Goal: Information Seeking & Learning: Learn about a topic

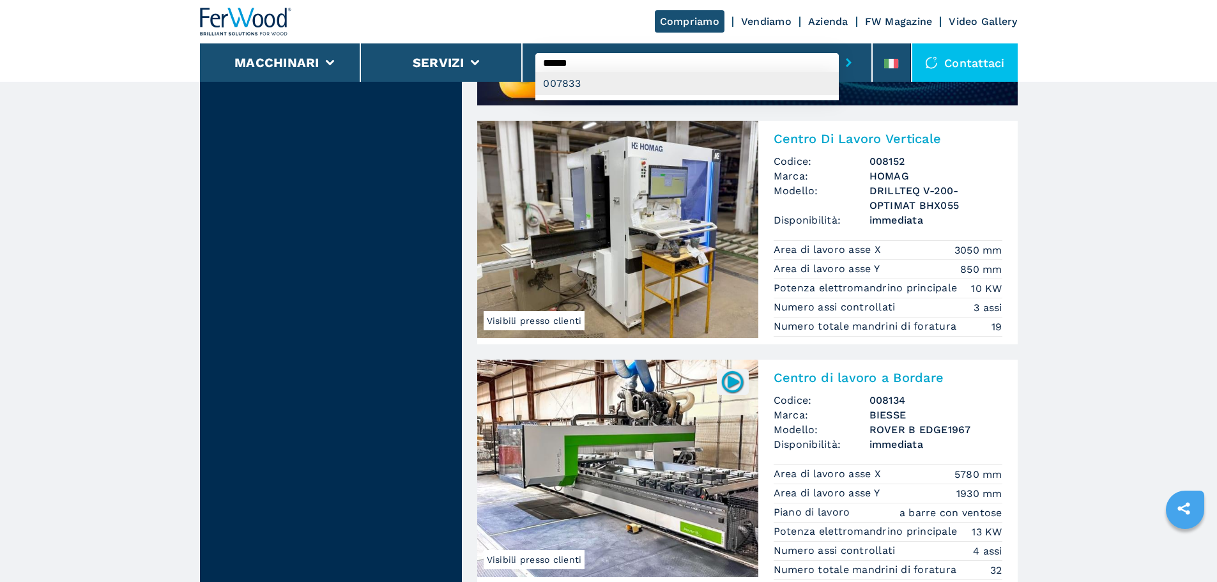
type input "******"
click at [622, 75] on div "007833" at bounding box center [688, 83] width 304 height 23
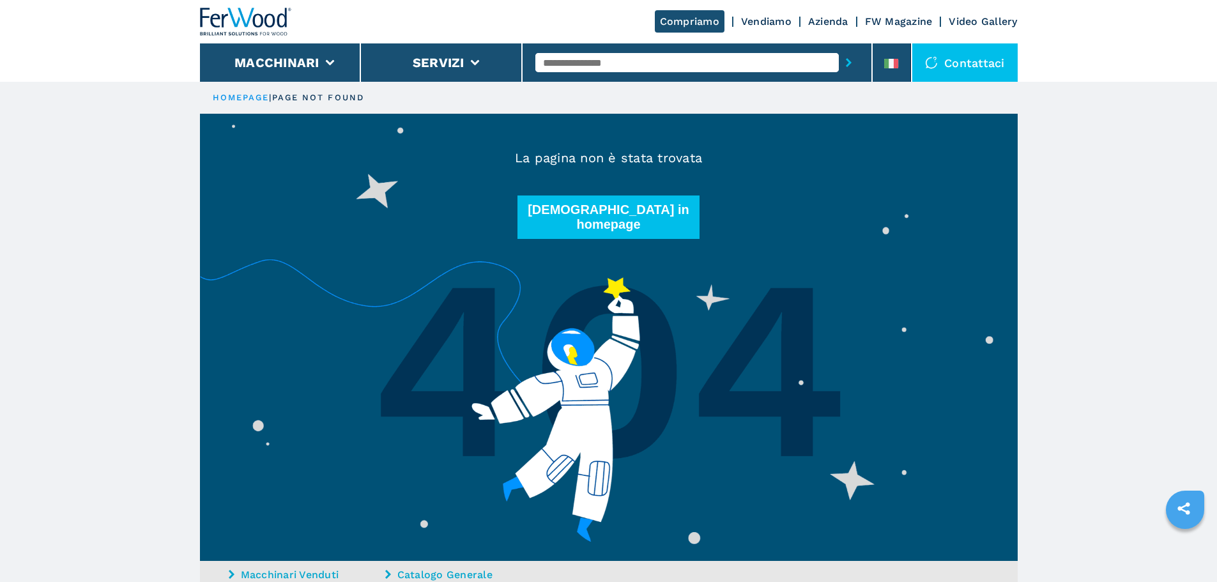
click at [613, 68] on input "text" at bounding box center [688, 62] width 304 height 19
type input "******"
click at [589, 81] on div "007833" at bounding box center [688, 83] width 304 height 23
click at [592, 63] on input "******" at bounding box center [688, 62] width 304 height 19
click at [839, 48] on button "submit-button" at bounding box center [849, 62] width 20 height 29
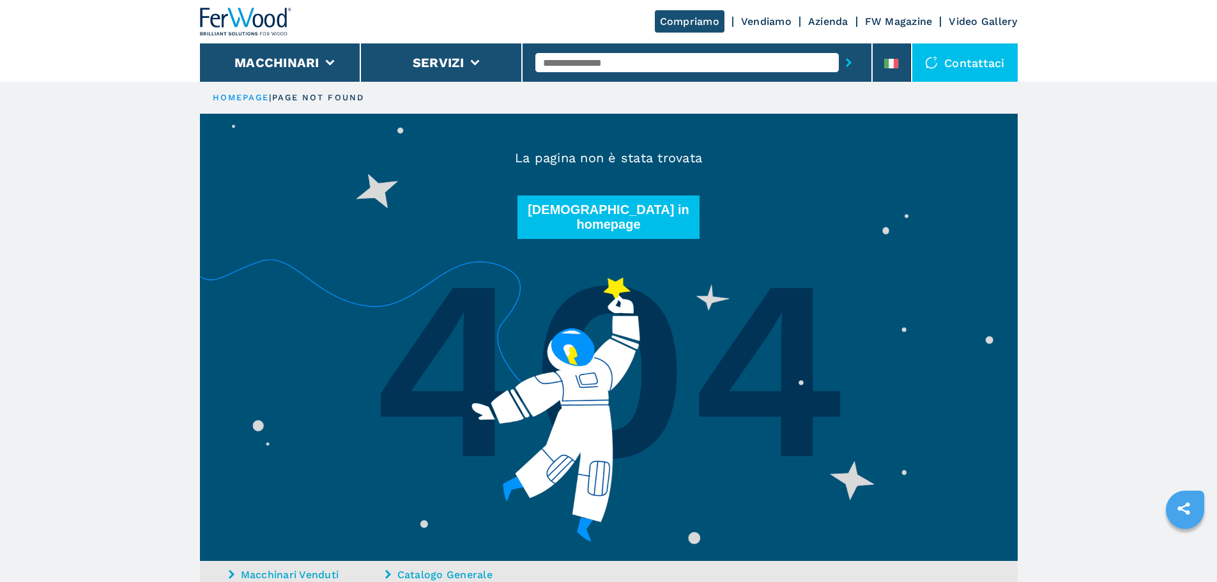
click at [607, 48] on div at bounding box center [697, 62] width 323 height 29
click at [337, 70] on li "Macchinari" at bounding box center [281, 62] width 162 height 38
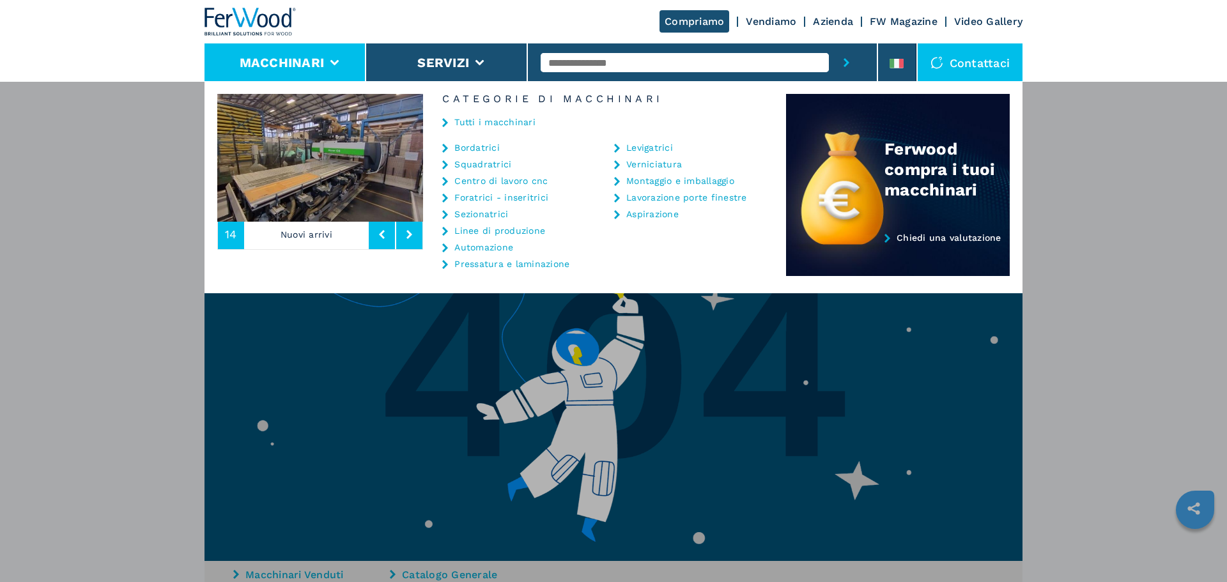
click at [636, 71] on input "text" at bounding box center [685, 62] width 288 height 19
type input "******"
click at [627, 81] on div "007833" at bounding box center [685, 83] width 288 height 23
click at [898, 59] on icon at bounding box center [897, 64] width 14 height 10
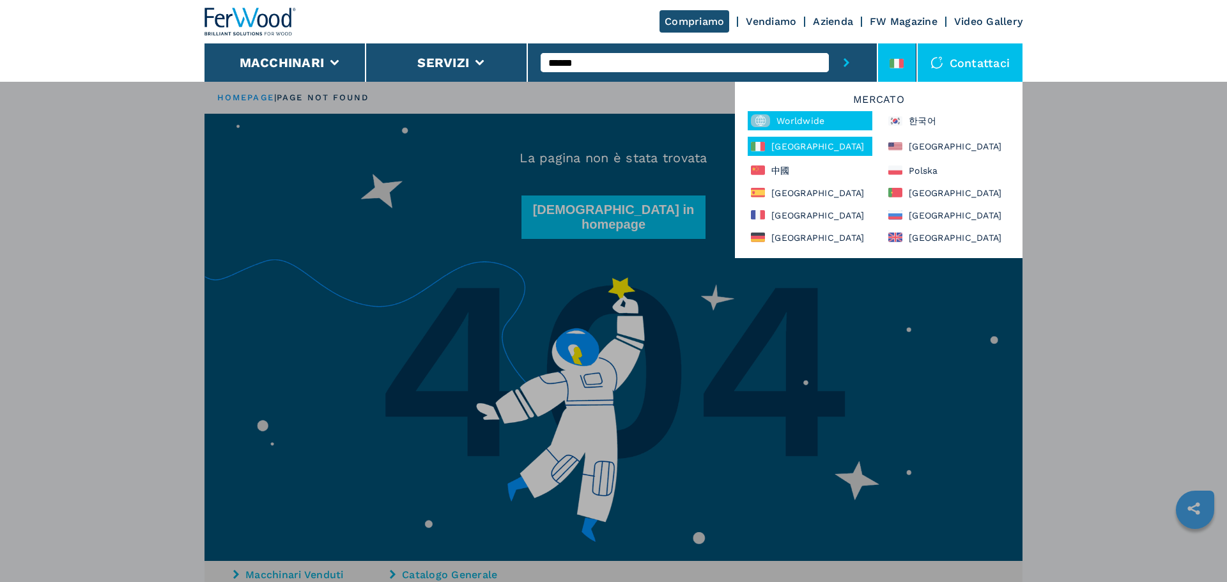
click at [858, 123] on div "Worldwide" at bounding box center [810, 120] width 125 height 19
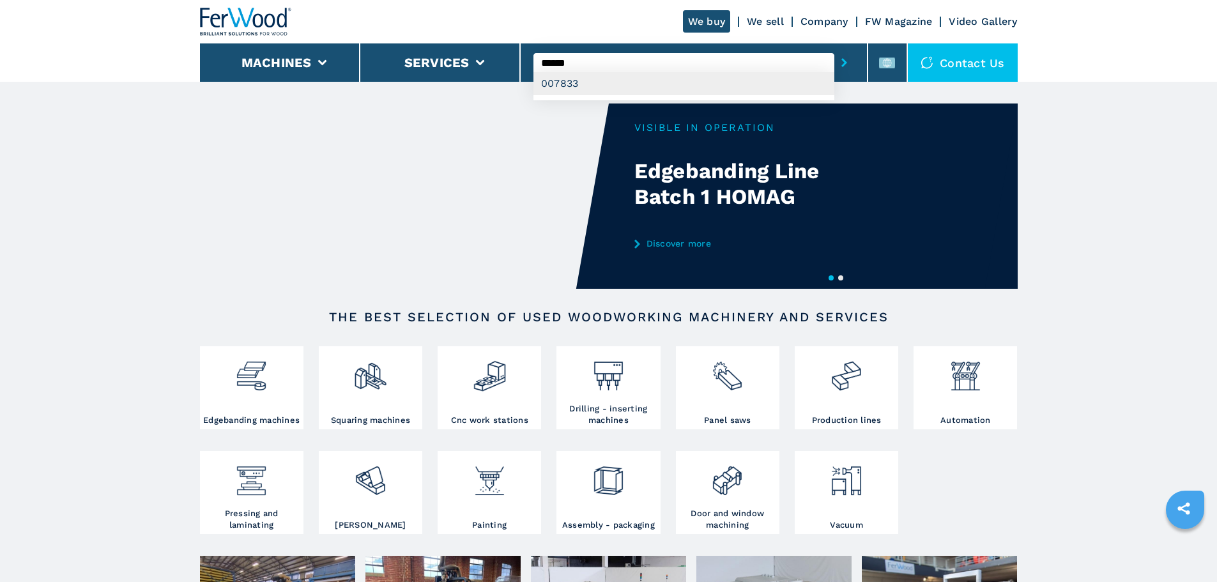
type input "******"
click at [597, 85] on div "007833" at bounding box center [684, 83] width 301 height 23
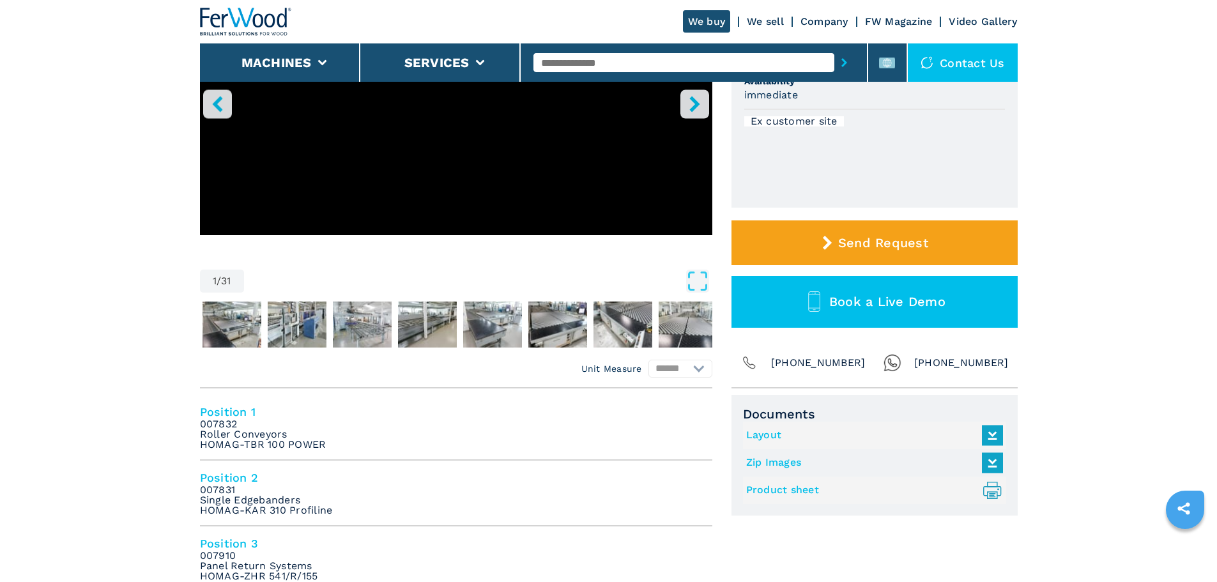
scroll to position [128, 0]
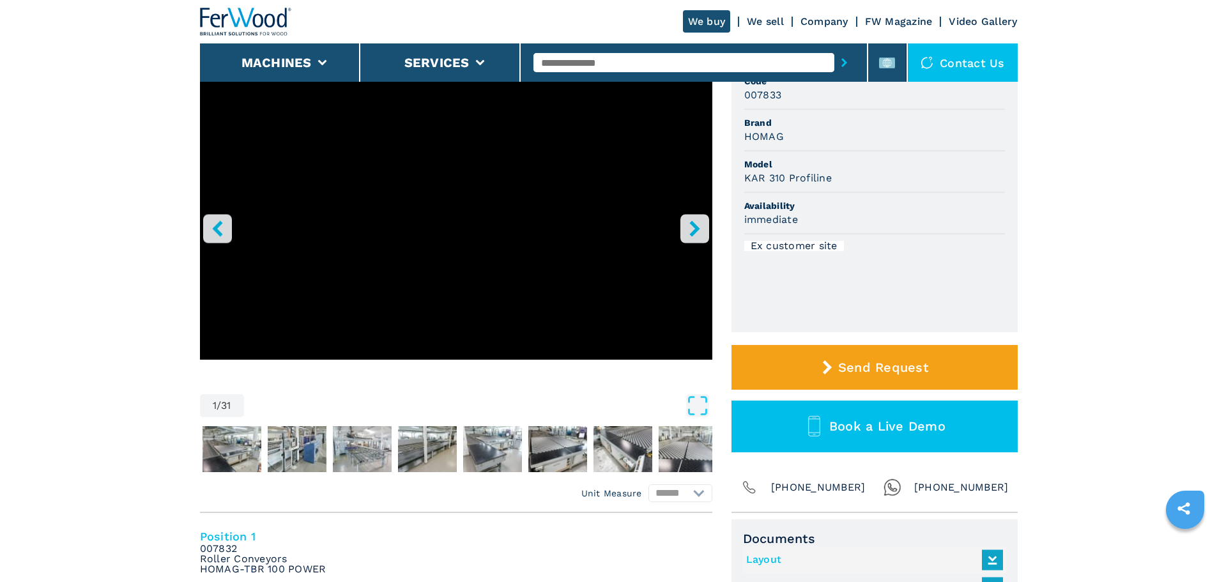
click at [555, 58] on input "text" at bounding box center [684, 62] width 301 height 19
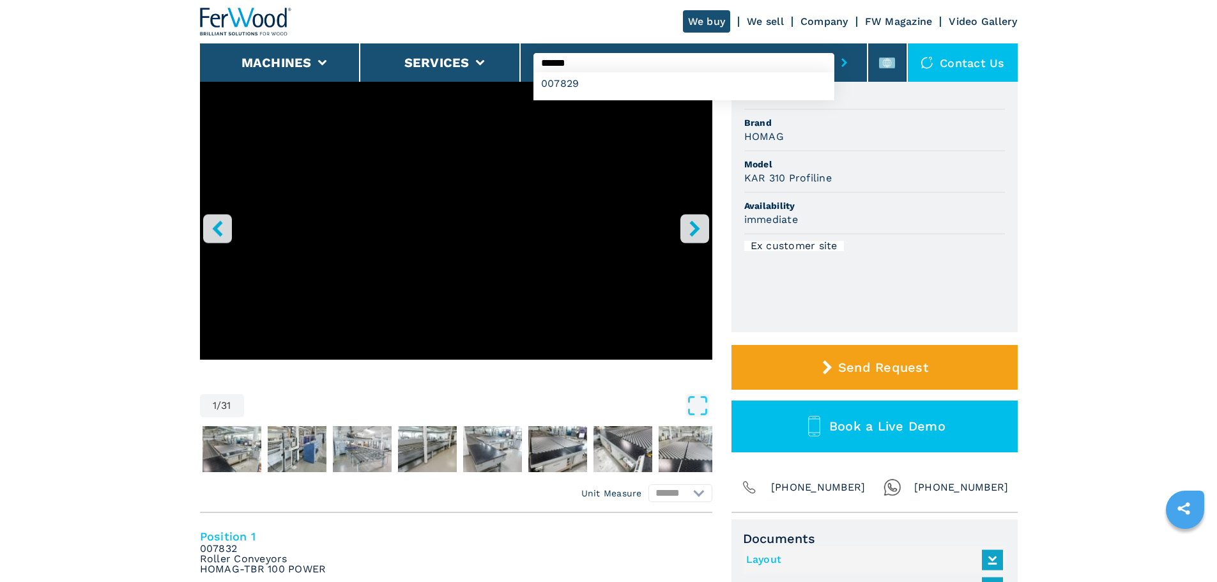
type input "******"
click at [835, 48] on button "submit-button" at bounding box center [845, 62] width 20 height 29
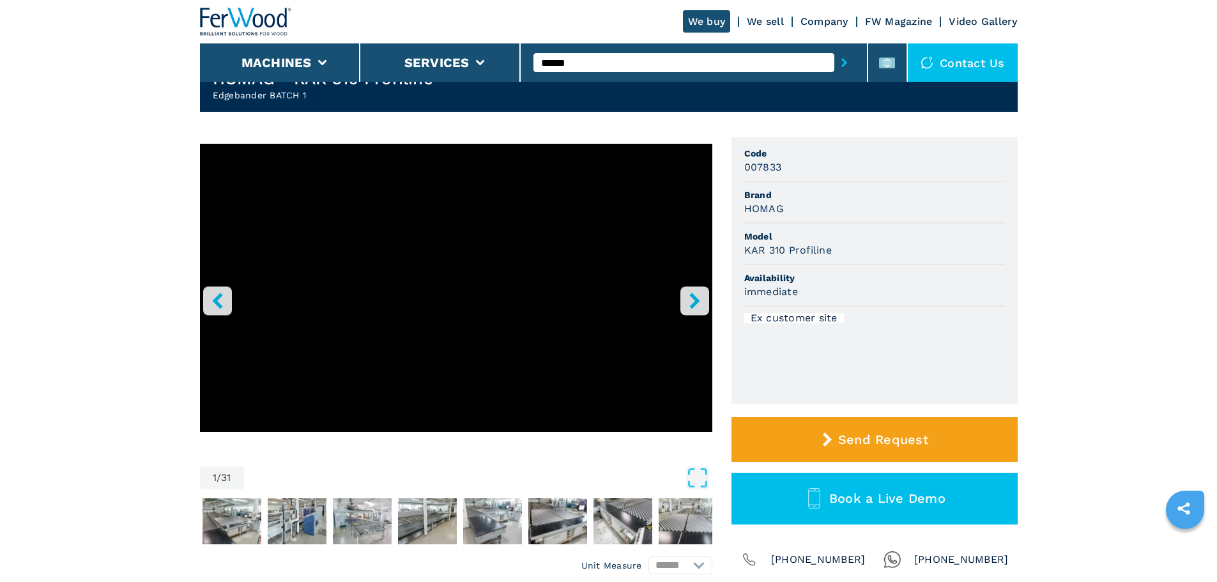
scroll to position [0, 0]
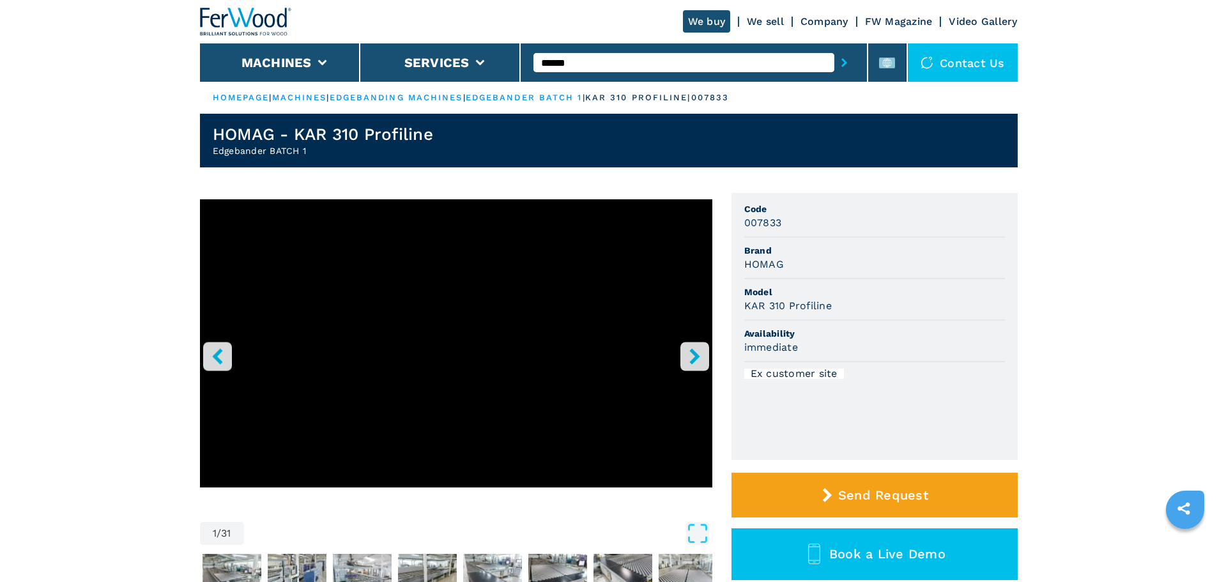
drag, startPoint x: 128, startPoint y: 562, endPoint x: 116, endPoint y: 551, distance: 16.8
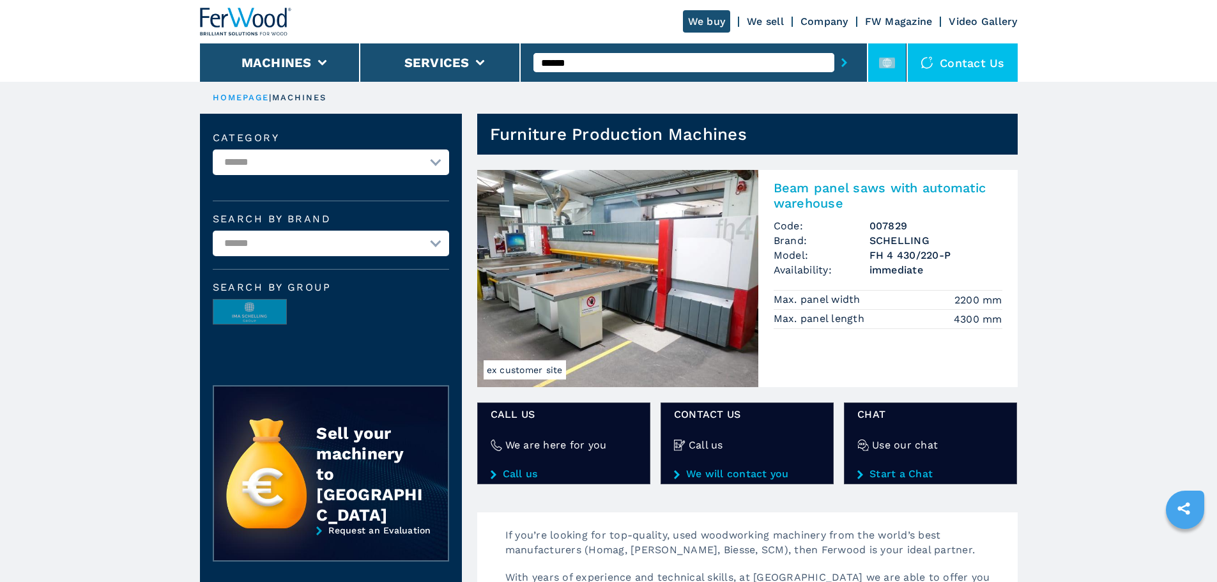
click at [878, 59] on li at bounding box center [887, 62] width 38 height 38
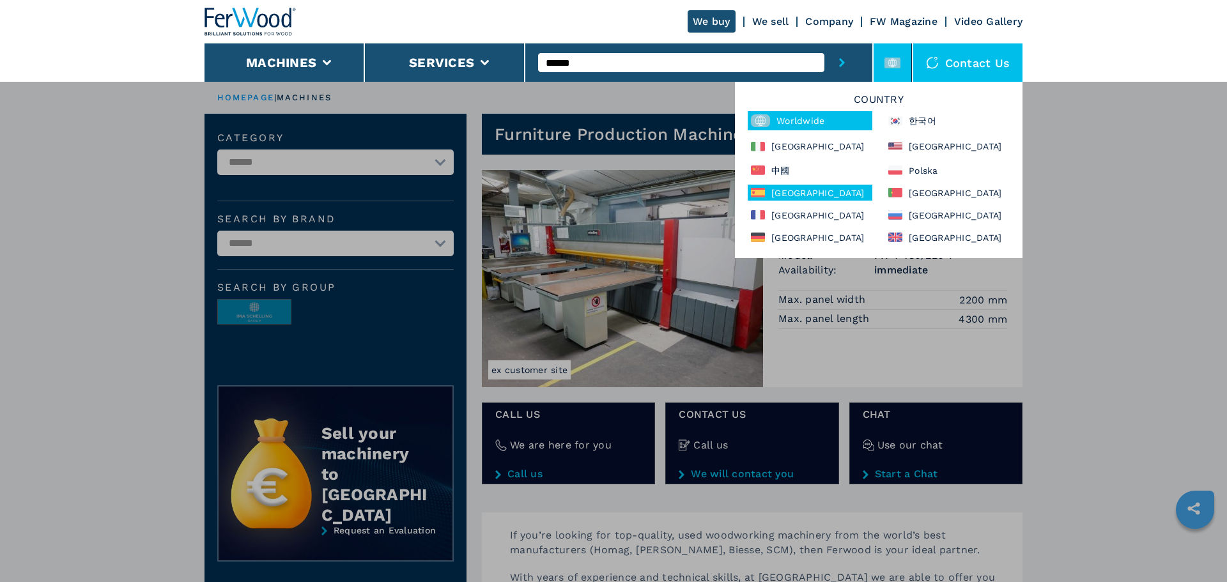
click at [803, 190] on div "[GEOGRAPHIC_DATA]" at bounding box center [810, 193] width 125 height 16
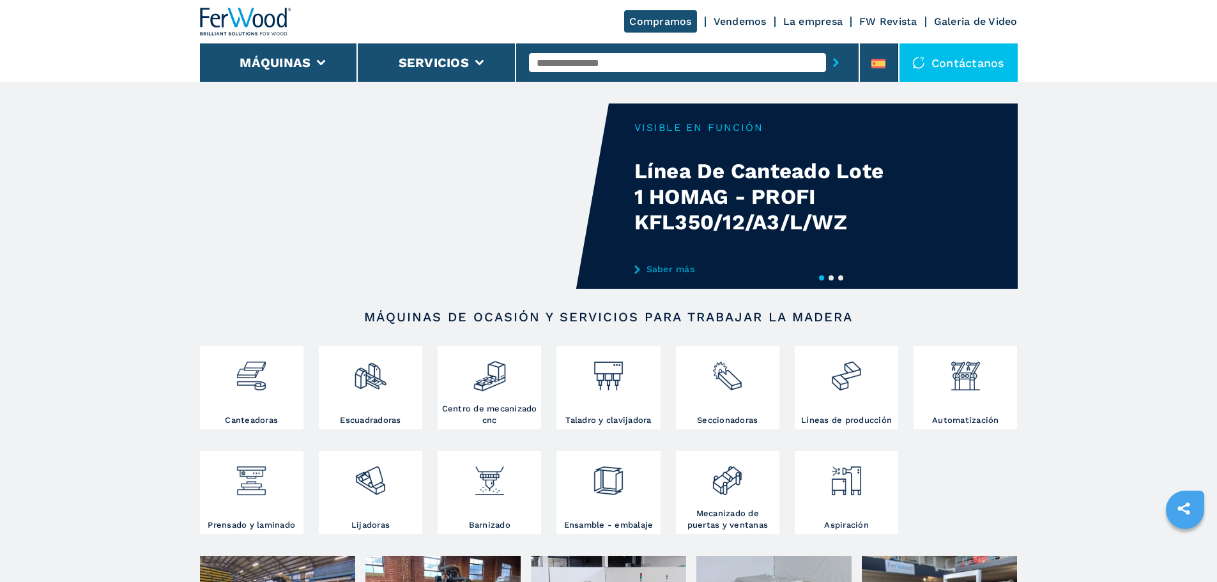
click at [616, 63] on input "text" at bounding box center [677, 62] width 297 height 19
type input "******"
click at [682, 90] on div "007829" at bounding box center [677, 83] width 297 height 23
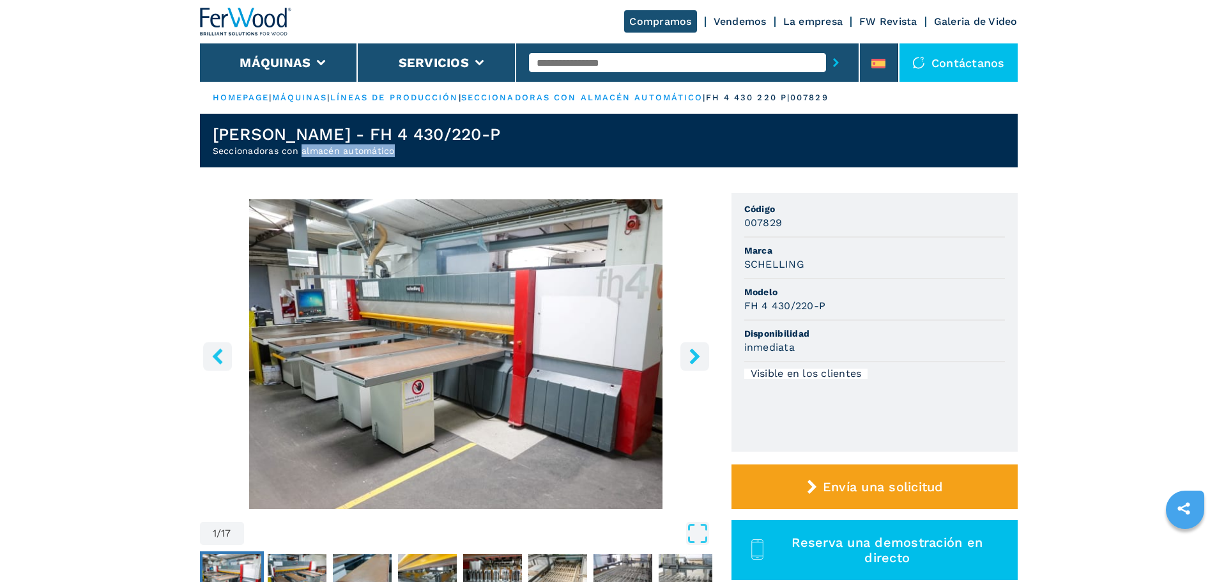
drag, startPoint x: 398, startPoint y: 149, endPoint x: 300, endPoint y: 155, distance: 97.9
click at [300, 155] on h2 "Seccionadoras con almacén automático" at bounding box center [357, 150] width 288 height 13
copy h2 "almacén automático"
click at [392, 164] on header "SCHELLING - FH 4 430/220-P Seccionadoras con almacén automático" at bounding box center [609, 141] width 818 height 54
drag, startPoint x: 410, startPoint y: 149, endPoint x: 193, endPoint y: 153, distance: 216.7
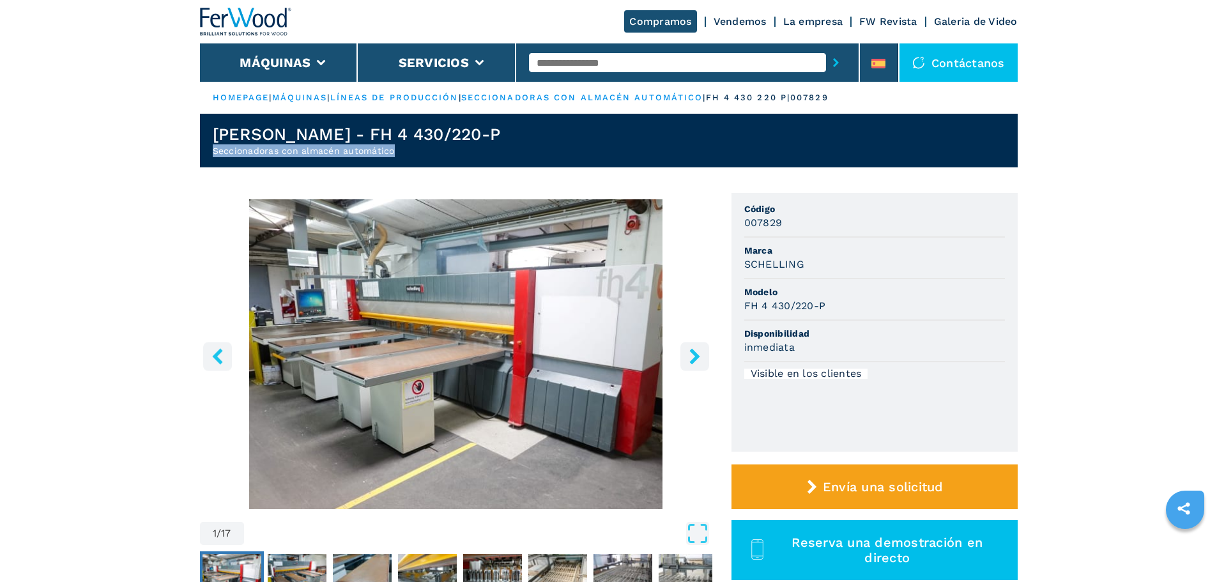
copy h2 "Seccionadoras con almacén automático"
drag, startPoint x: 478, startPoint y: 142, endPoint x: 460, endPoint y: 137, distance: 18.6
click at [460, 140] on header "SCHELLING - FH 4 430/220-P Seccionadoras con almacén automático" at bounding box center [609, 141] width 818 height 54
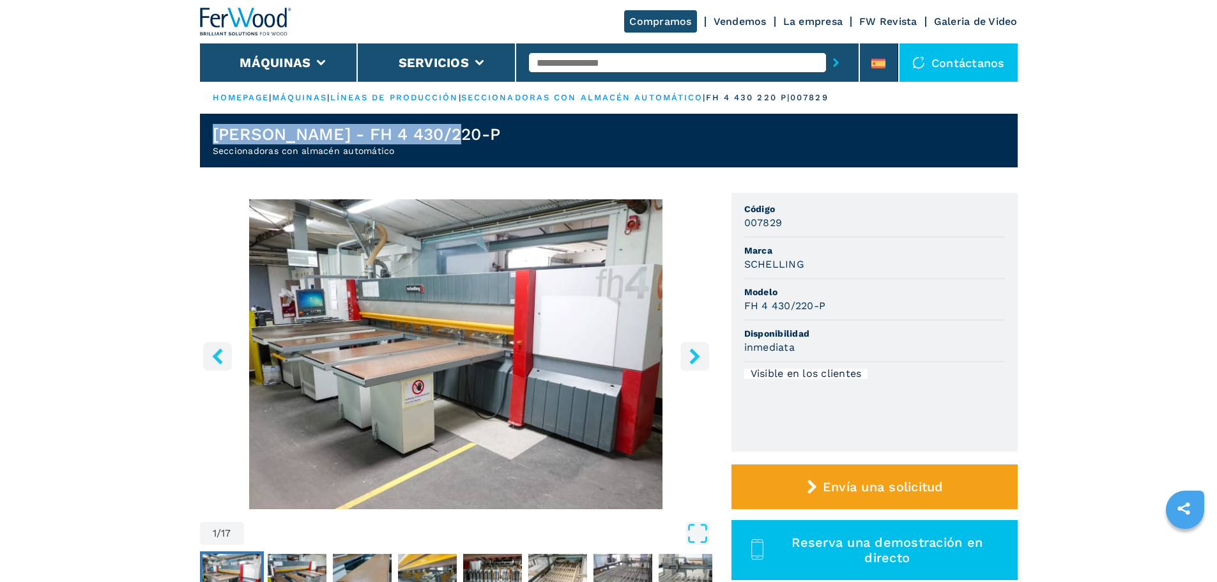
drag, startPoint x: 472, startPoint y: 131, endPoint x: 164, endPoint y: 127, distance: 308.7
copy h1 "SCHELLING - FH 4 430/220-P"
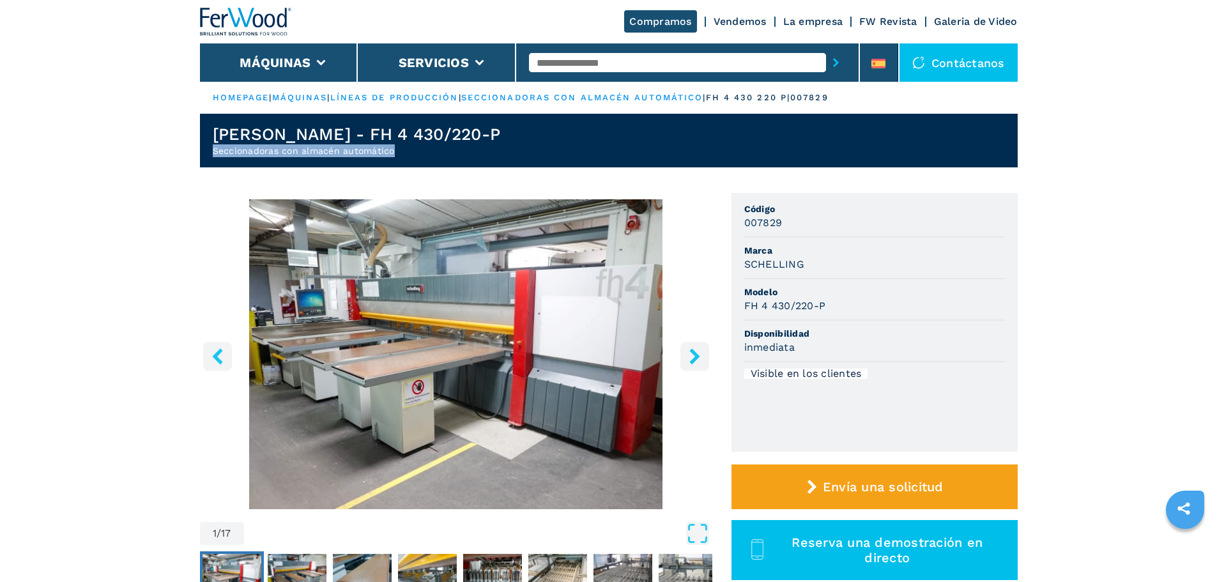
drag, startPoint x: 397, startPoint y: 146, endPoint x: 194, endPoint y: 147, distance: 203.8
copy h2 "Seccionadoras con almacén automático"
click at [874, 79] on li at bounding box center [879, 62] width 38 height 38
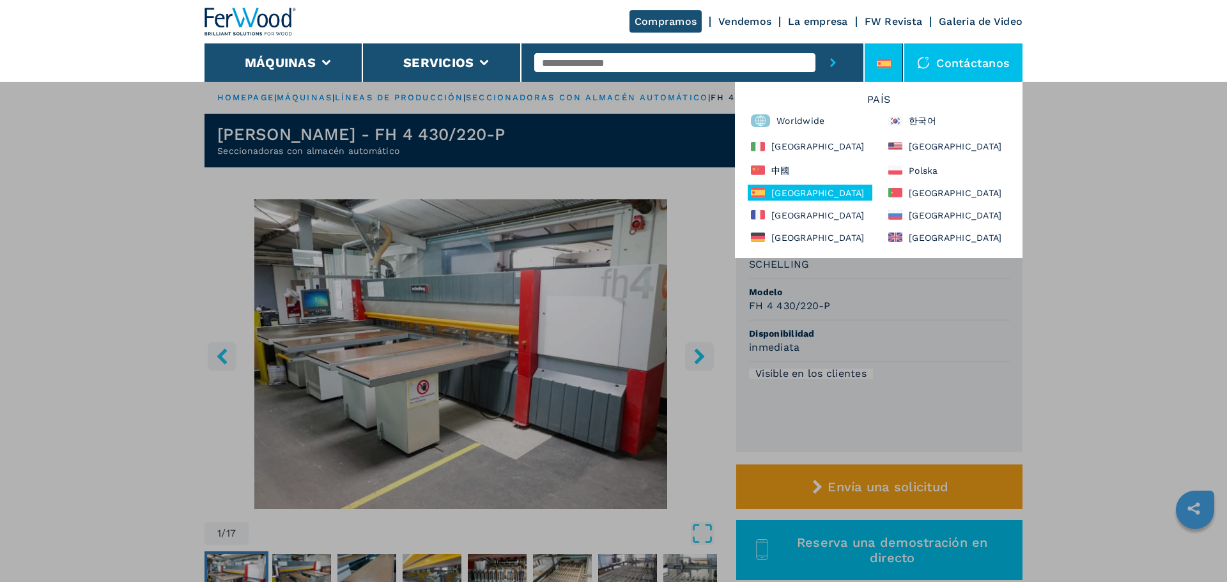
click at [309, 437] on div "Máquinas Canteadoras Escuadradoras Centro de mecanizado cnc Taladro y clavijado…" at bounding box center [613, 372] width 1227 height 582
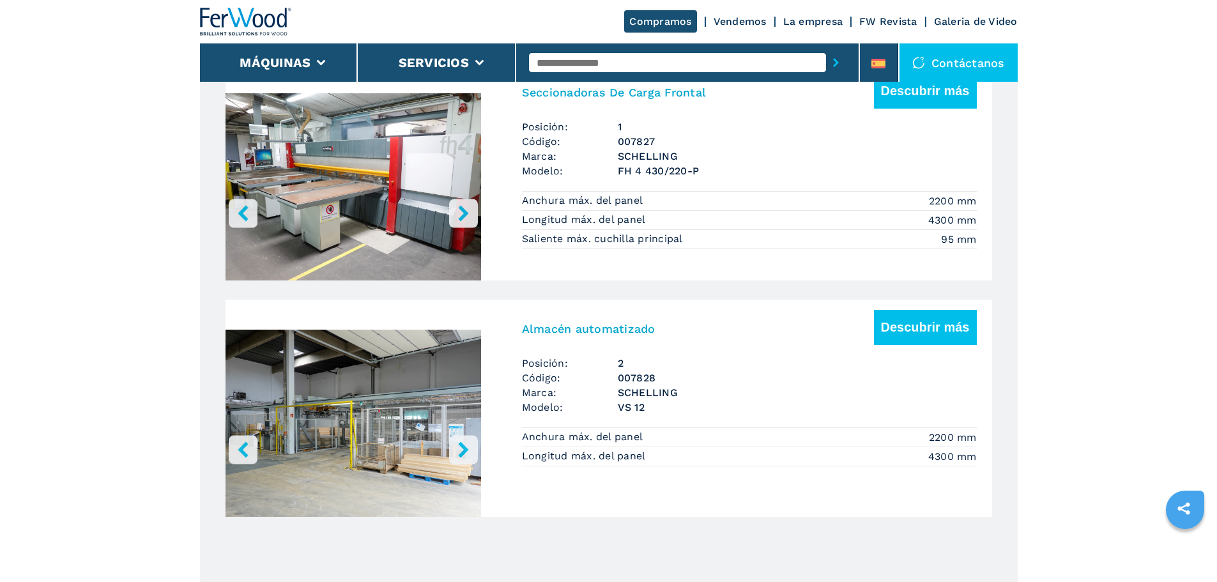
scroll to position [703, 0]
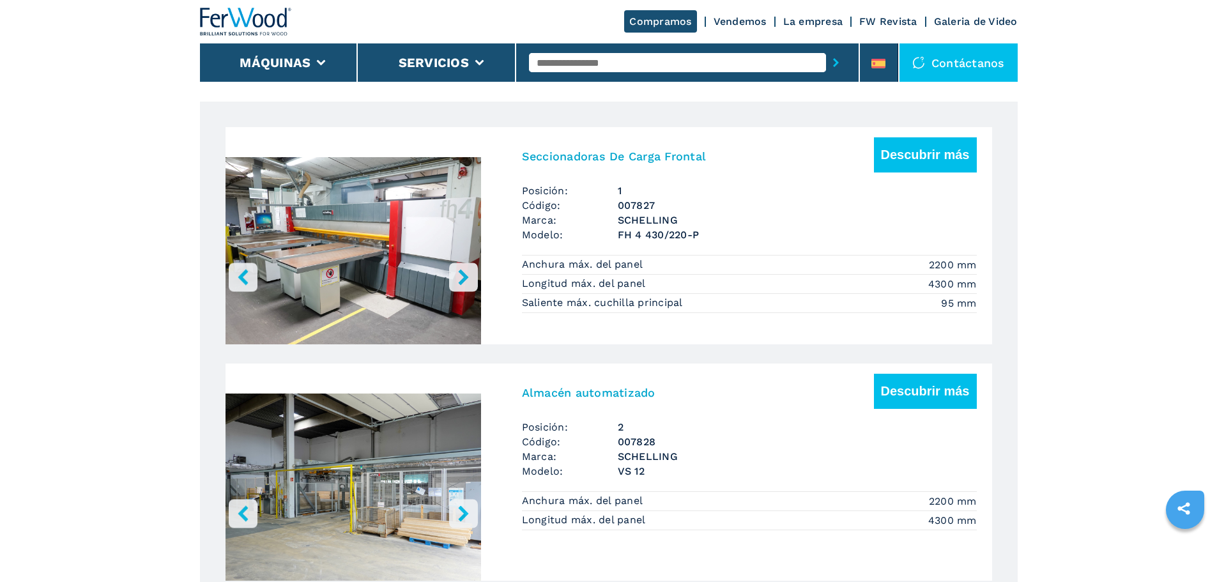
click at [651, 397] on h3 "Almacén automatizado" at bounding box center [589, 392] width 134 height 15
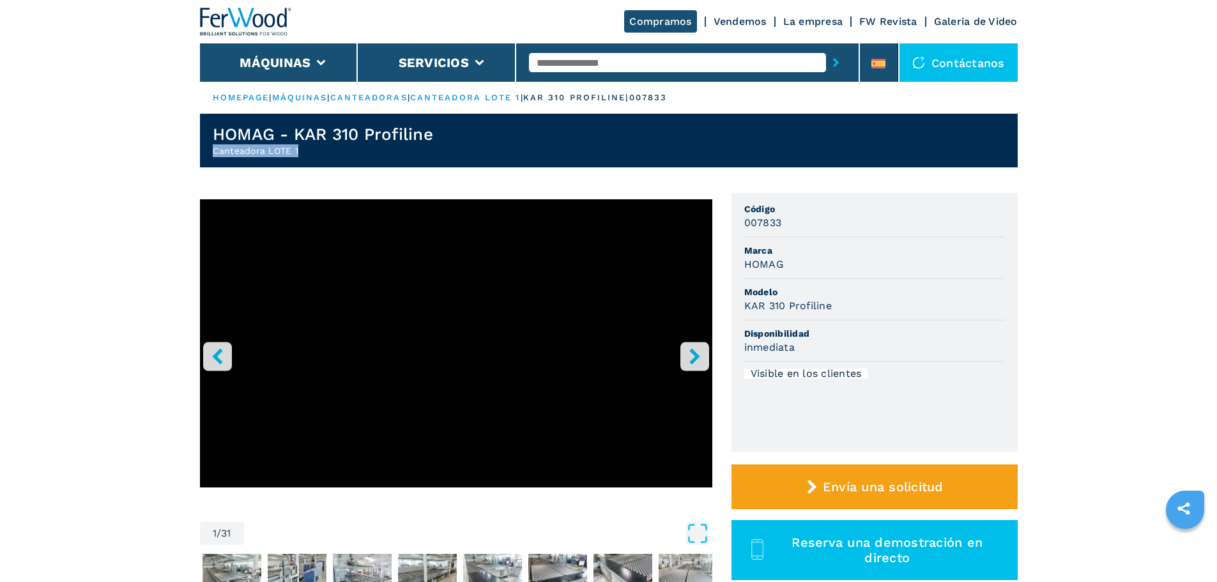
drag, startPoint x: 341, startPoint y: 151, endPoint x: 197, endPoint y: 152, distance: 143.1
copy h2 "Canteadora LOTE 1"
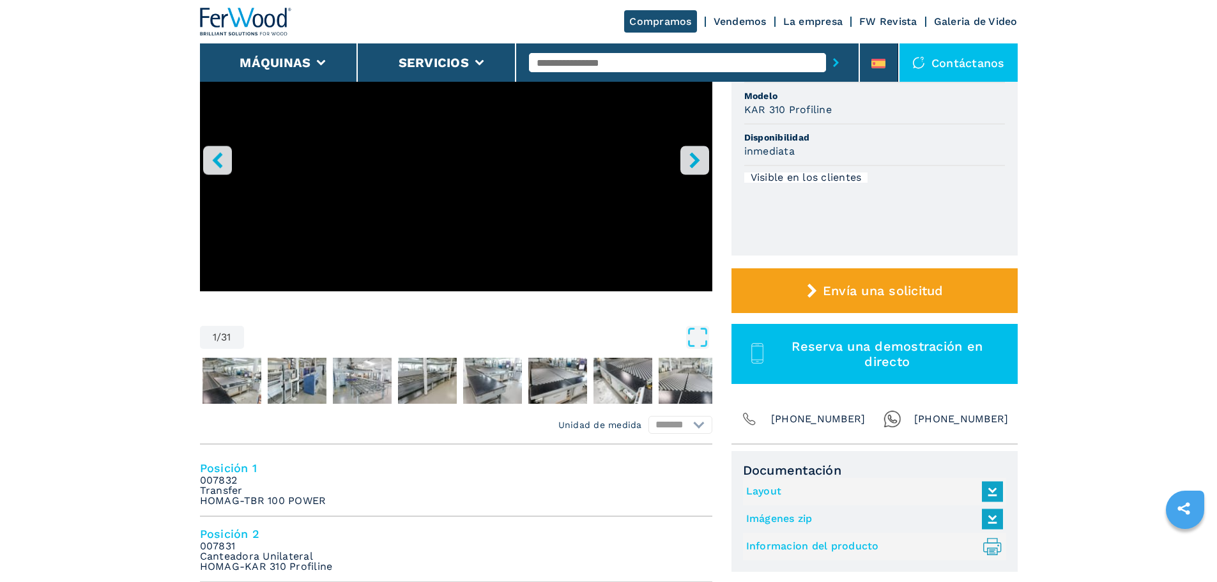
scroll to position [320, 0]
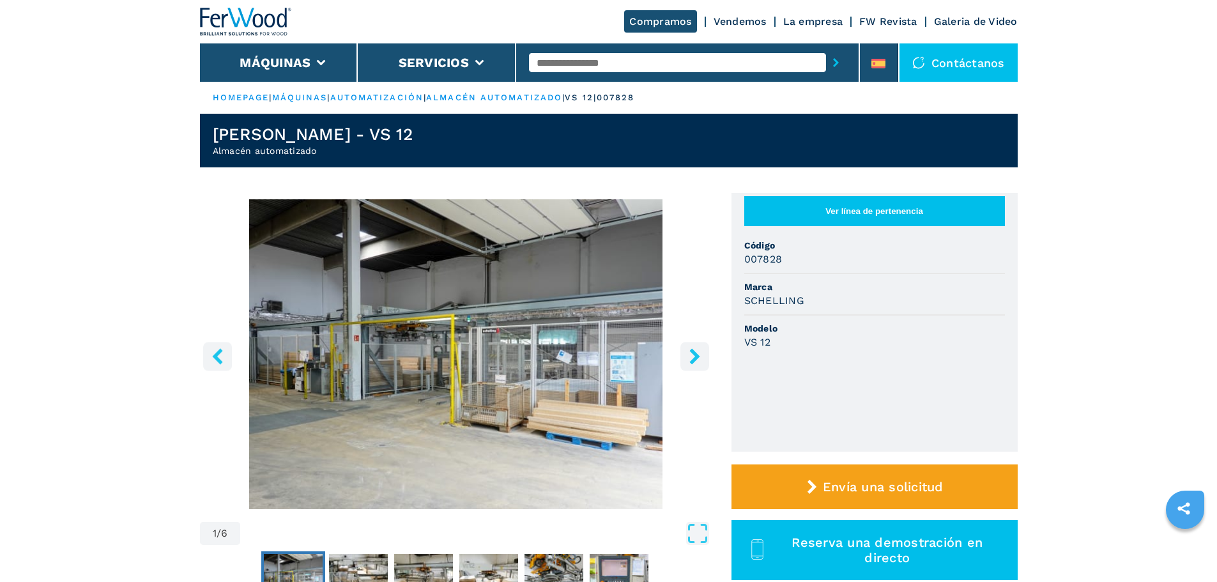
scroll to position [64, 0]
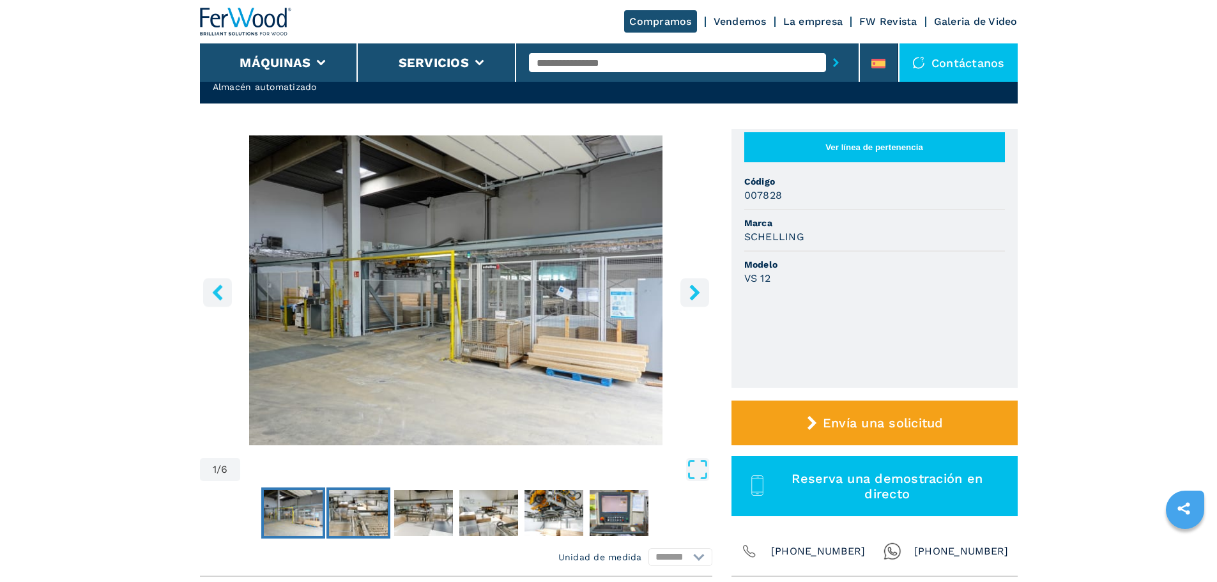
click at [362, 498] on img "Go to Slide 2" at bounding box center [358, 513] width 59 height 46
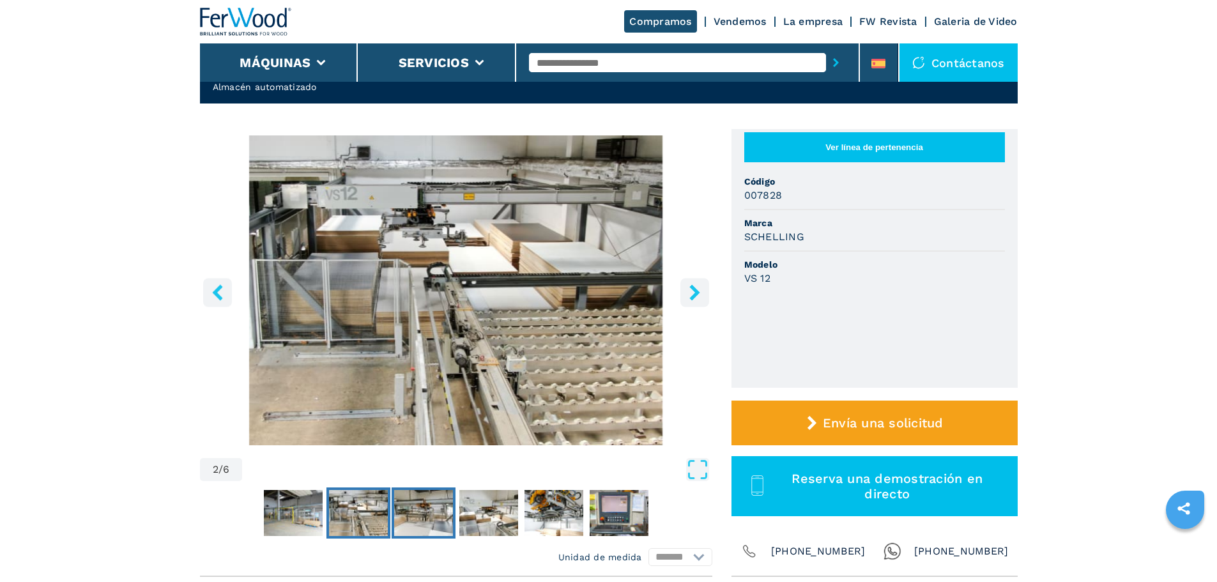
click at [415, 510] on img "Go to Slide 3" at bounding box center [423, 513] width 59 height 46
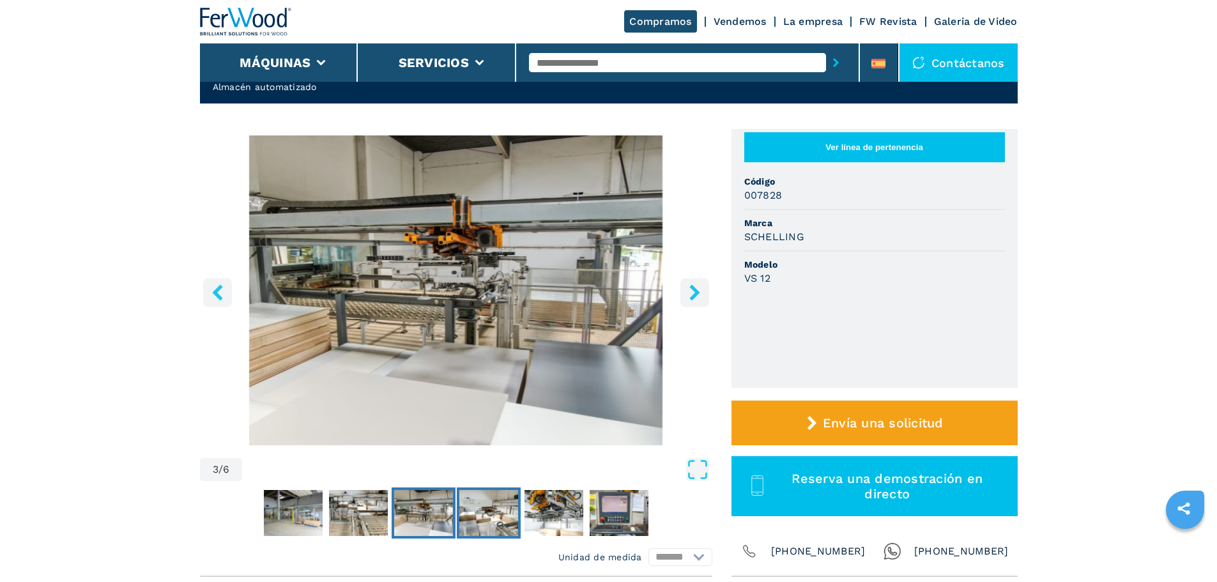
click at [520, 532] on button "Go to Slide 4" at bounding box center [489, 513] width 64 height 51
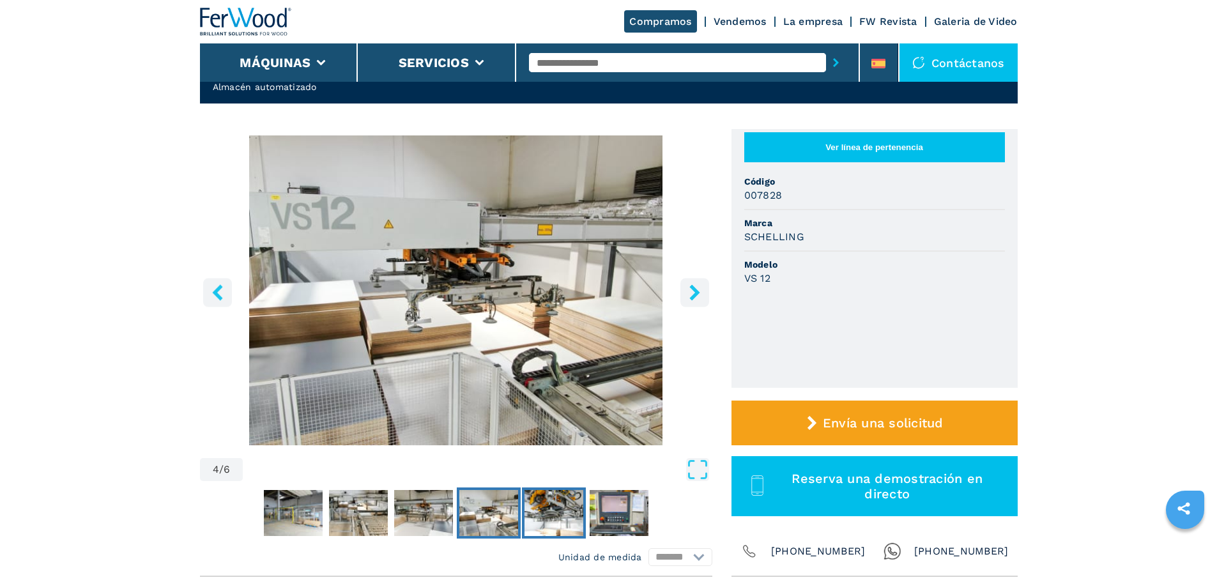
click at [551, 528] on img "Go to Slide 5" at bounding box center [554, 513] width 59 height 46
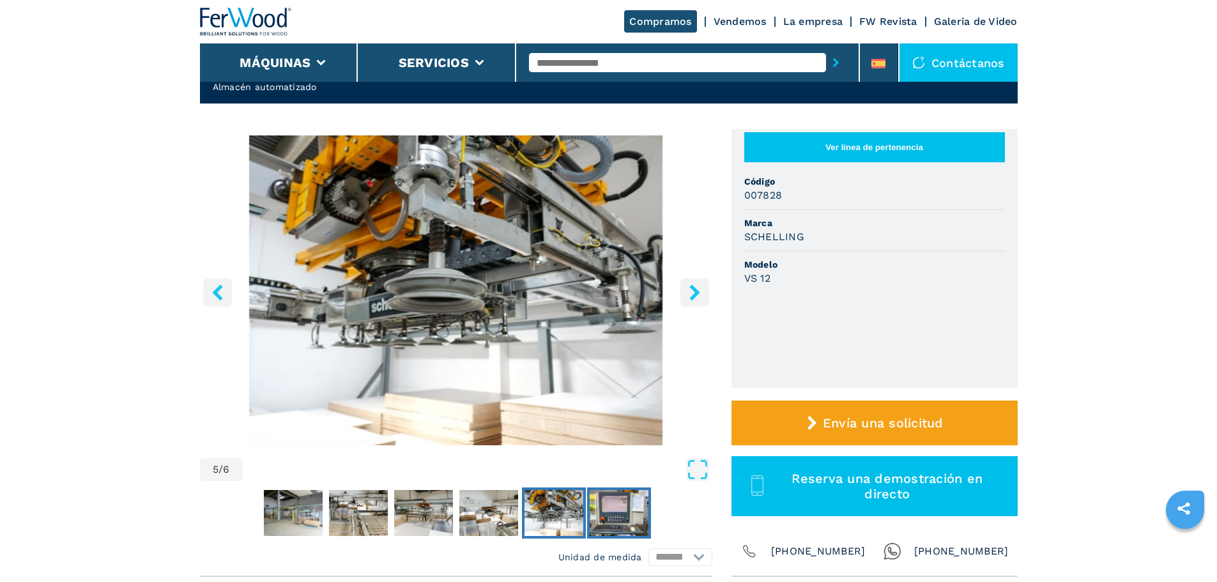
click at [633, 529] on img "Go to Slide 6" at bounding box center [619, 513] width 59 height 46
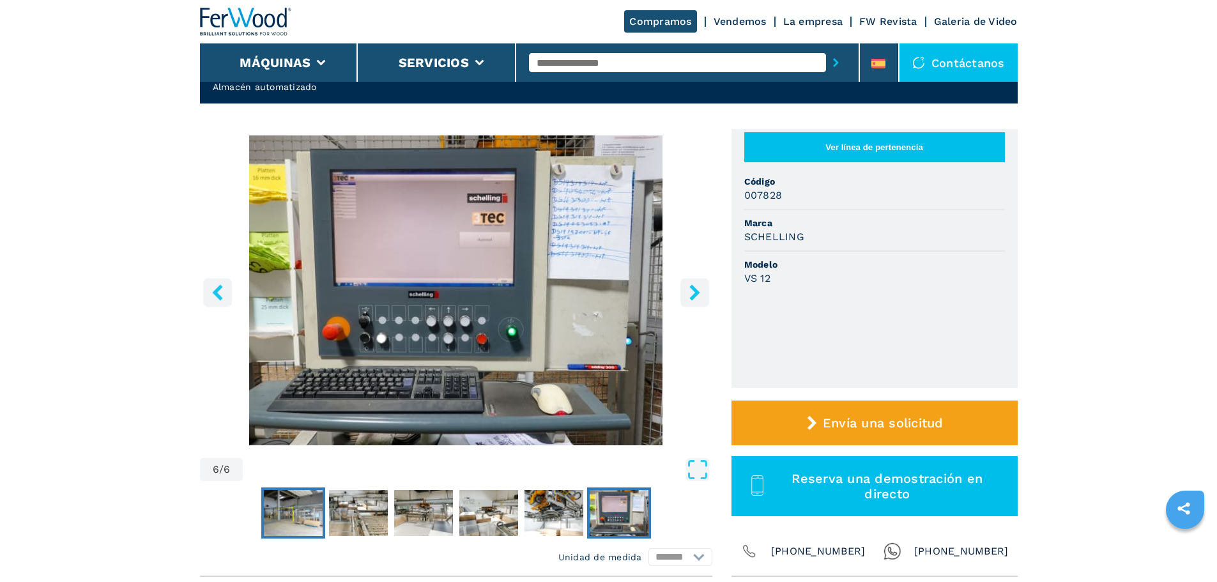
click at [302, 497] on img "Go to Slide 1" at bounding box center [293, 513] width 59 height 46
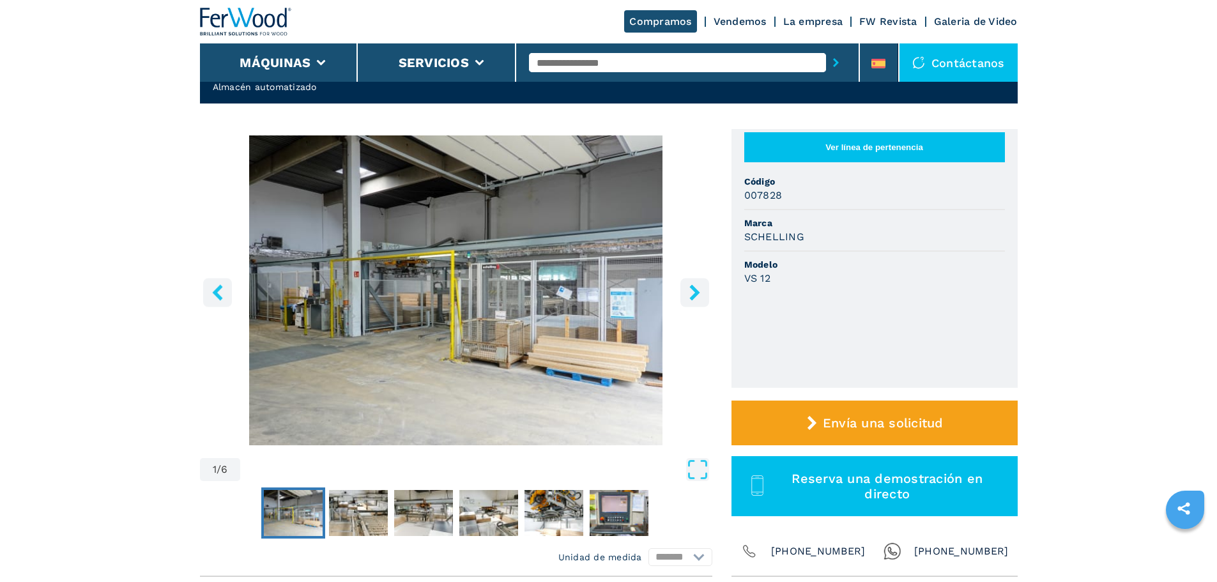
click at [811, 161] on button "Ver línea de pertenencia" at bounding box center [874, 147] width 261 height 30
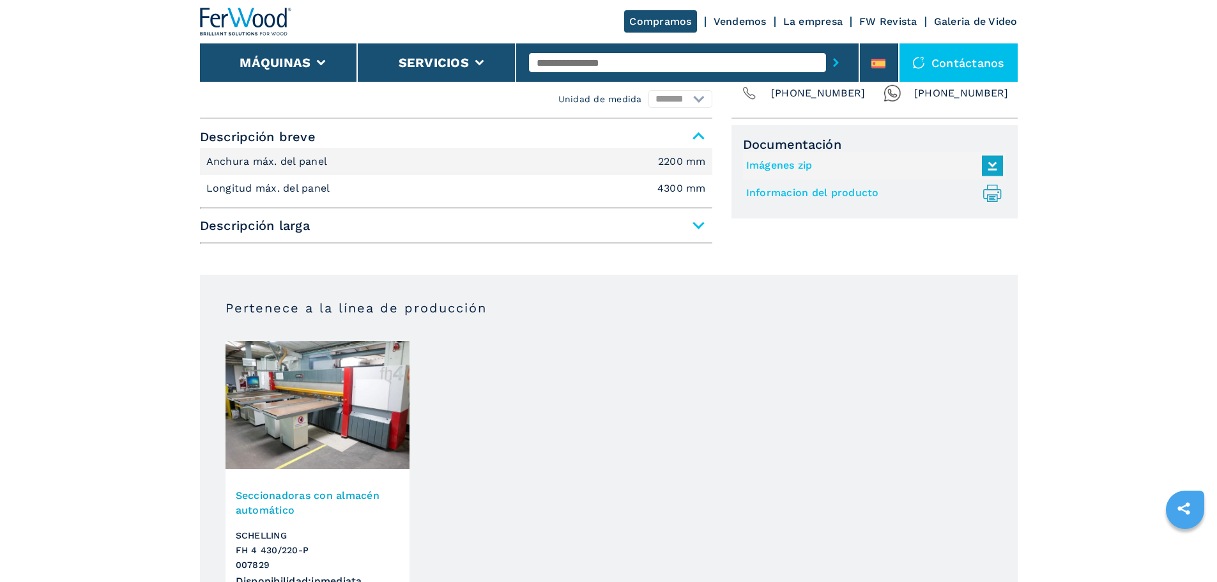
scroll to position [639, 0]
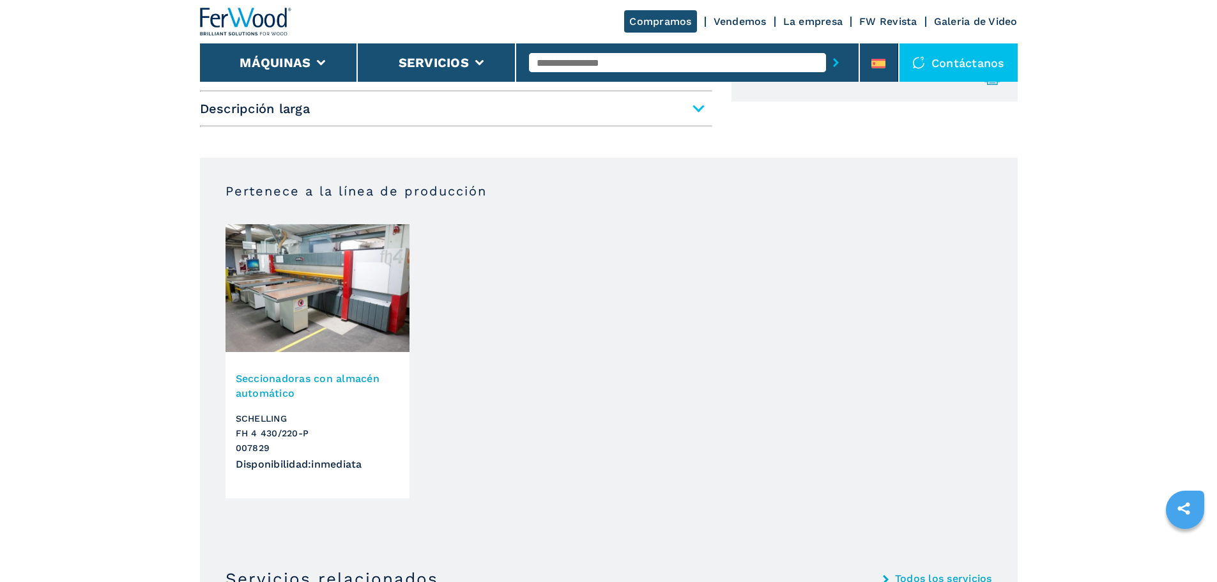
click at [358, 318] on img at bounding box center [318, 288] width 184 height 128
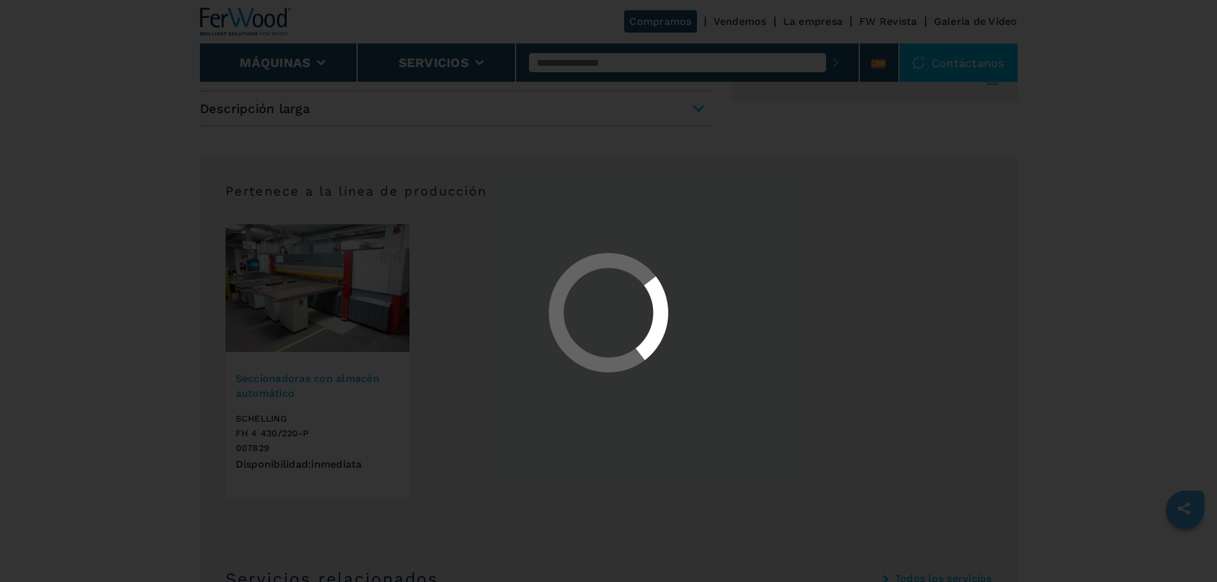
scroll to position [0, 0]
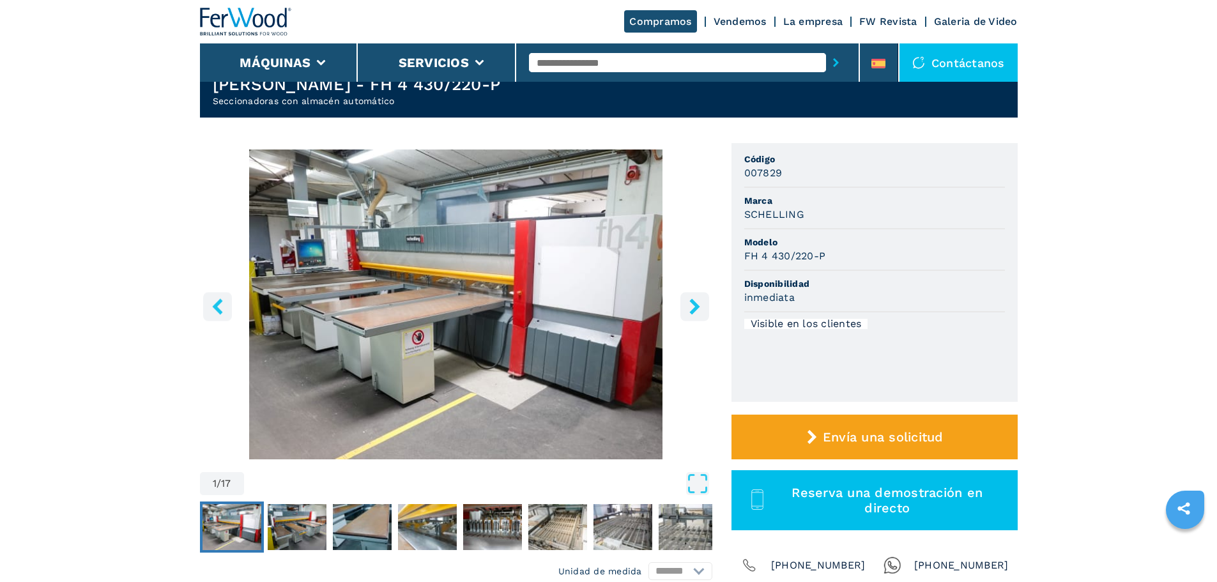
scroll to position [64, 0]
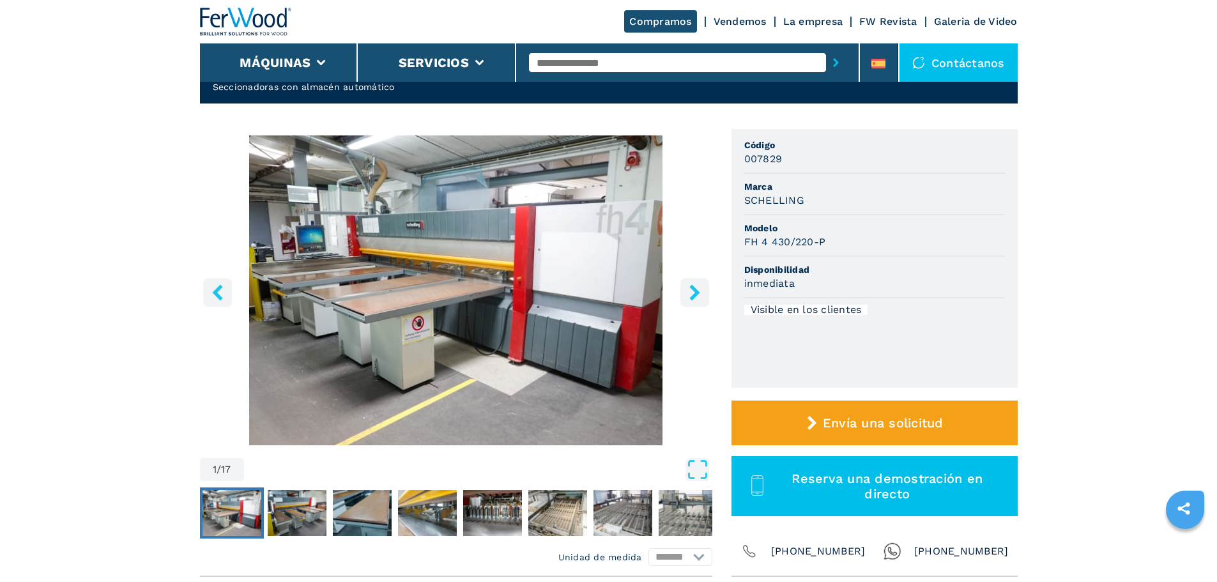
drag, startPoint x: 633, startPoint y: 537, endPoint x: 613, endPoint y: 511, distance: 33.7
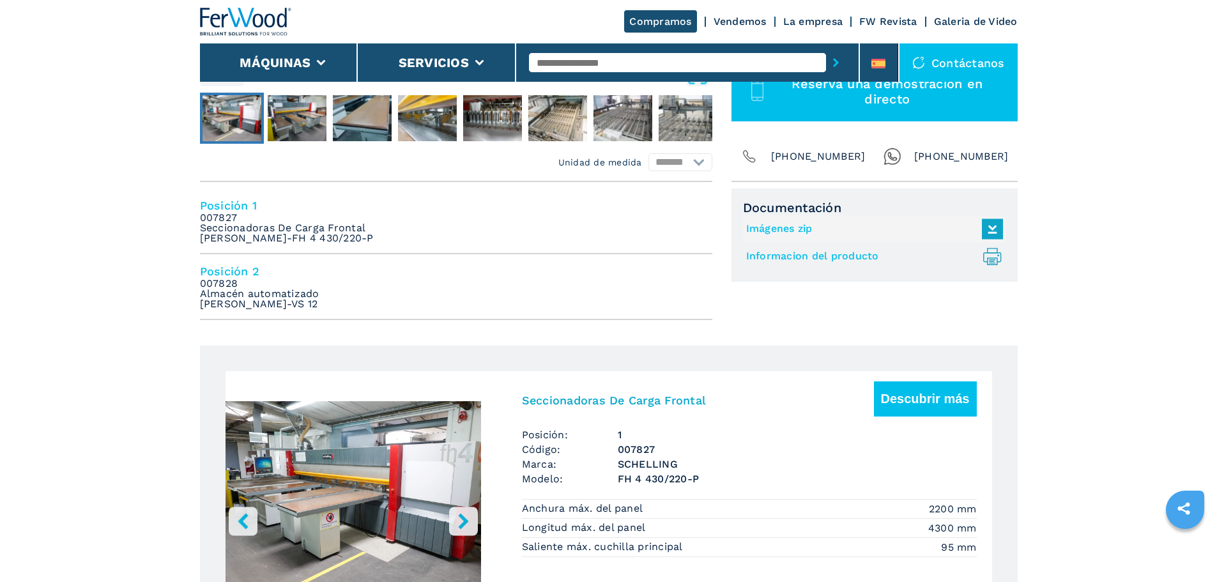
scroll to position [639, 0]
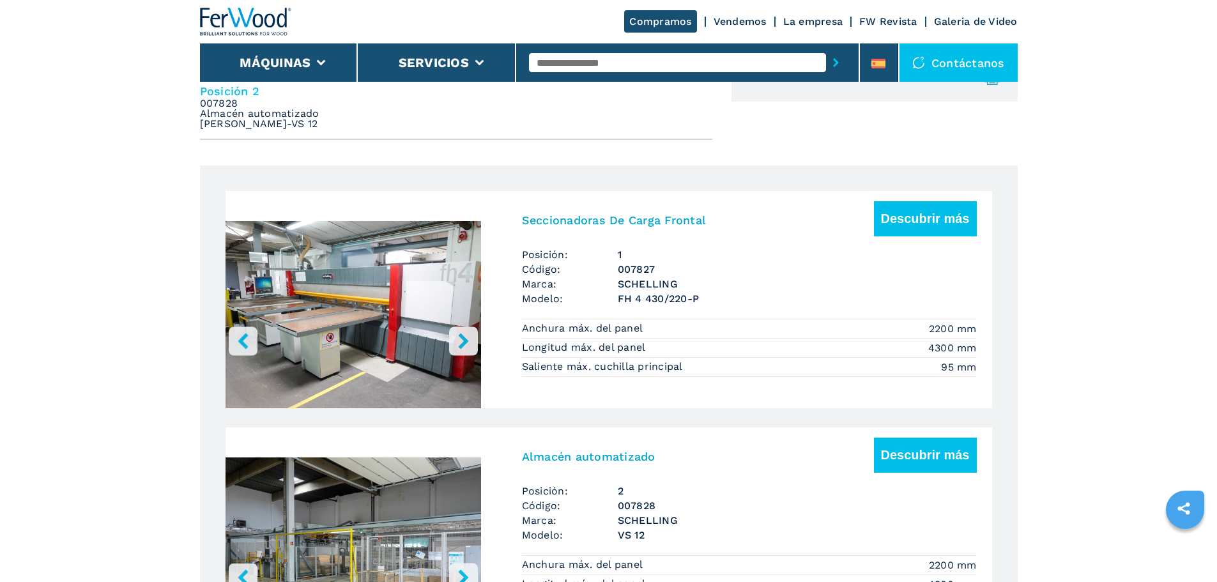
click at [597, 217] on div "Seccionadoras De Carga Frontal Descubrir más" at bounding box center [749, 224] width 455 height 46
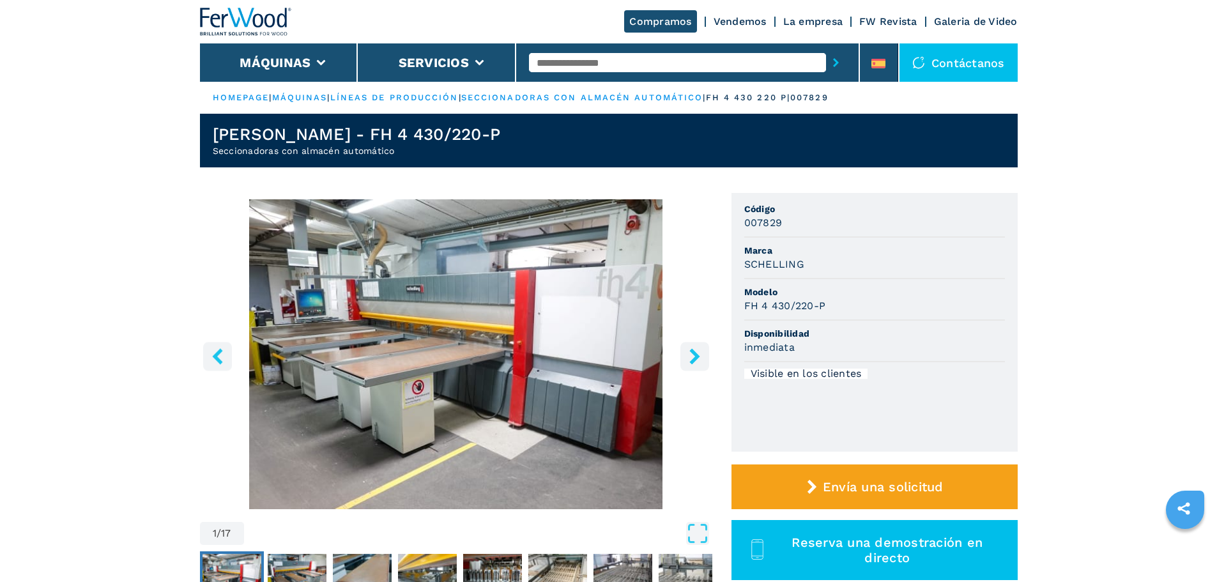
scroll to position [35, 0]
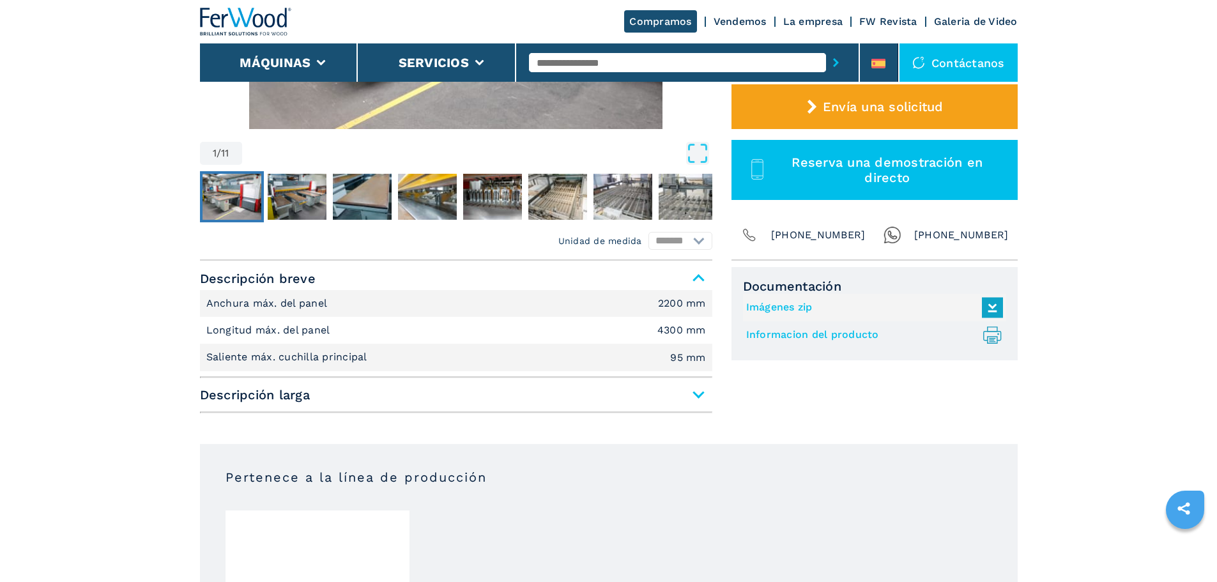
scroll to position [383, 0]
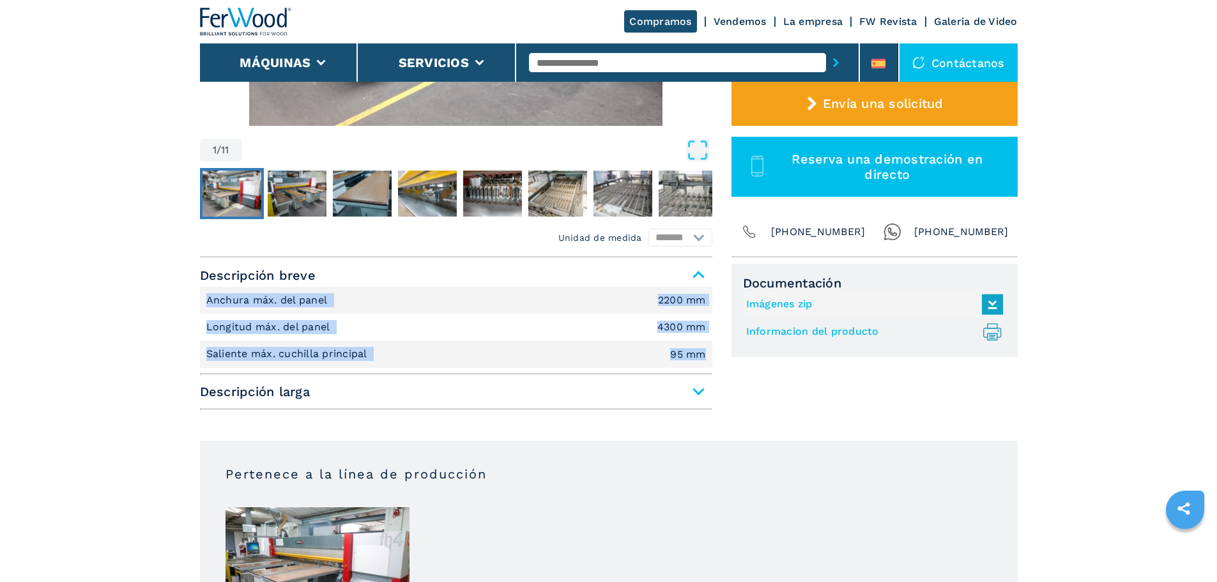
drag, startPoint x: 709, startPoint y: 353, endPoint x: 190, endPoint y: 295, distance: 521.4
drag, startPoint x: 261, startPoint y: 307, endPoint x: 301, endPoint y: 311, distance: 40.5
click at [301, 311] on li "Anchura máx. del panel 2200 mm" at bounding box center [456, 300] width 512 height 27
drag, startPoint x: 204, startPoint y: 297, endPoint x: 708, endPoint y: 360, distance: 508.1
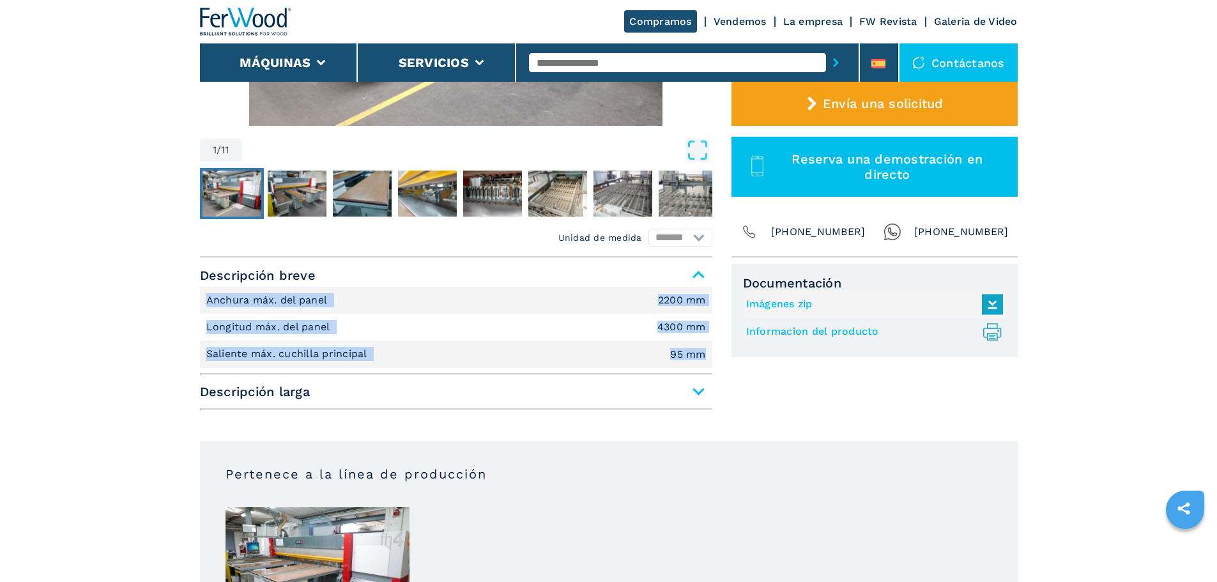
click at [708, 360] on ul "Anchura máx. del panel 2200 mm Longitud máx. del panel 4300 mm Saliente máx. cu…" at bounding box center [456, 327] width 512 height 81
copy ul "Anchura máx. del panel 2200 mm Longitud máx. del panel 4300 mm Saliente máx. cu…"
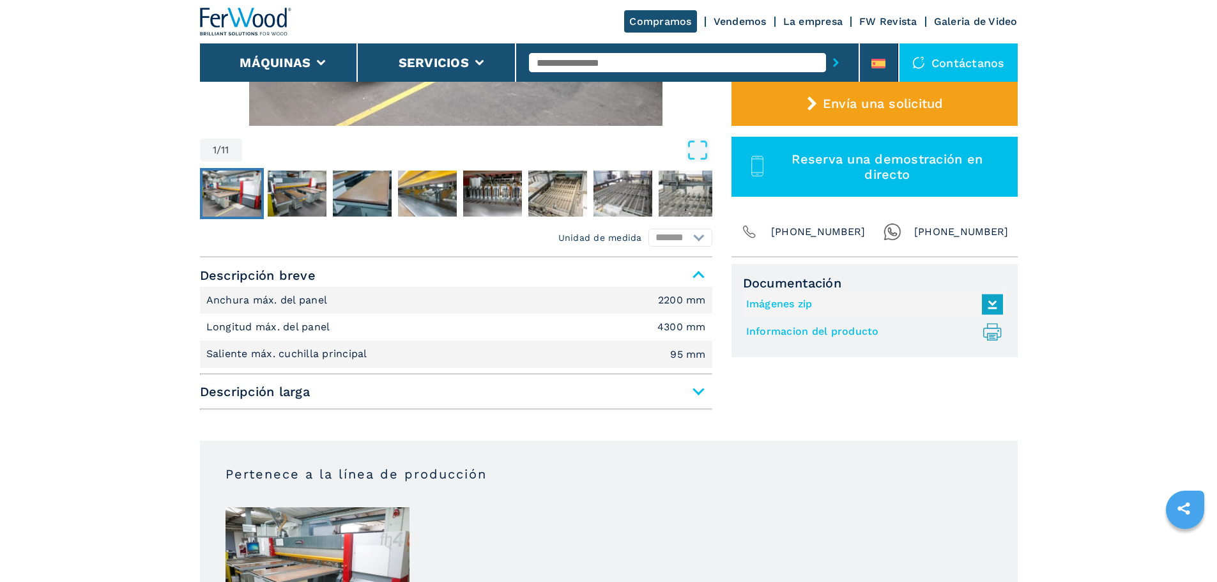
click at [361, 393] on span "Descripción larga" at bounding box center [456, 391] width 512 height 23
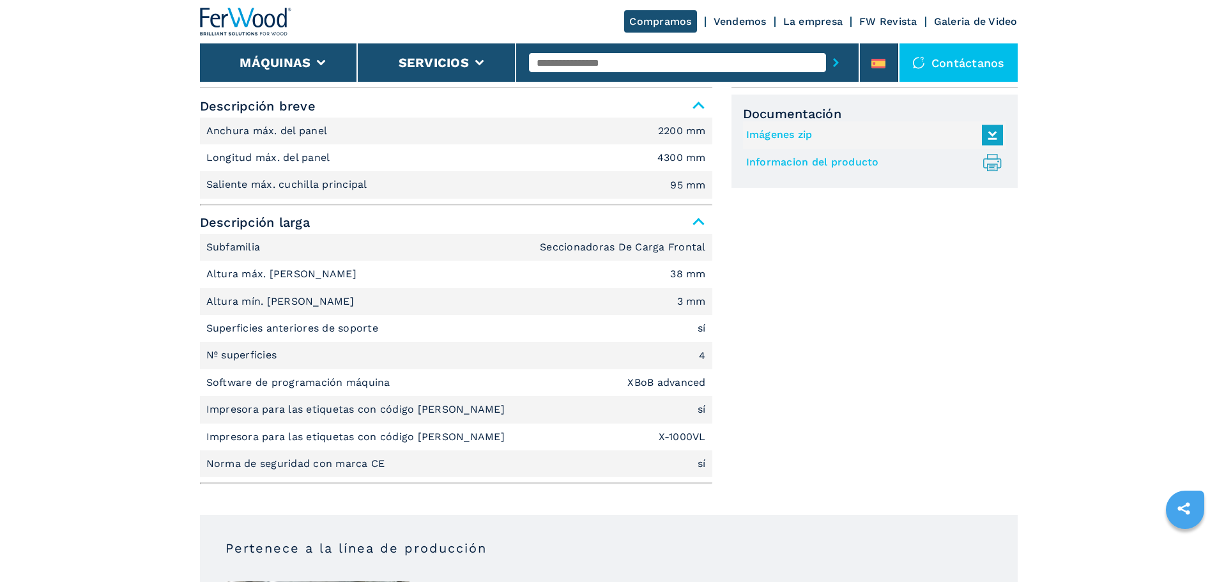
scroll to position [575, 0]
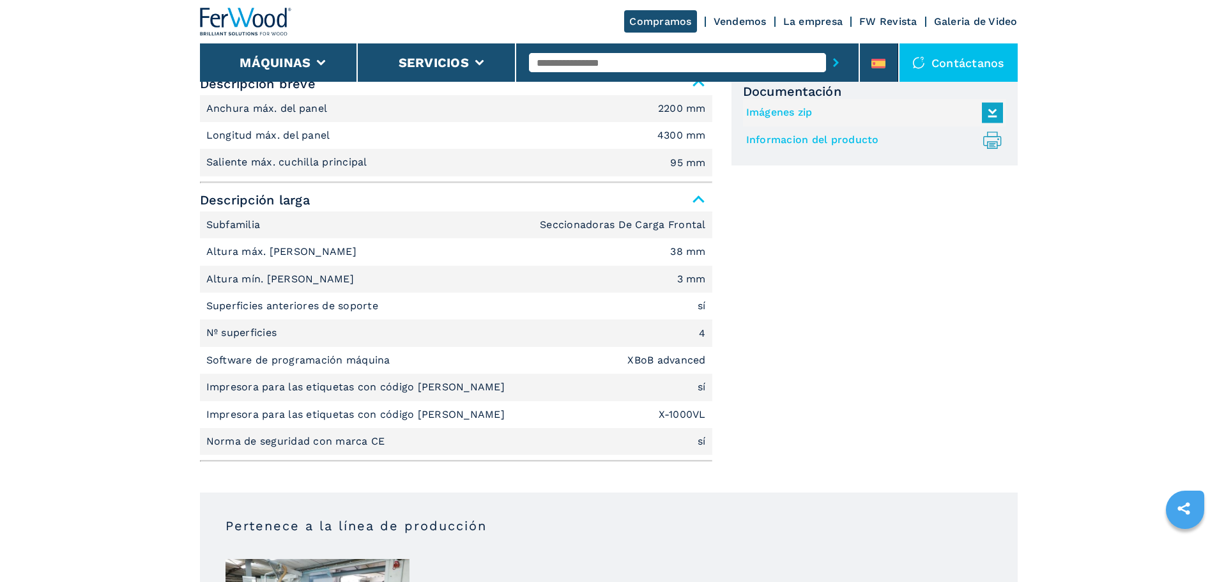
drag, startPoint x: 366, startPoint y: 391, endPoint x: 281, endPoint y: 321, distance: 109.9
click at [281, 321] on li "Nº superficies 4" at bounding box center [456, 333] width 512 height 27
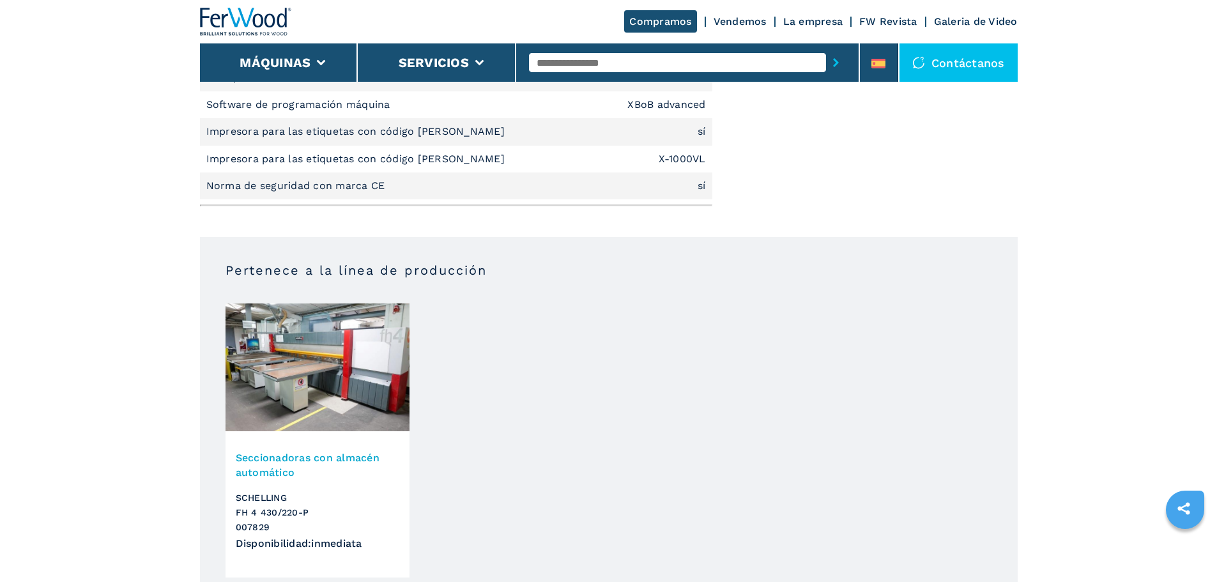
scroll to position [639, 0]
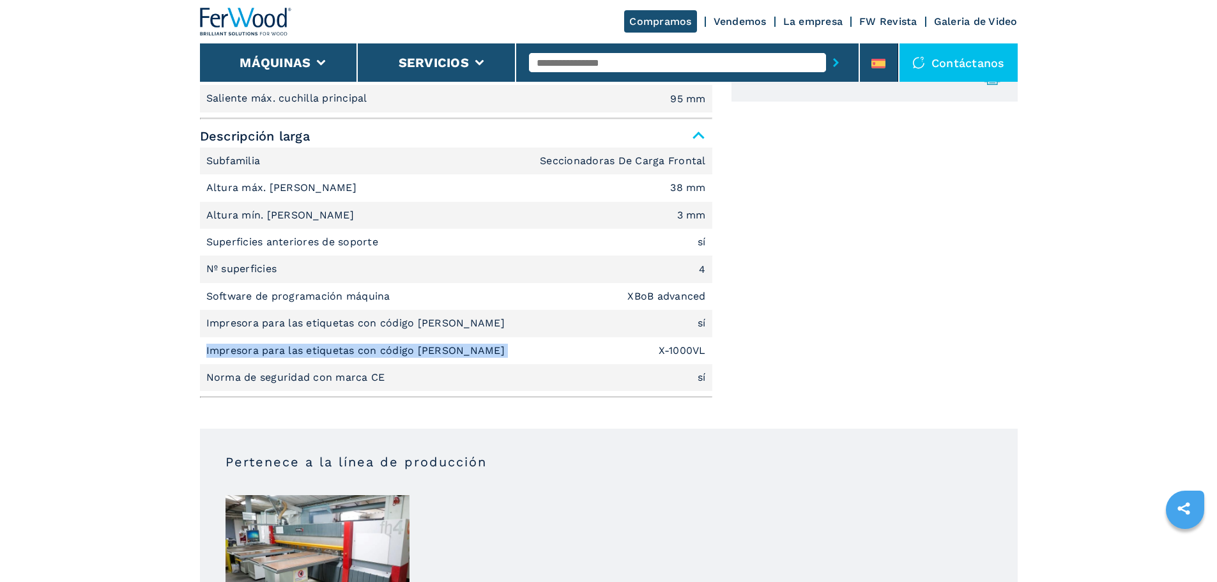
drag, startPoint x: 476, startPoint y: 353, endPoint x: 191, endPoint y: 351, distance: 285.0
copy p "Impresora para las etiquetas con código de barras"
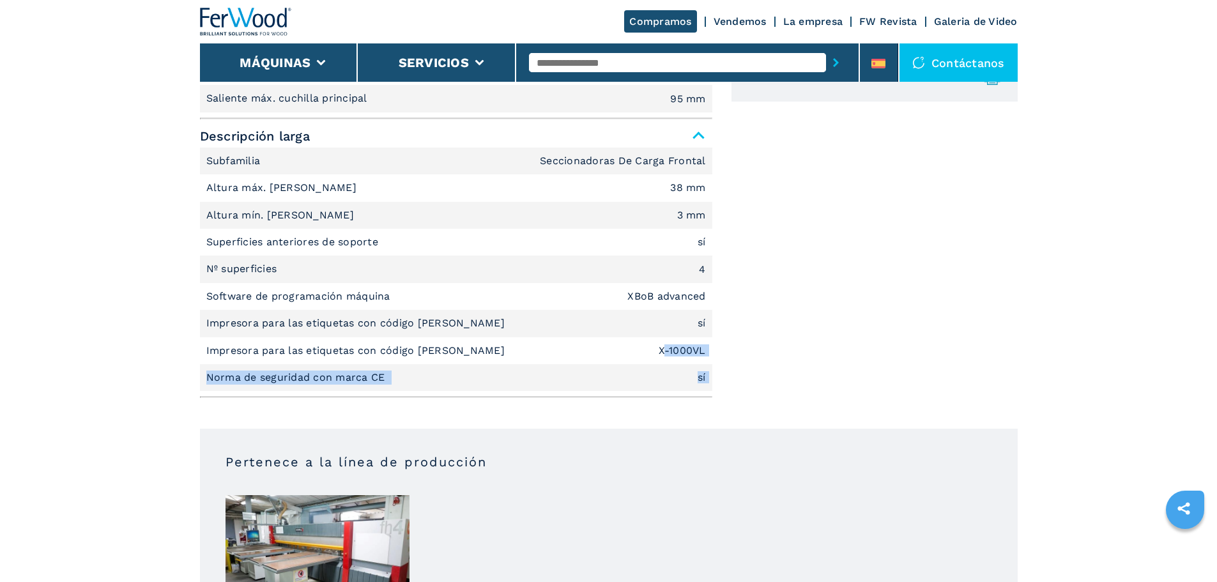
drag, startPoint x: 663, startPoint y: 350, endPoint x: 737, endPoint y: 352, distance: 74.2
click at [737, 352] on div "Unidad de medida ******* ******** Descripción breve Anchura máx. del panel 2200…" at bounding box center [609, 203] width 818 height 402
click at [716, 351] on div "Unidad de medida ******* ******** Descripción breve Anchura máx. del panel 2200…" at bounding box center [609, 203] width 818 height 402
drag, startPoint x: 714, startPoint y: 350, endPoint x: 612, endPoint y: 350, distance: 101.6
click at [612, 350] on div "Unidad de medida ******* ******** Descripción breve Anchura máx. del panel 2200…" at bounding box center [609, 203] width 818 height 402
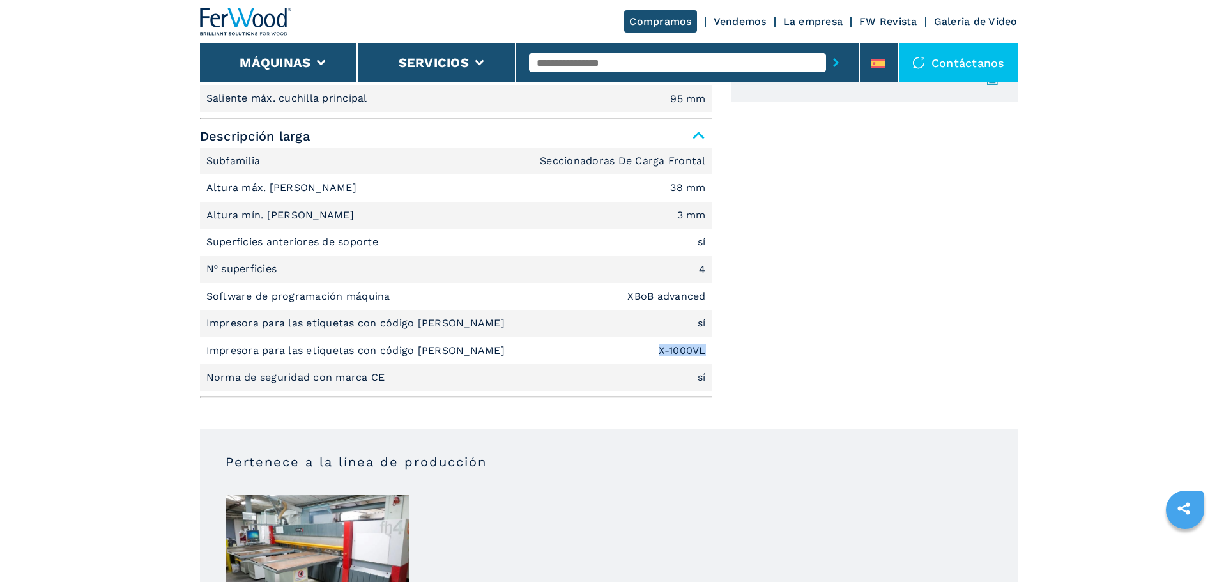
copy em "X-1000VL"
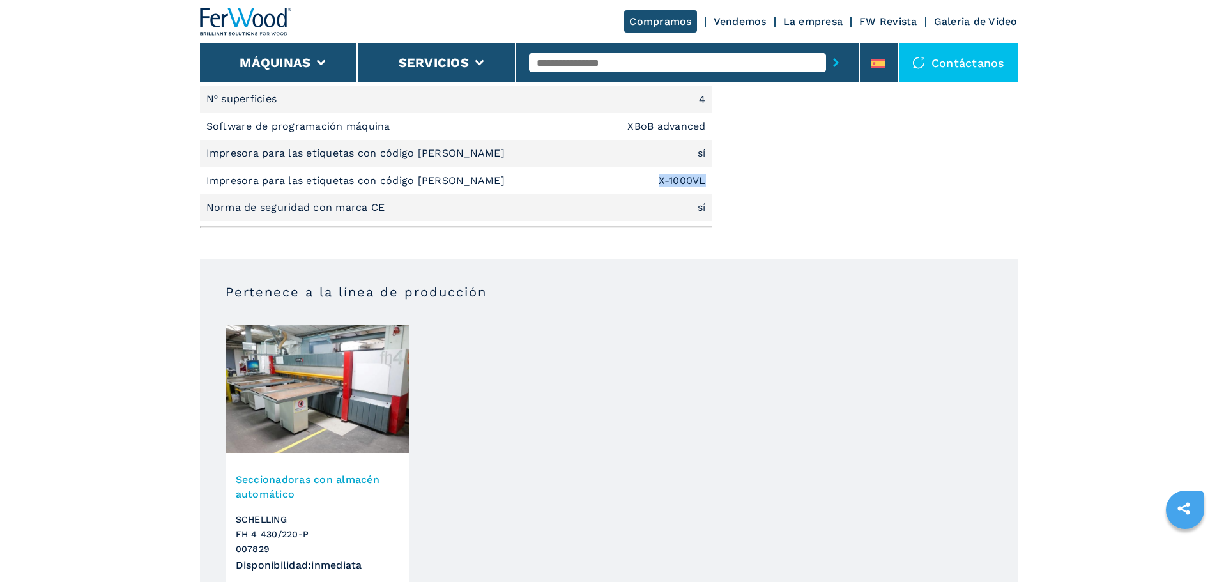
scroll to position [831, 0]
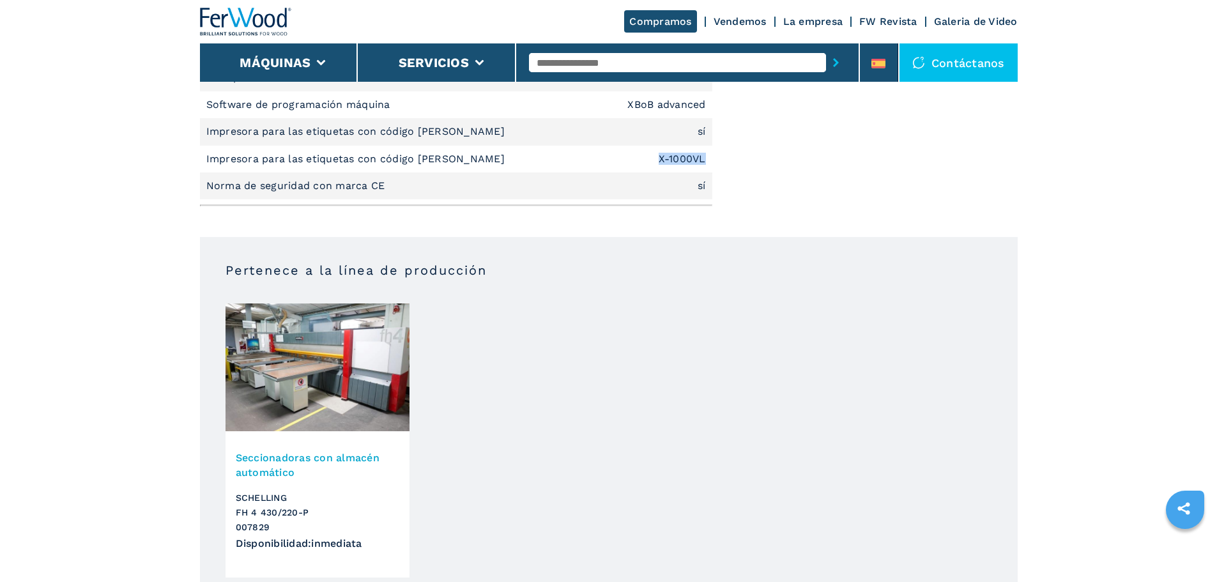
click at [293, 486] on div "Seccionadoras con almacén automático SCHELLING FH 4 430/220-P 007829 Disponibil…" at bounding box center [318, 506] width 184 height 143
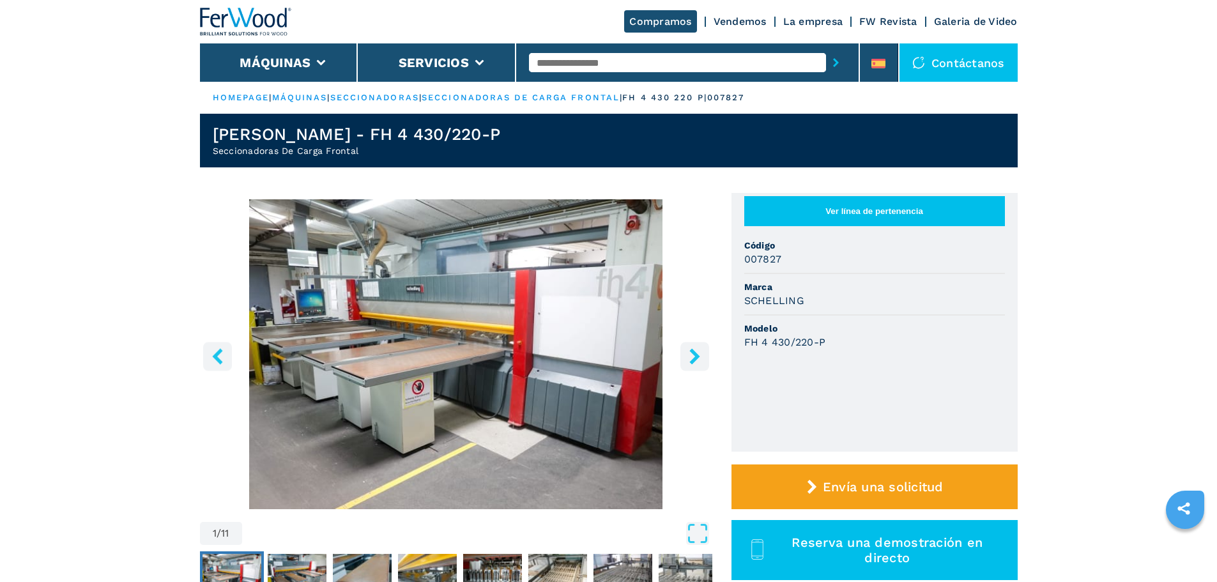
click at [957, 205] on button "Ver línea de pertenencia" at bounding box center [874, 211] width 261 height 30
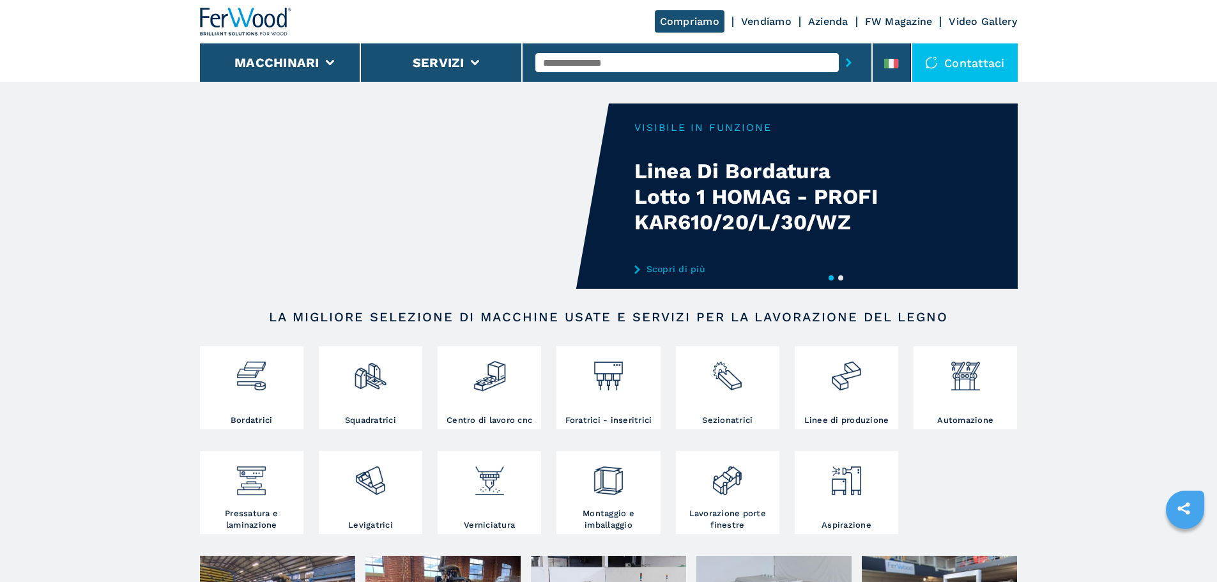
click at [751, 65] on input "text" at bounding box center [688, 62] width 304 height 19
type input "******"
click at [750, 91] on div "007829" at bounding box center [688, 83] width 304 height 23
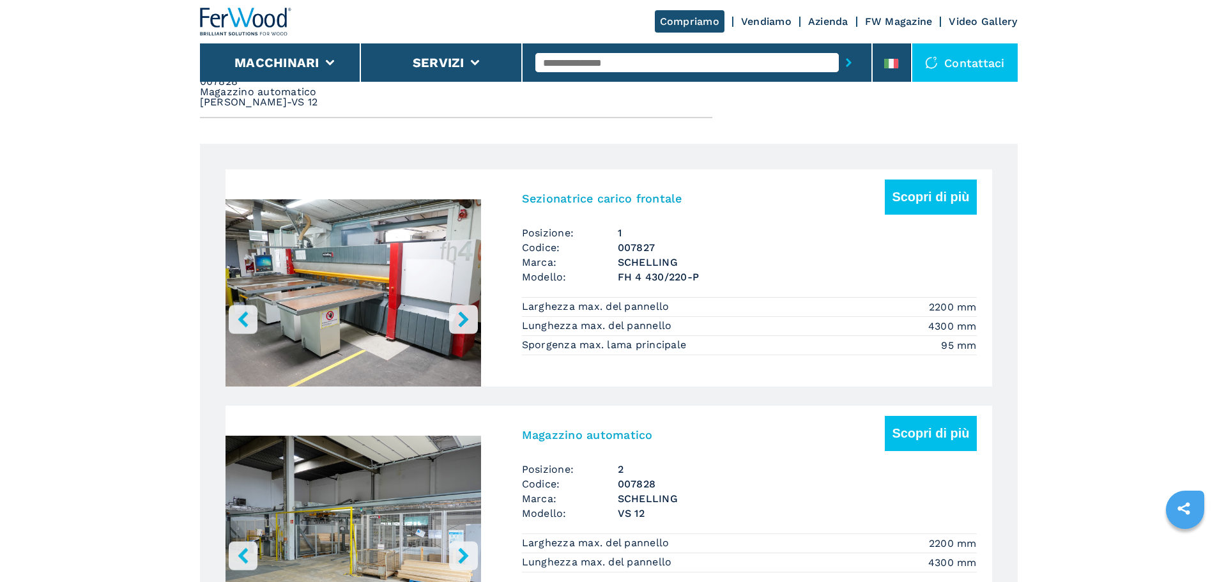
scroll to position [703, 0]
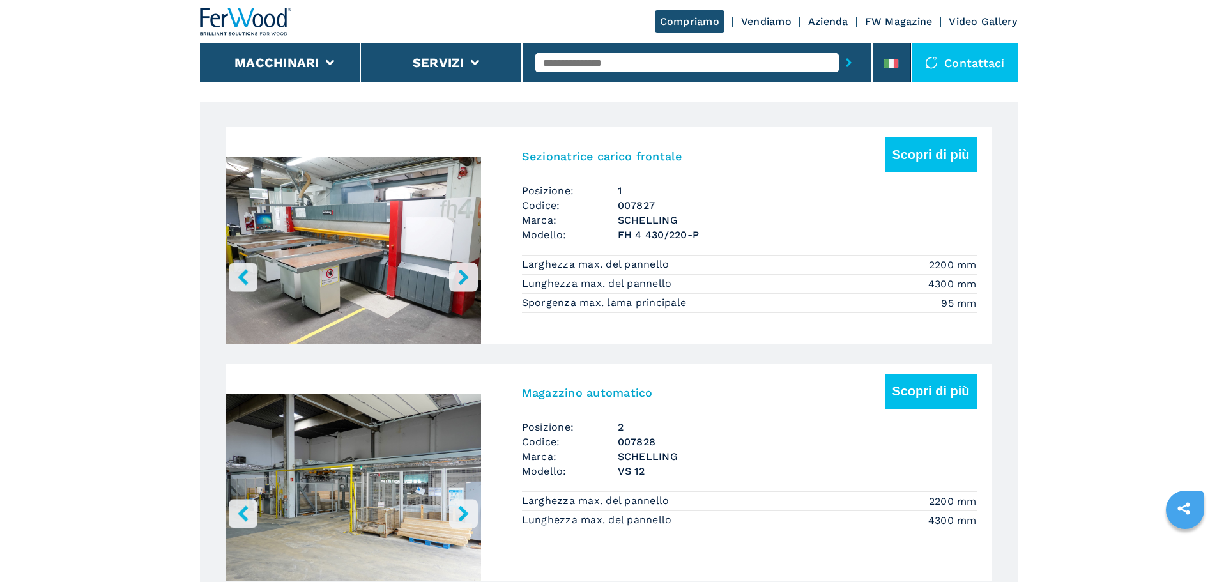
click at [597, 206] on span "Codice:" at bounding box center [570, 205] width 96 height 15
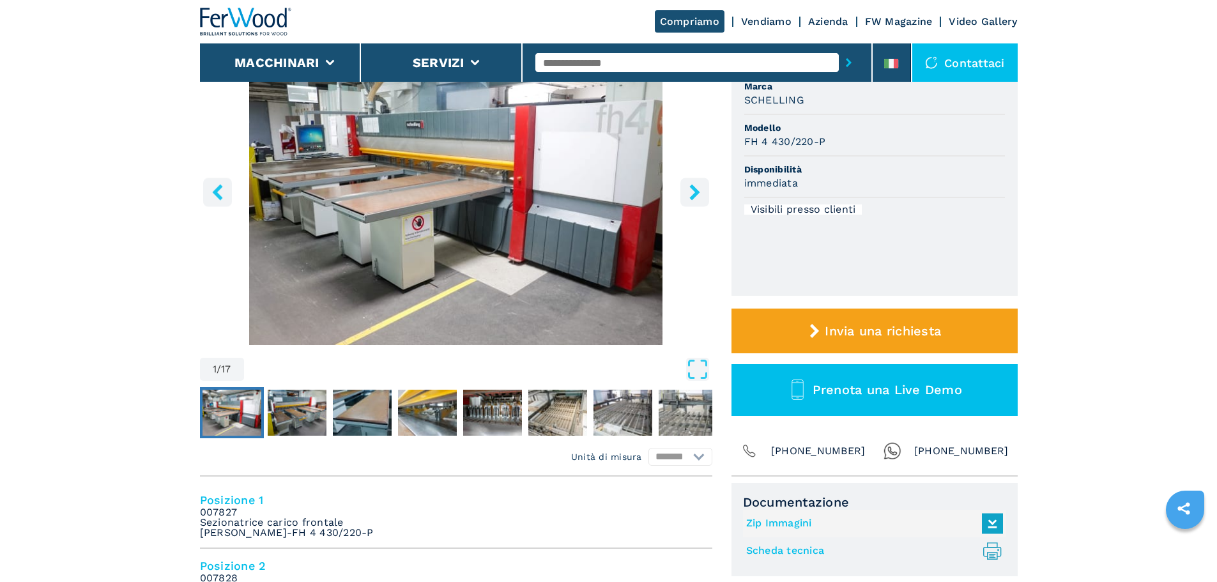
scroll to position [256, 0]
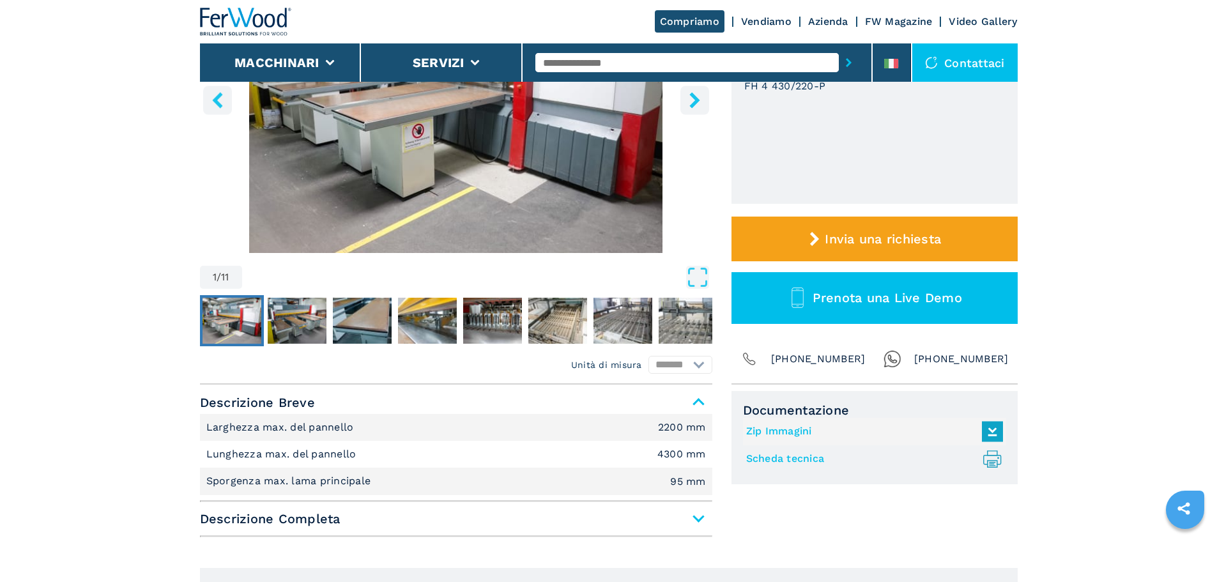
scroll to position [383, 0]
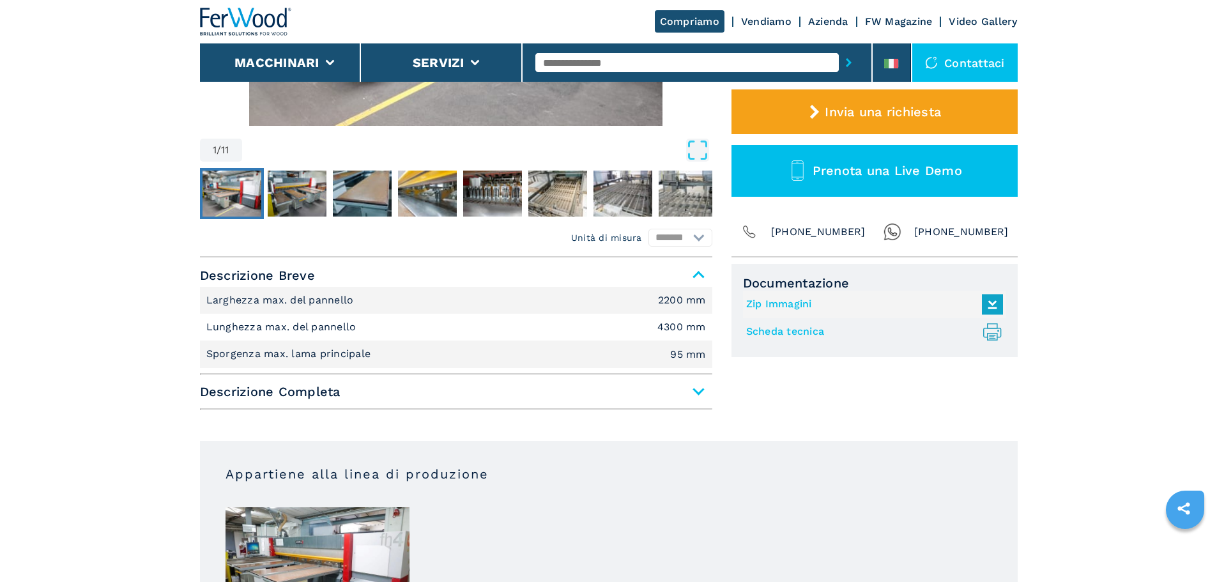
click at [296, 397] on span "Descrizione Completa" at bounding box center [456, 391] width 512 height 23
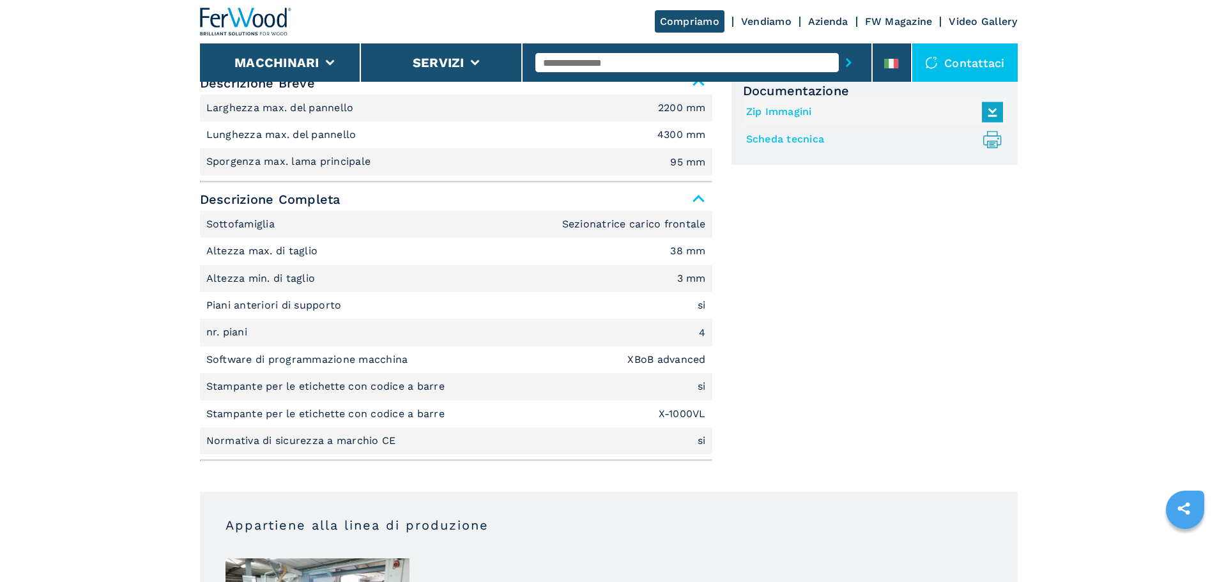
scroll to position [575, 0]
click at [569, 63] on input "text" at bounding box center [688, 62] width 304 height 19
click at [597, 89] on div "007826" at bounding box center [688, 83] width 304 height 23
type input "******"
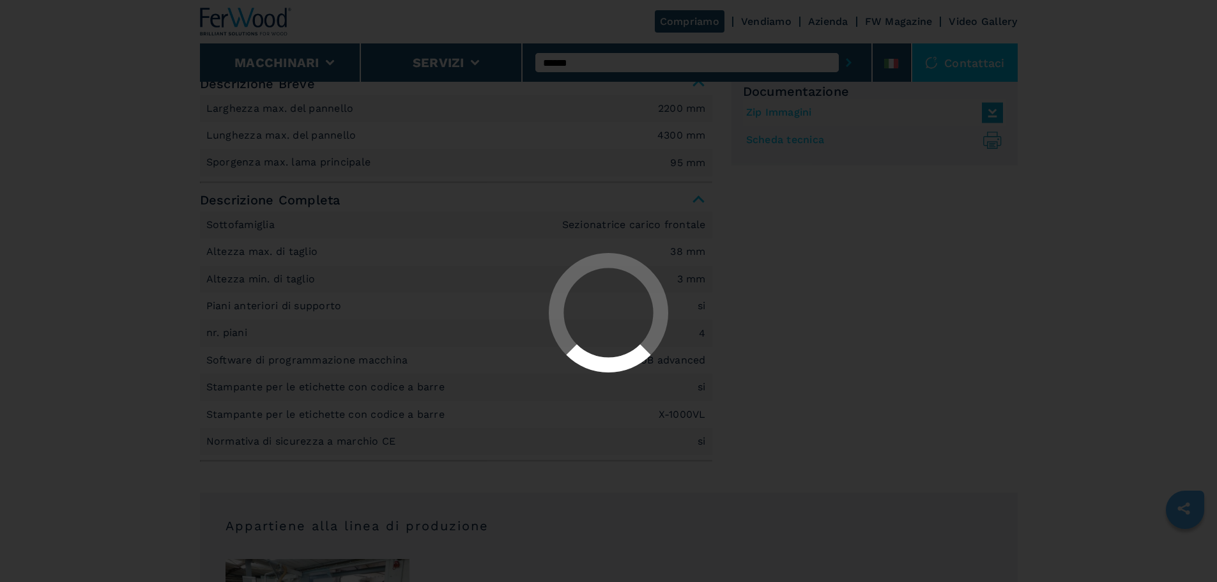
scroll to position [0, 0]
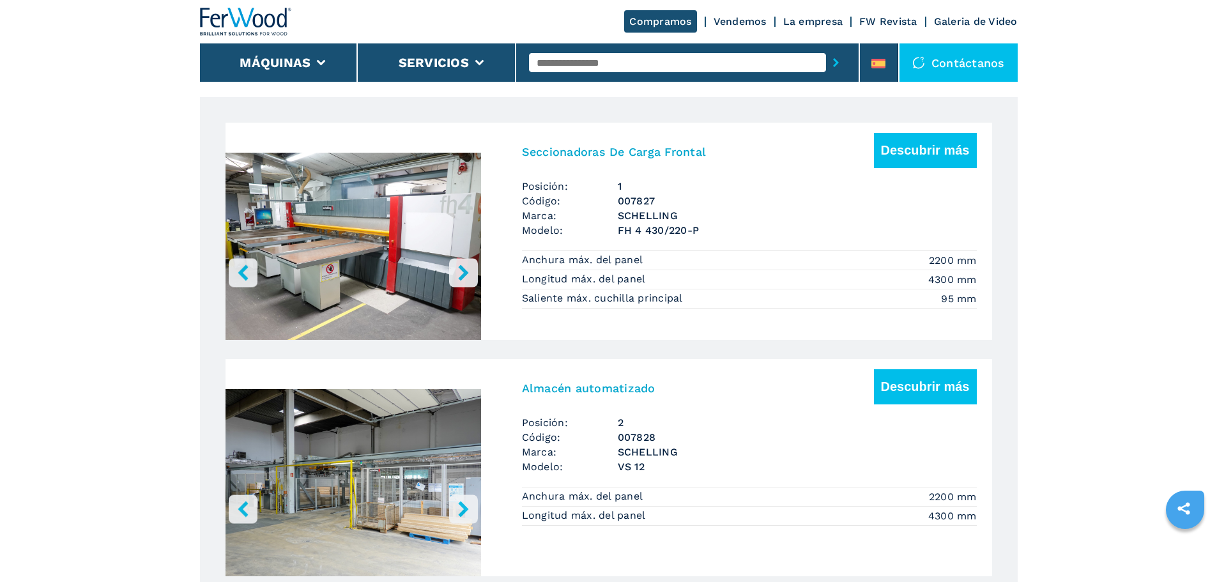
scroll to position [895, 0]
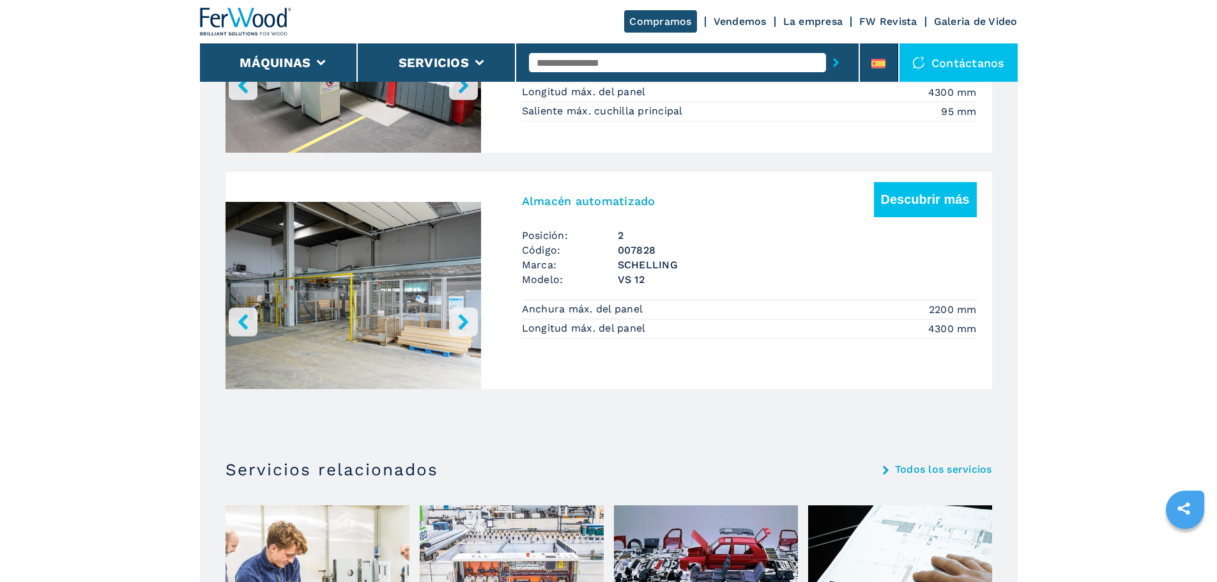
click at [397, 316] on img "Go to Slide 1" at bounding box center [354, 298] width 256 height 240
click at [611, 206] on h3 "Almacén automatizado" at bounding box center [589, 201] width 134 height 15
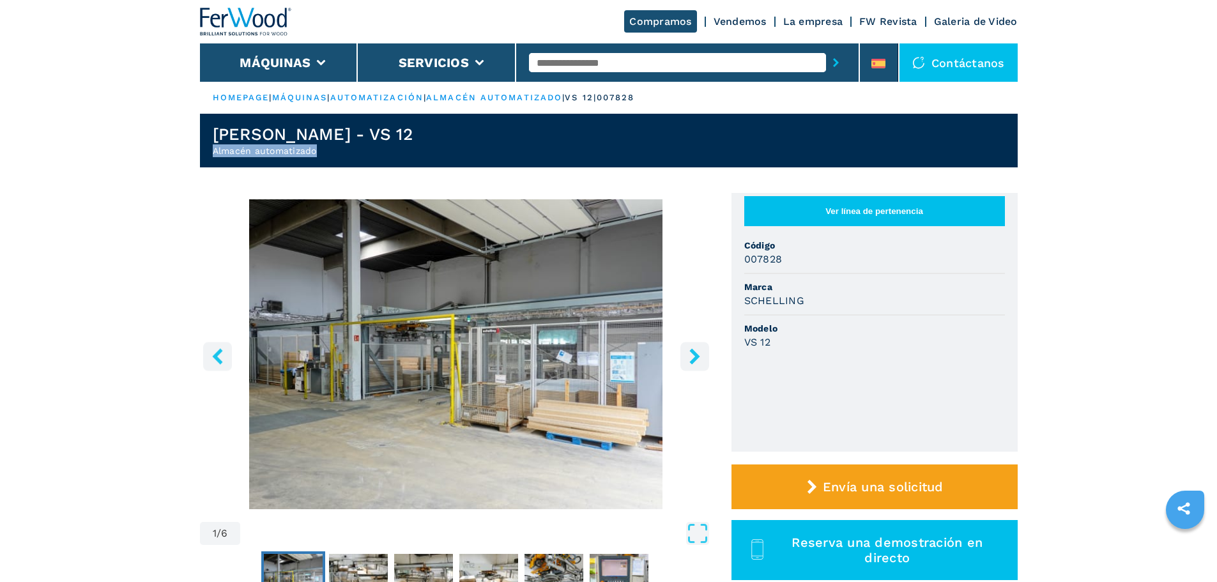
drag, startPoint x: 332, startPoint y: 148, endPoint x: 196, endPoint y: 164, distance: 137.0
copy h2 "Almacén automatizado"
drag, startPoint x: 385, startPoint y: 133, endPoint x: 195, endPoint y: 115, distance: 190.6
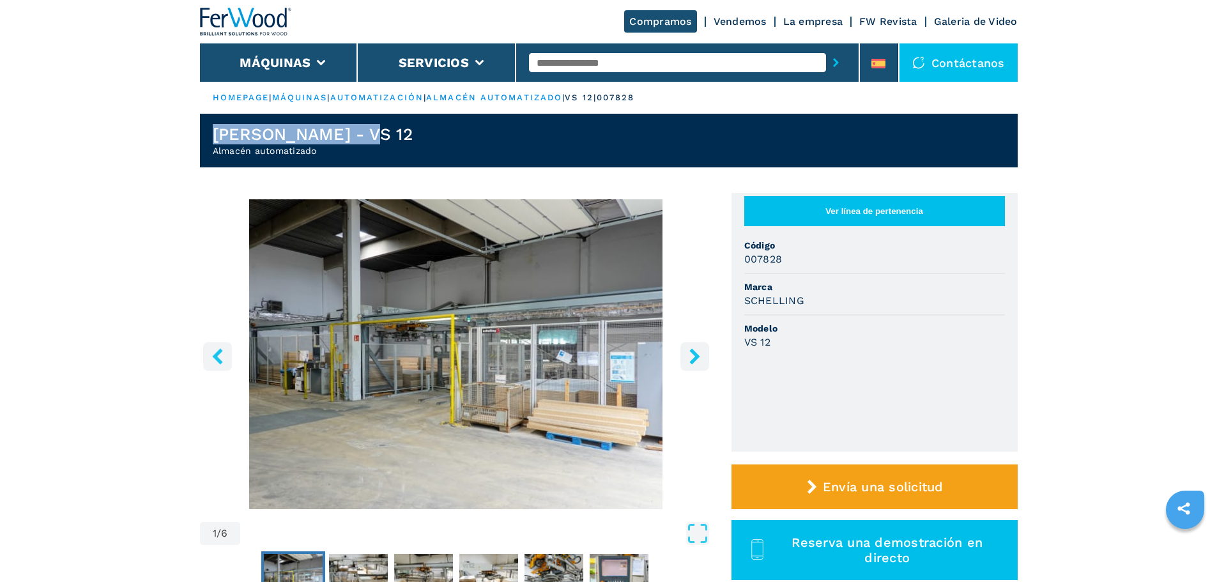
copy h1 "SCHELLING - VS 12"
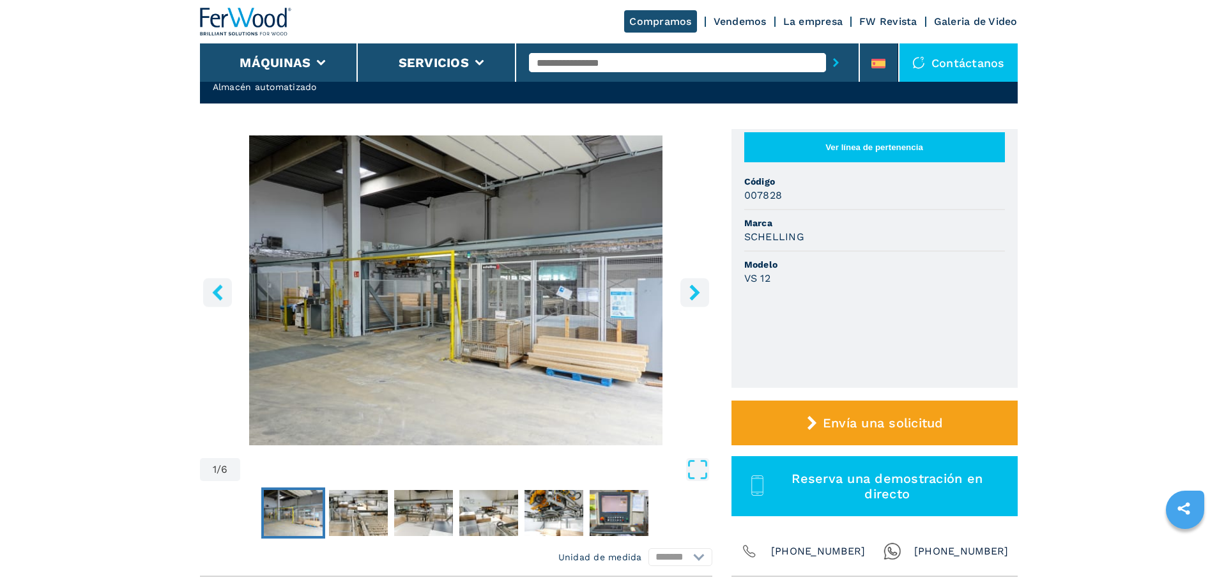
drag, startPoint x: 443, startPoint y: 348, endPoint x: 148, endPoint y: 503, distance: 333.6
click at [457, 510] on button "Go to Slide 4" at bounding box center [489, 513] width 64 height 51
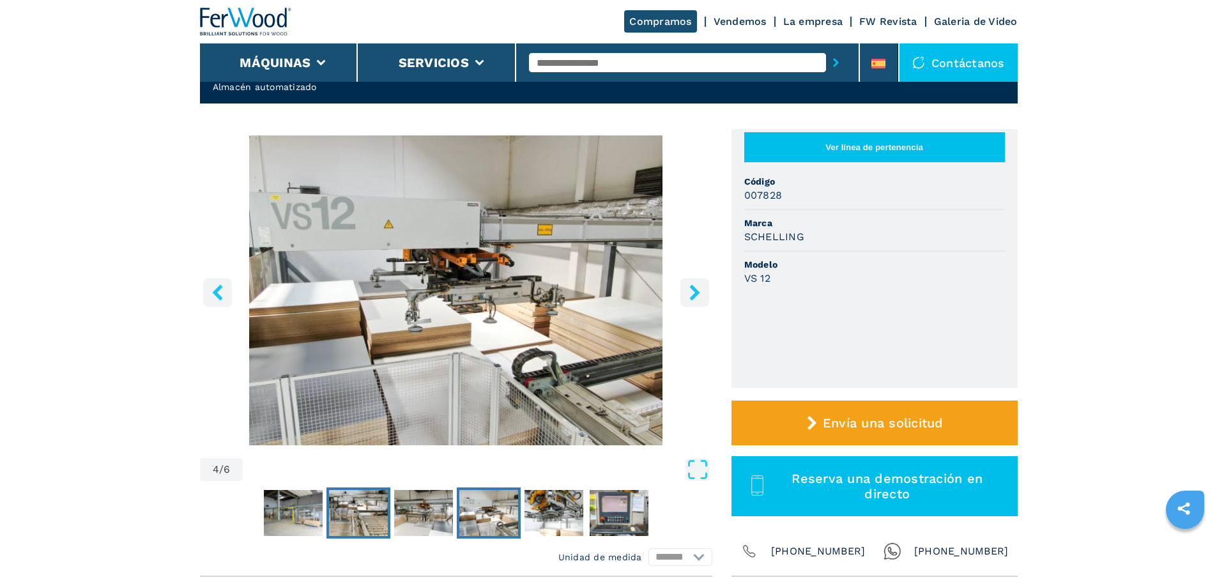
click at [355, 495] on img "Go to Slide 2" at bounding box center [358, 513] width 59 height 46
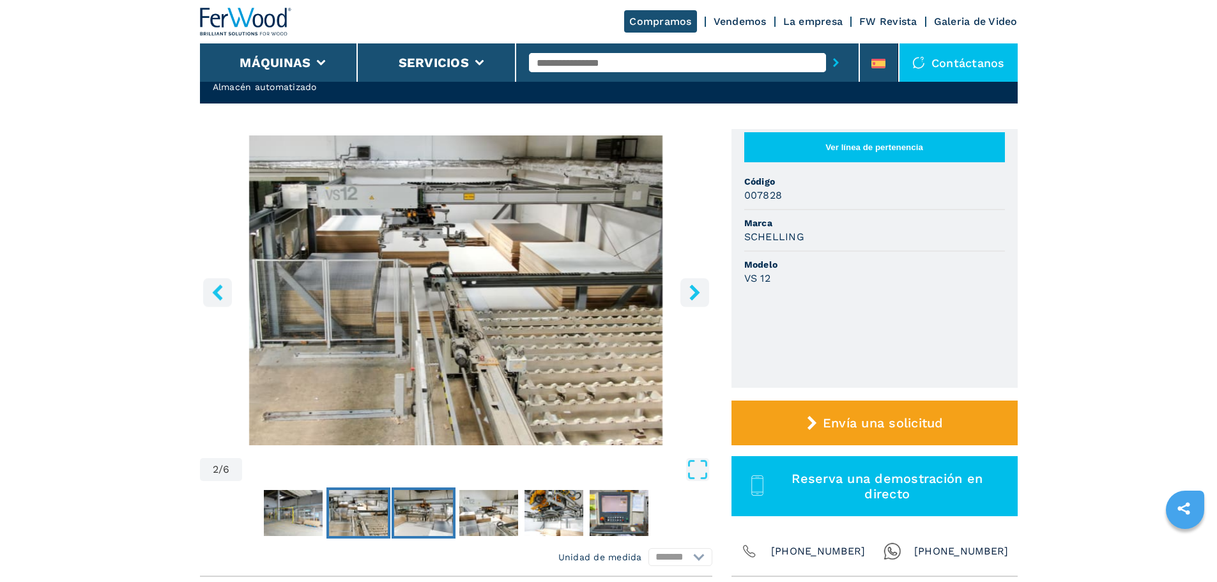
click at [401, 502] on img "Go to Slide 3" at bounding box center [423, 513] width 59 height 46
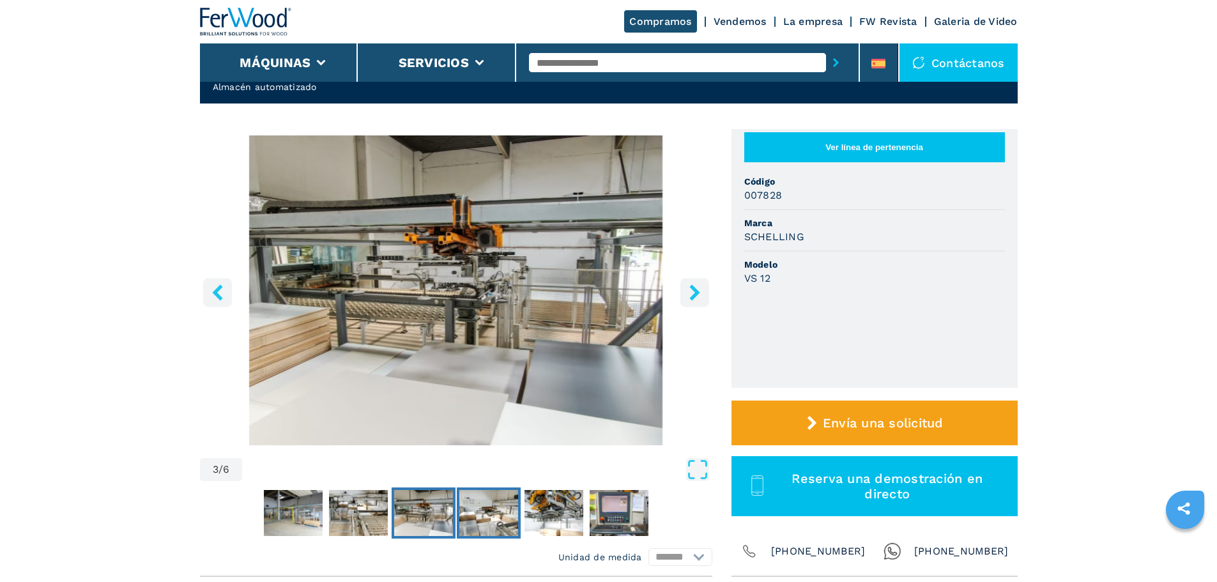
click at [470, 509] on img "Go to Slide 4" at bounding box center [488, 513] width 59 height 46
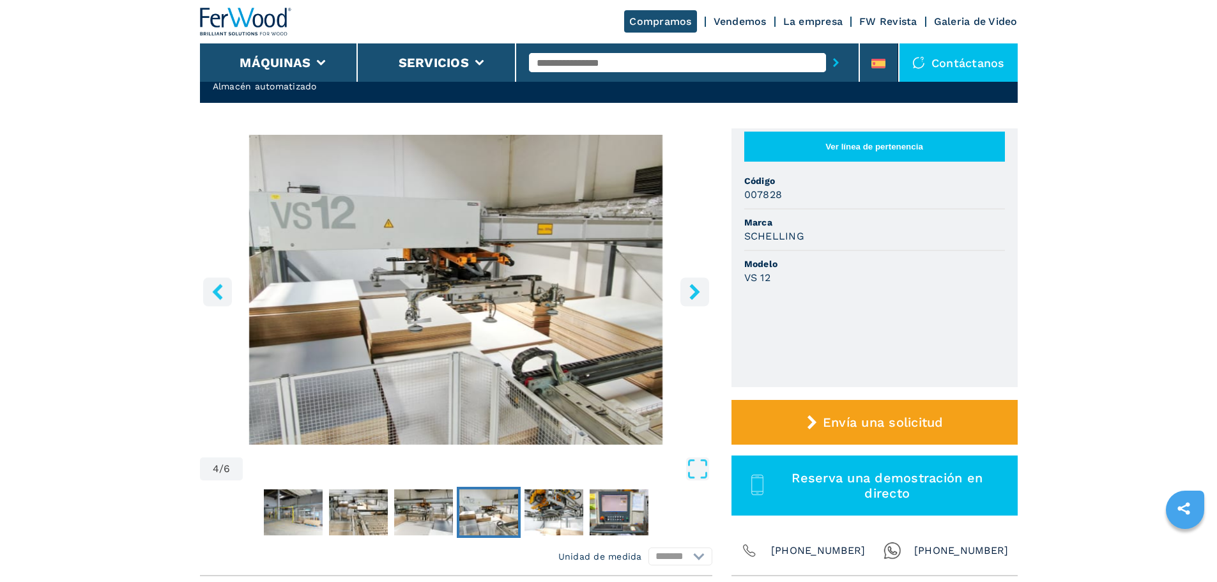
scroll to position [0, 0]
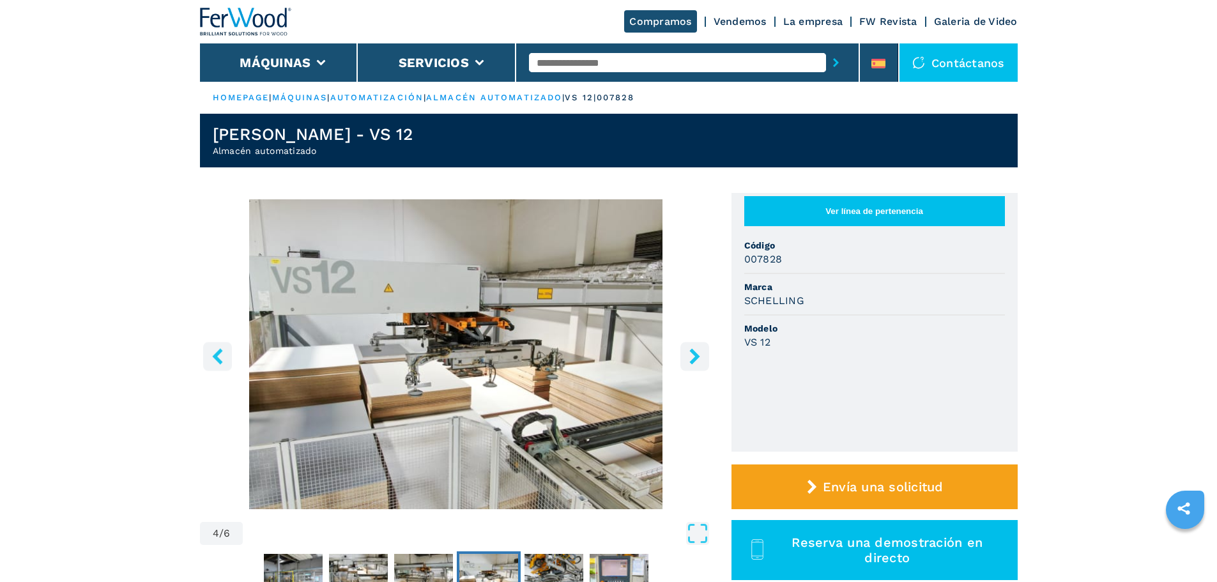
drag, startPoint x: 546, startPoint y: 224, endPoint x: 564, endPoint y: 238, distance: 22.9
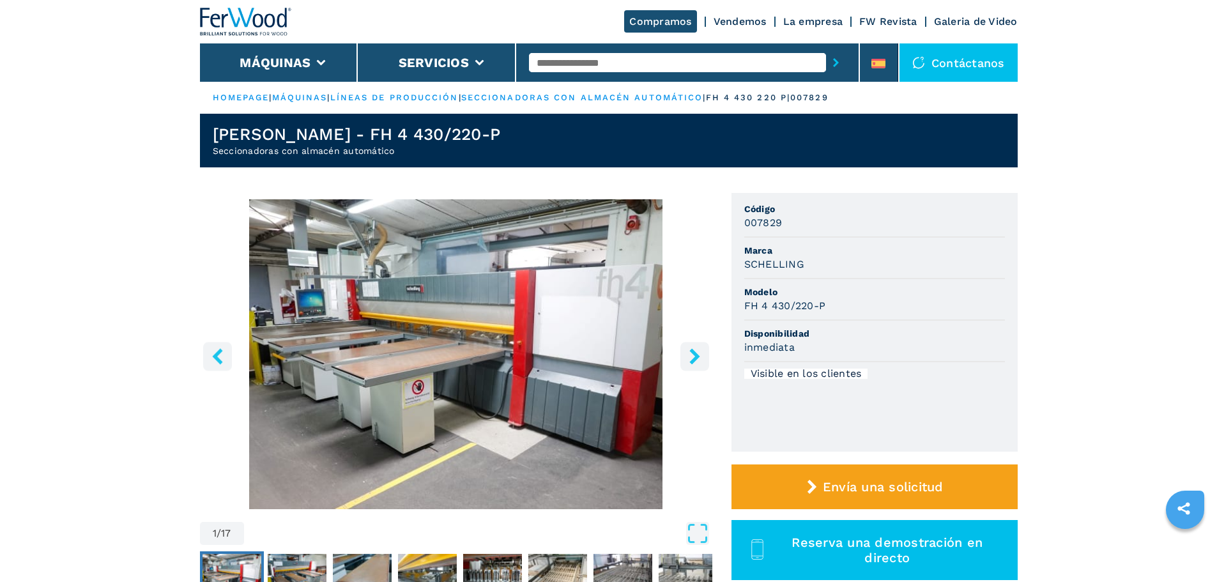
click at [579, 69] on input "text" at bounding box center [677, 62] width 297 height 19
type input "******"
click at [826, 48] on button "submit-button" at bounding box center [836, 62] width 20 height 29
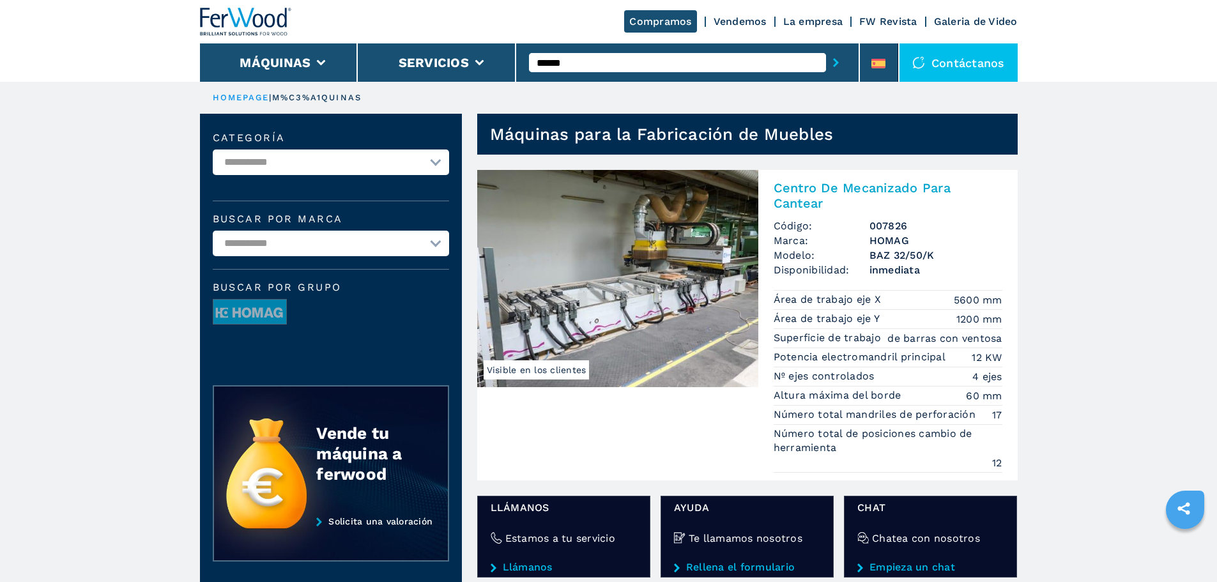
click at [667, 180] on img at bounding box center [617, 278] width 281 height 217
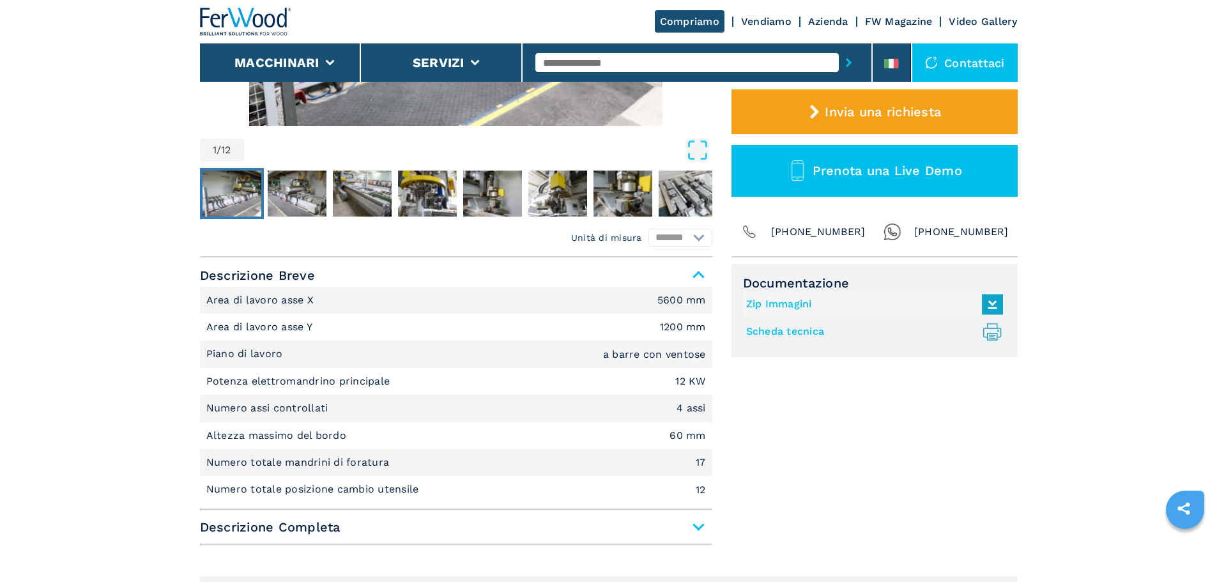
scroll to position [447, 0]
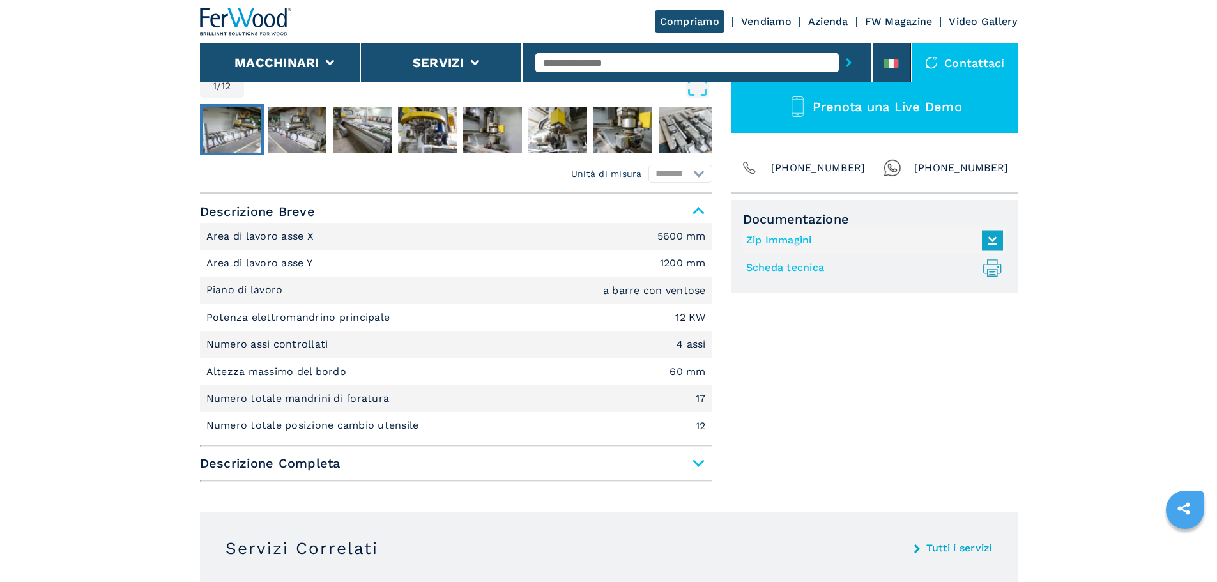
click at [344, 466] on span "Descrizione Completa" at bounding box center [456, 463] width 512 height 23
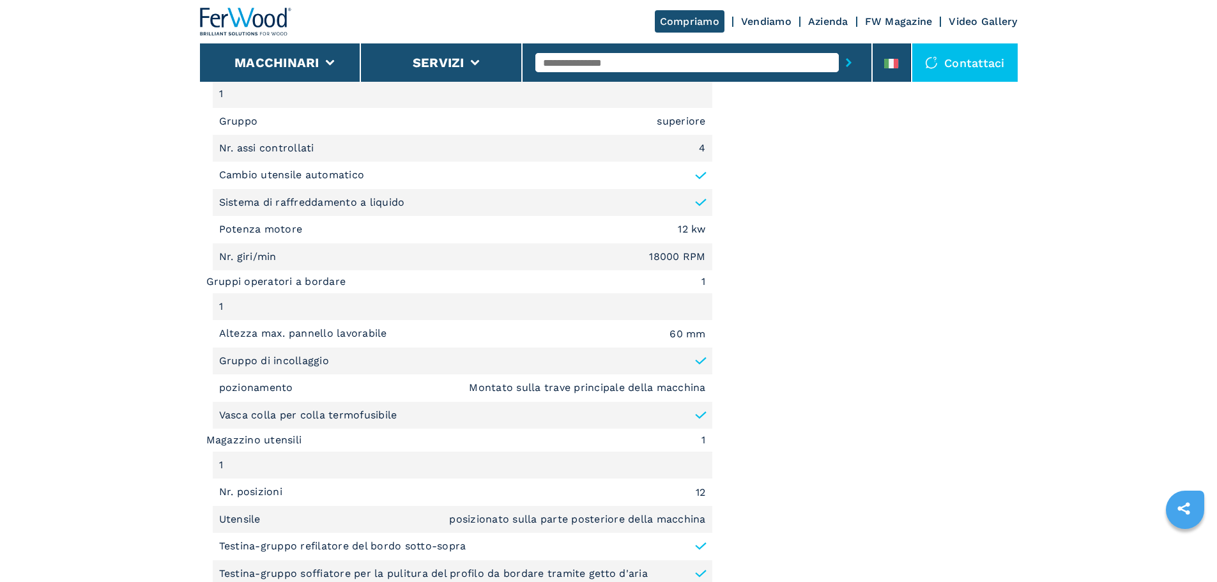
scroll to position [1406, 0]
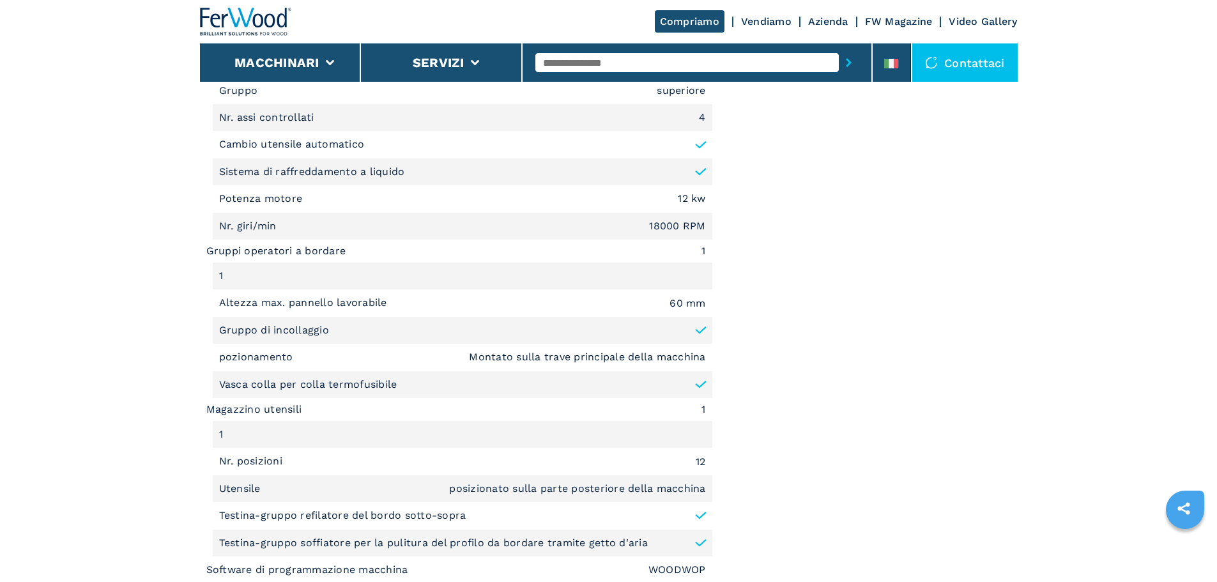
click at [325, 334] on p "Gruppo di incollaggio" at bounding box center [274, 330] width 110 height 14
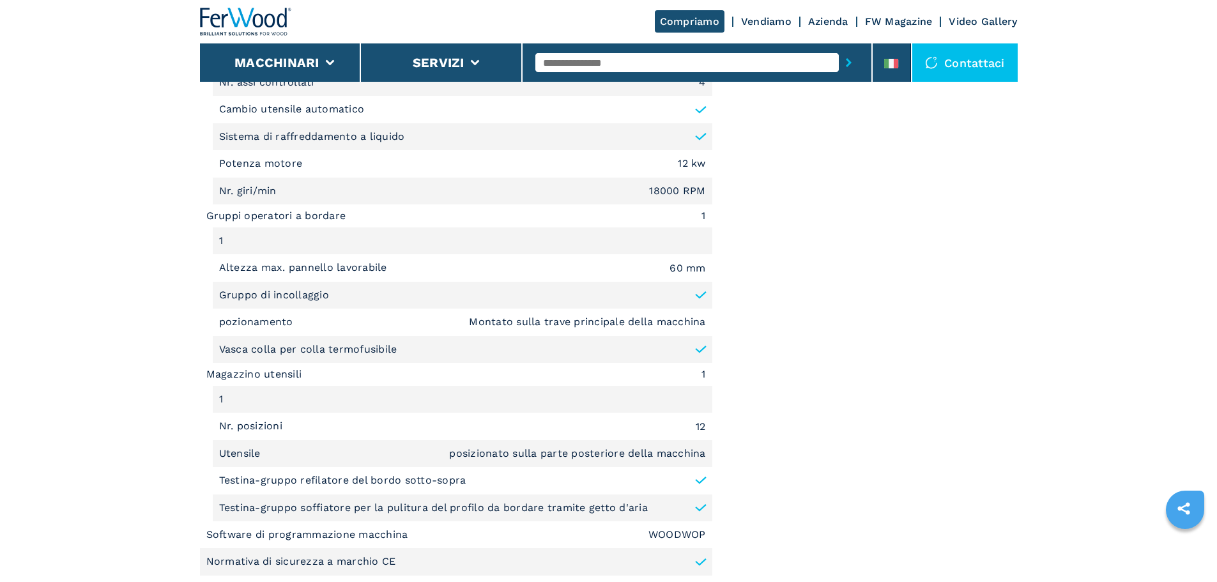
scroll to position [1470, 0]
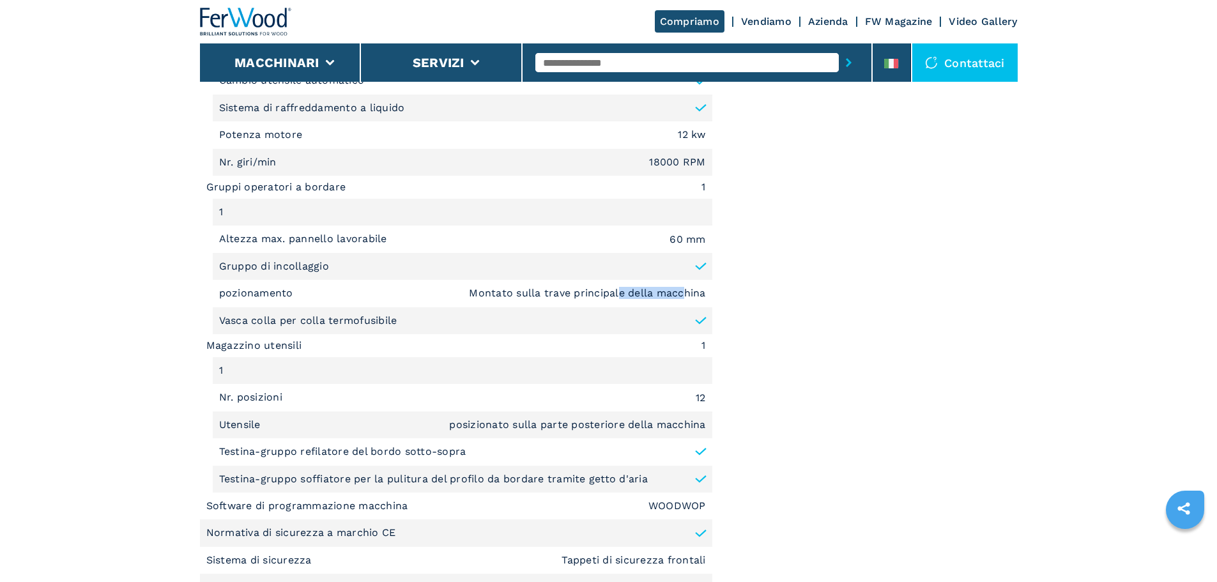
drag, startPoint x: 684, startPoint y: 290, endPoint x: 617, endPoint y: 294, distance: 67.8
click at [617, 294] on em "Montato sulla trave principale della macchina" at bounding box center [587, 293] width 236 height 10
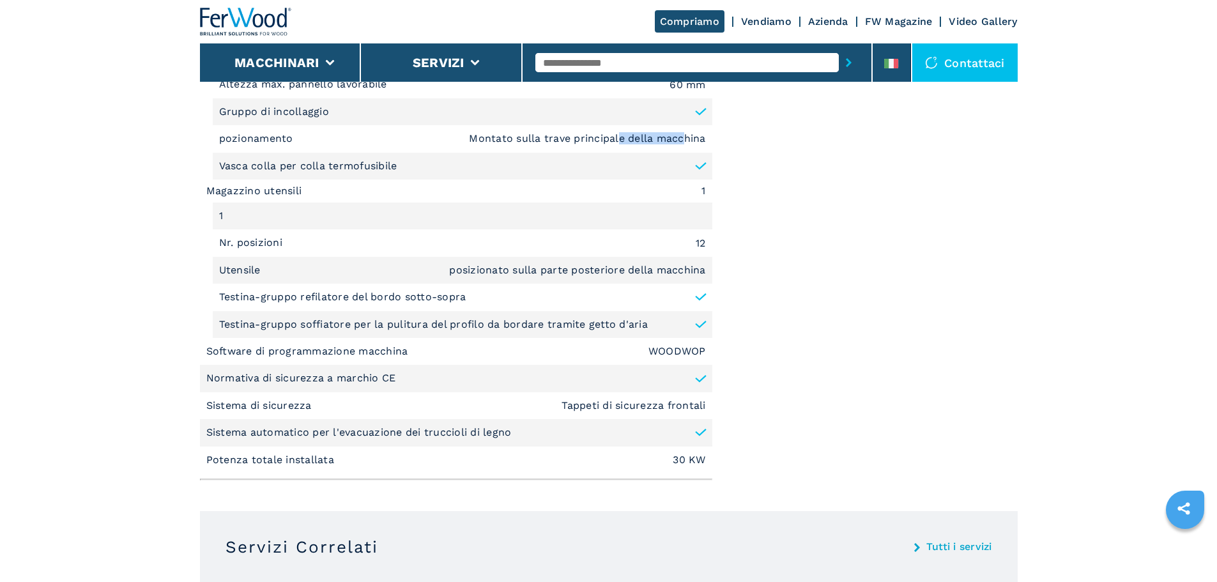
scroll to position [1628, 0]
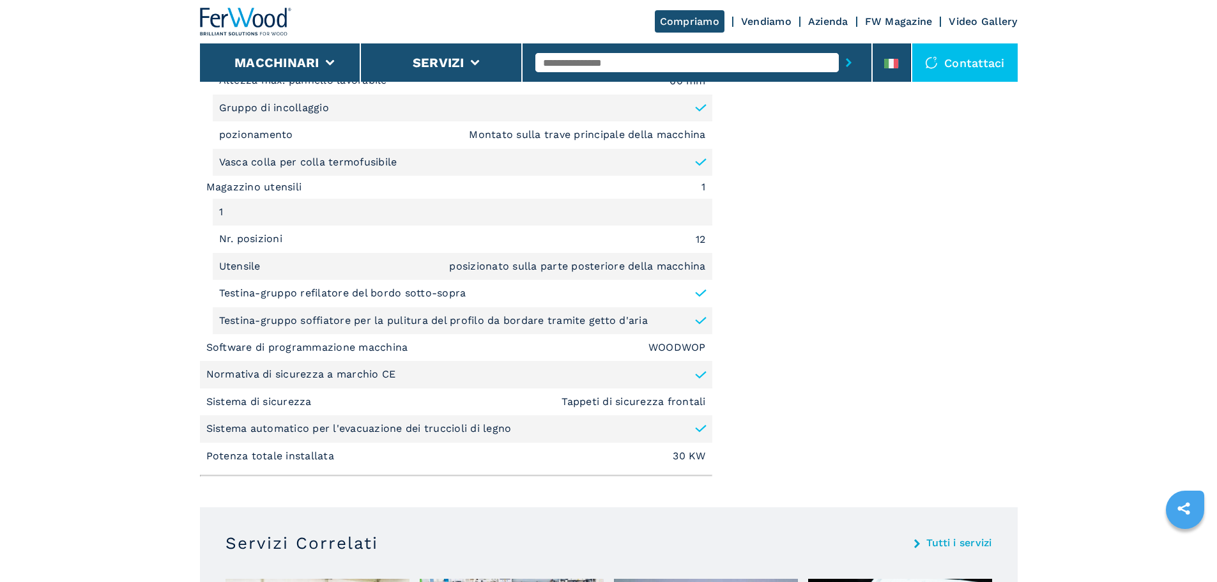
click at [660, 70] on input "text" at bounding box center [688, 62] width 304 height 19
type input "******"
click at [664, 88] on div "007825" at bounding box center [688, 83] width 304 height 23
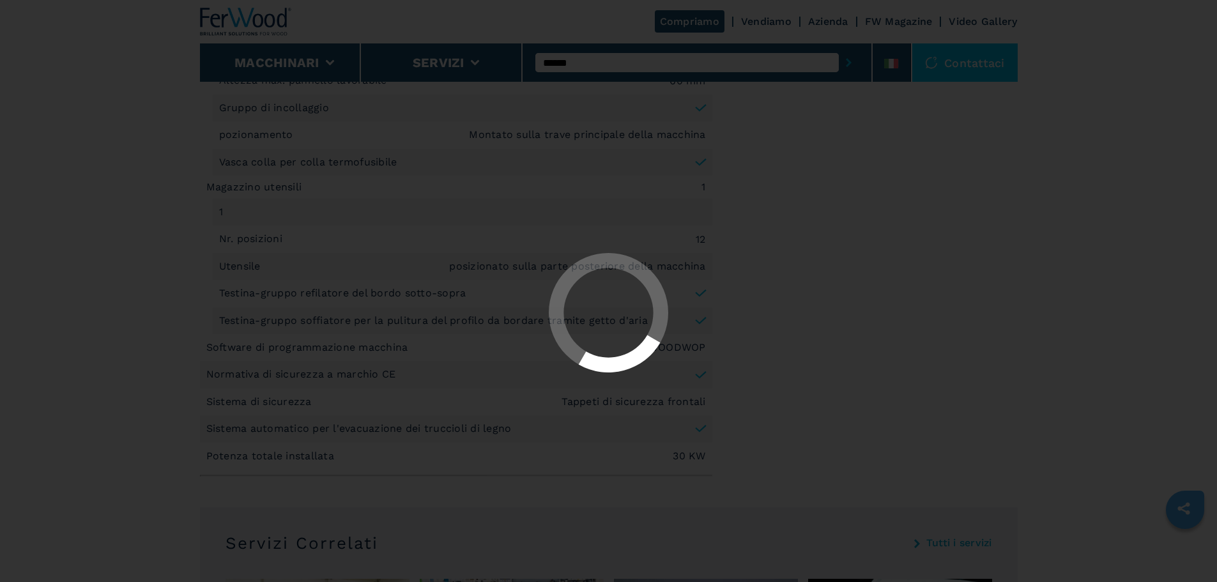
scroll to position [0, 0]
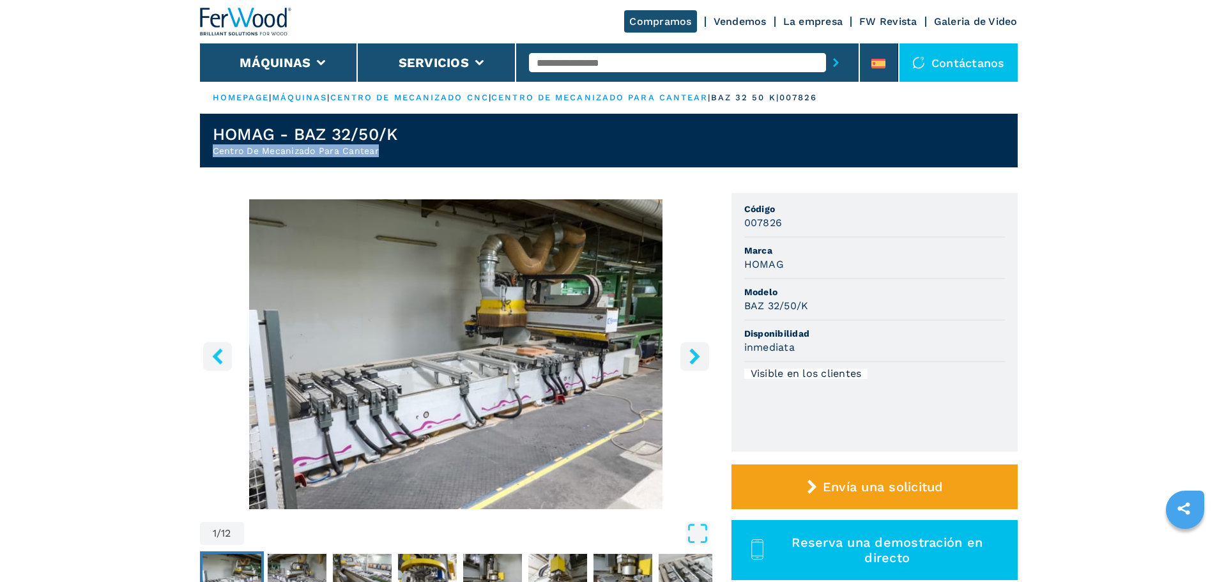
drag, startPoint x: 400, startPoint y: 156, endPoint x: 193, endPoint y: 157, distance: 207.0
copy h2 "Centro De Mecanizado Para Cantear"
drag, startPoint x: 438, startPoint y: 130, endPoint x: 171, endPoint y: 136, distance: 267.2
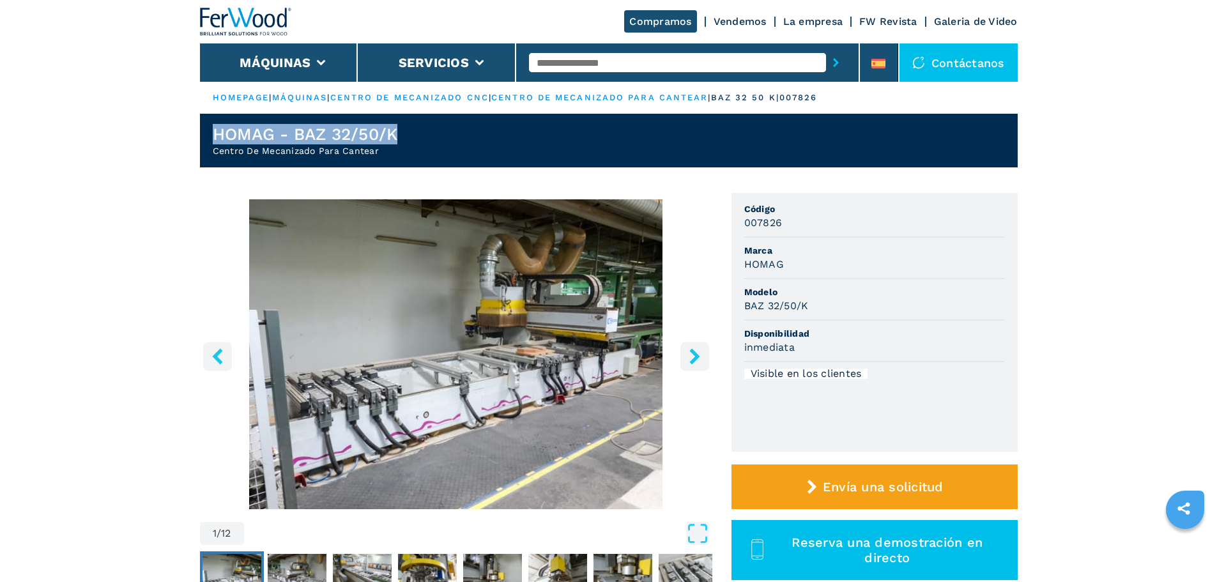
copy h1 "HOMAG - BAZ 32/50/K"
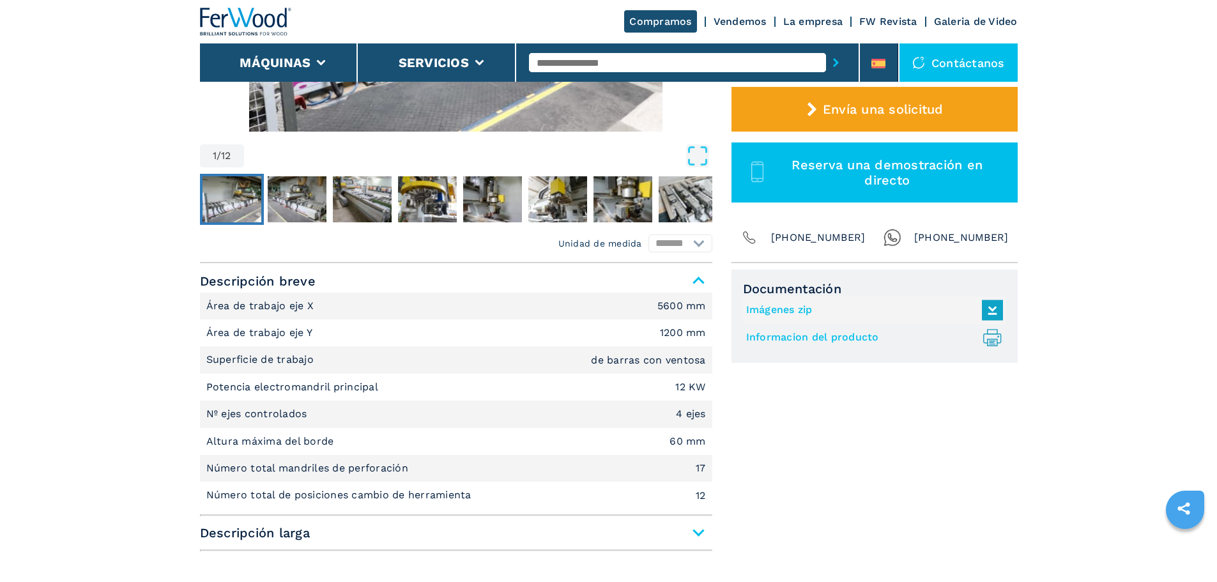
scroll to position [383, 0]
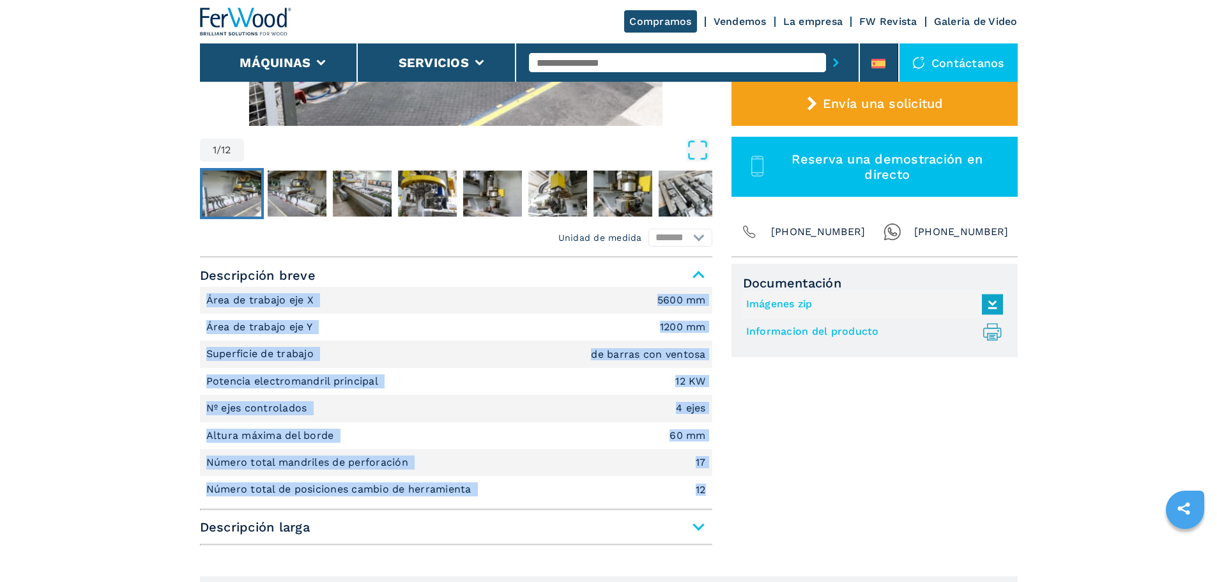
drag, startPoint x: 716, startPoint y: 486, endPoint x: 177, endPoint y: 307, distance: 568.2
click at [397, 350] on li "Superficie de trabajo [PERSON_NAME] con ventosa" at bounding box center [456, 354] width 512 height 27
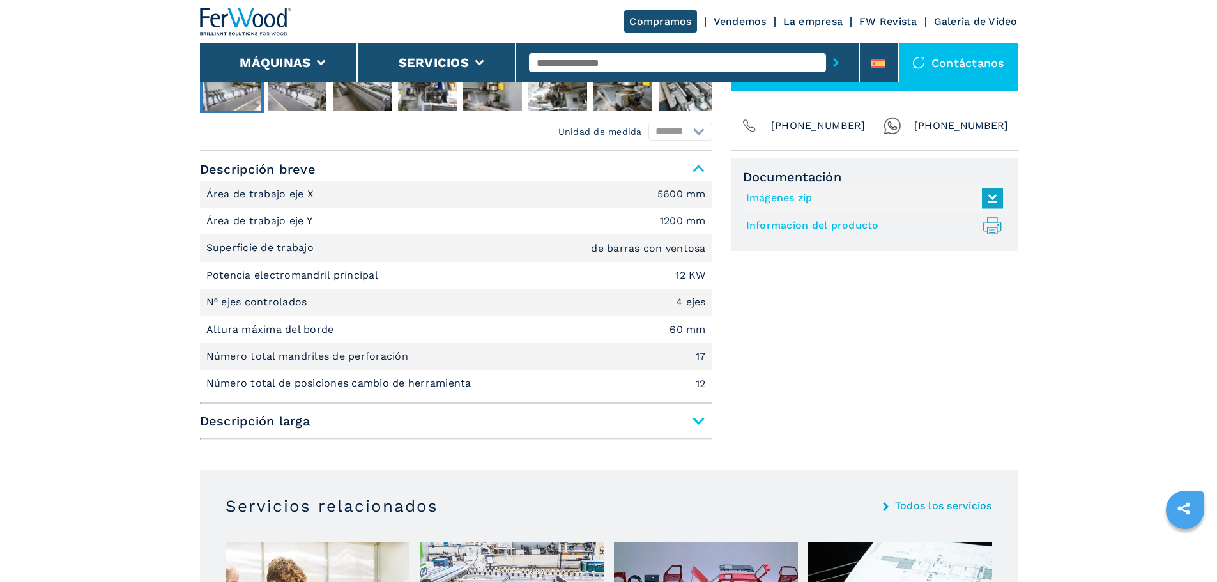
scroll to position [511, 0]
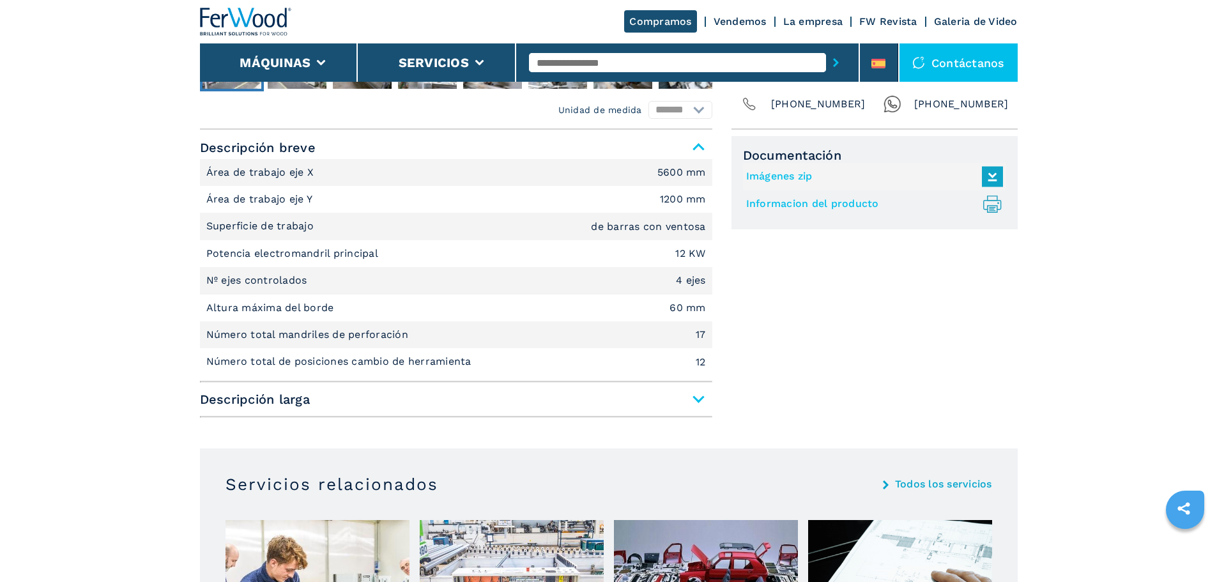
click at [339, 289] on li "Nº ejes controlados 4 ejes" at bounding box center [456, 280] width 512 height 27
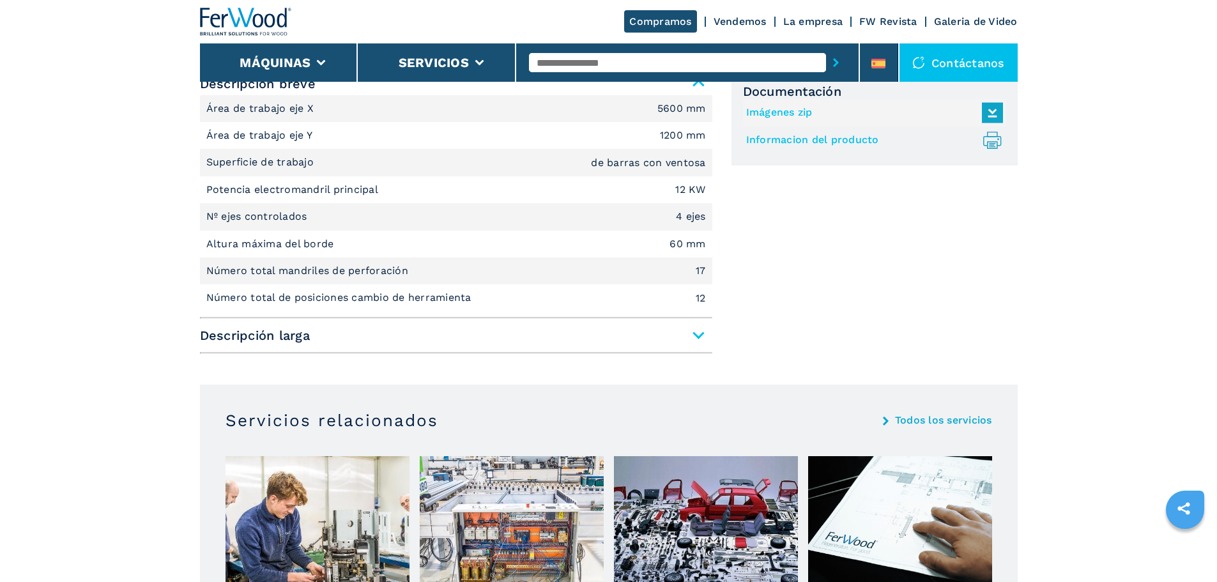
click at [360, 341] on span "Descripción larga" at bounding box center [456, 335] width 512 height 23
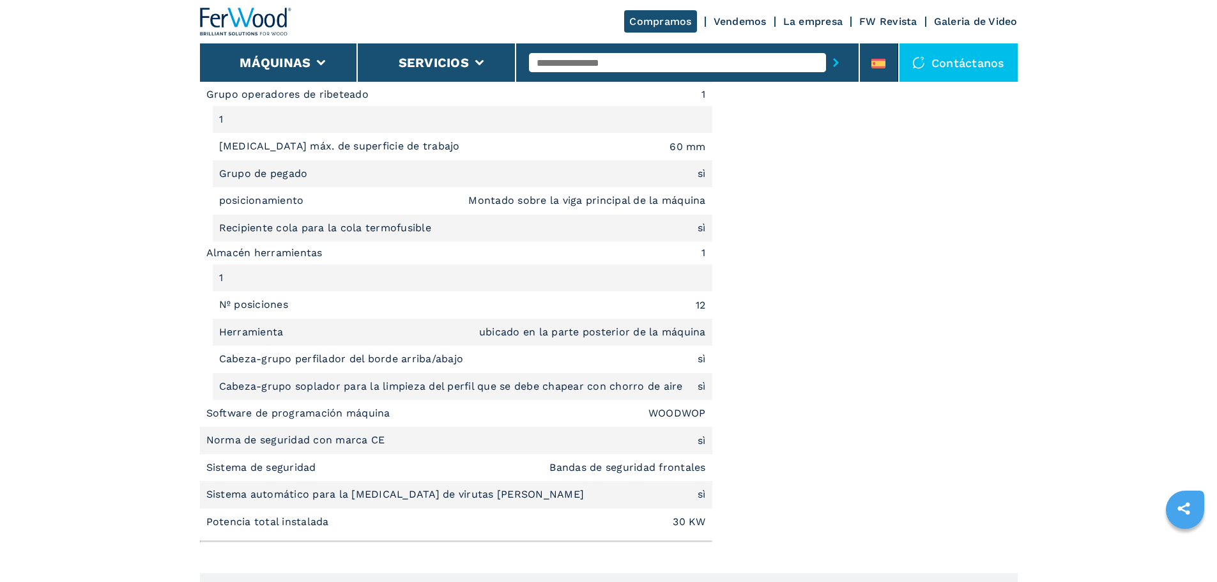
scroll to position [1534, 0]
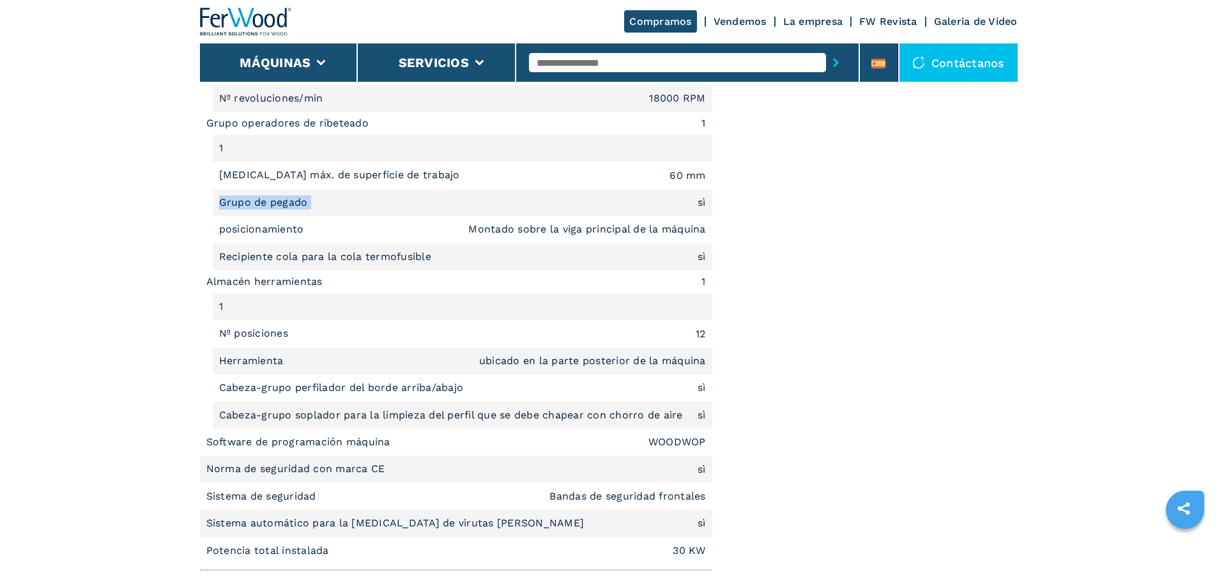
drag, startPoint x: 342, startPoint y: 209, endPoint x: 187, endPoint y: 204, distance: 155.4
click at [187, 204] on main "HOMEPAGE | máquinas | centro de mecanizado cnc | centro de mecanizado para cant…" at bounding box center [608, 79] width 1217 height 3226
copy p "Grupo de pegado"
drag, startPoint x: 465, startPoint y: 225, endPoint x: 706, endPoint y: 232, distance: 241.0
click at [706, 232] on li "posicionamiento Montado sobre la viga principal de la máquina" at bounding box center [463, 229] width 500 height 27
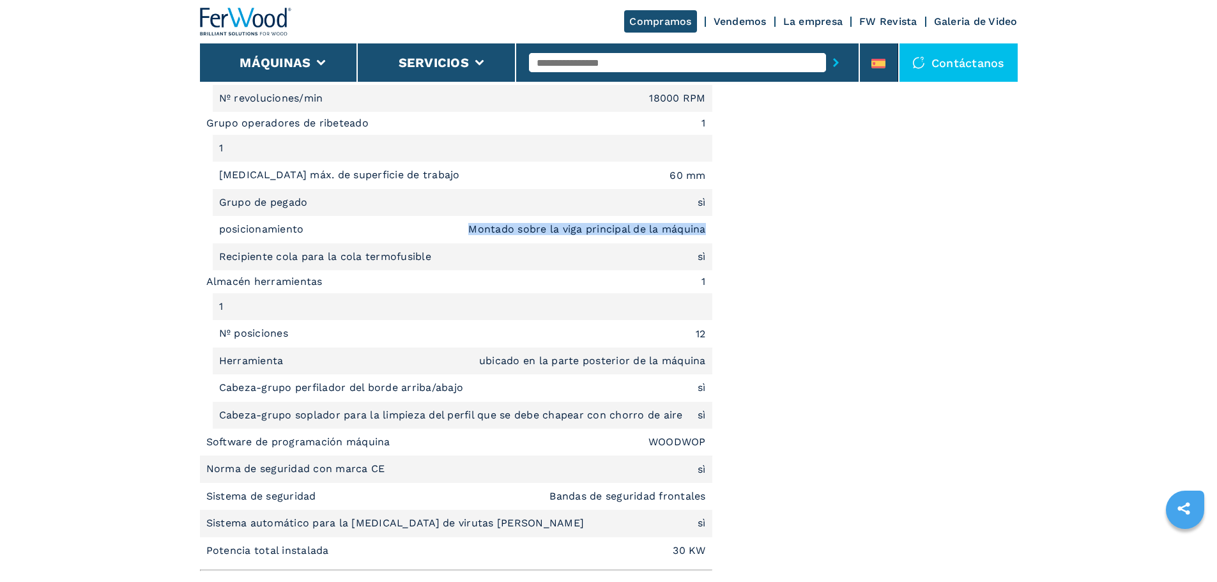
copy em "Montado sobre la viga principal de la máquina"
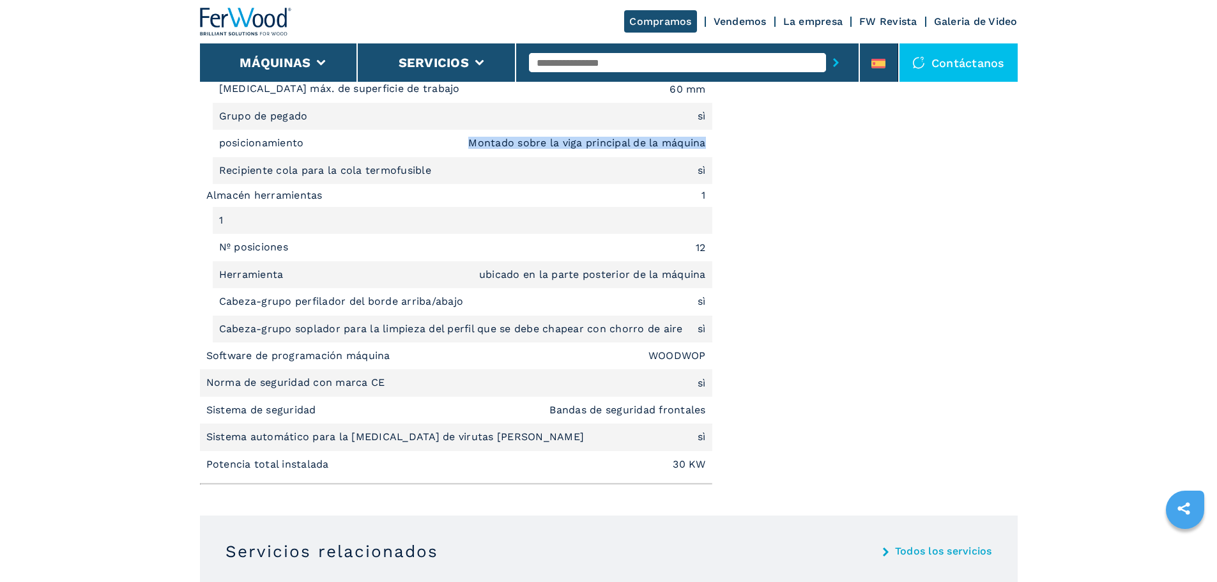
scroll to position [1631, 0]
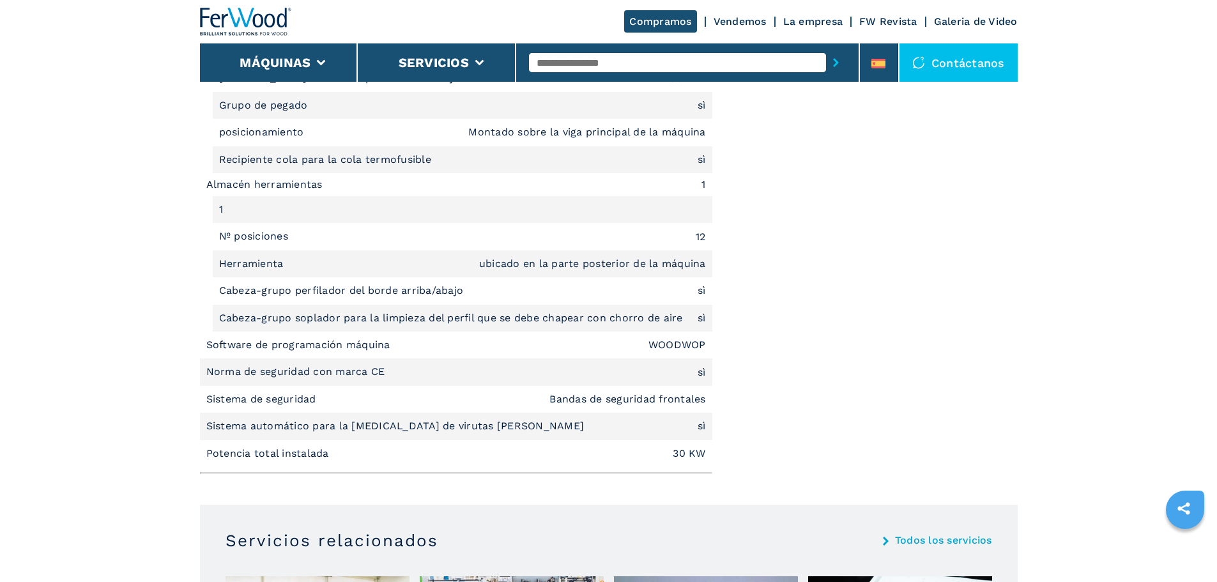
click at [403, 181] on li "Almacén herramientas 1" at bounding box center [456, 184] width 512 height 23
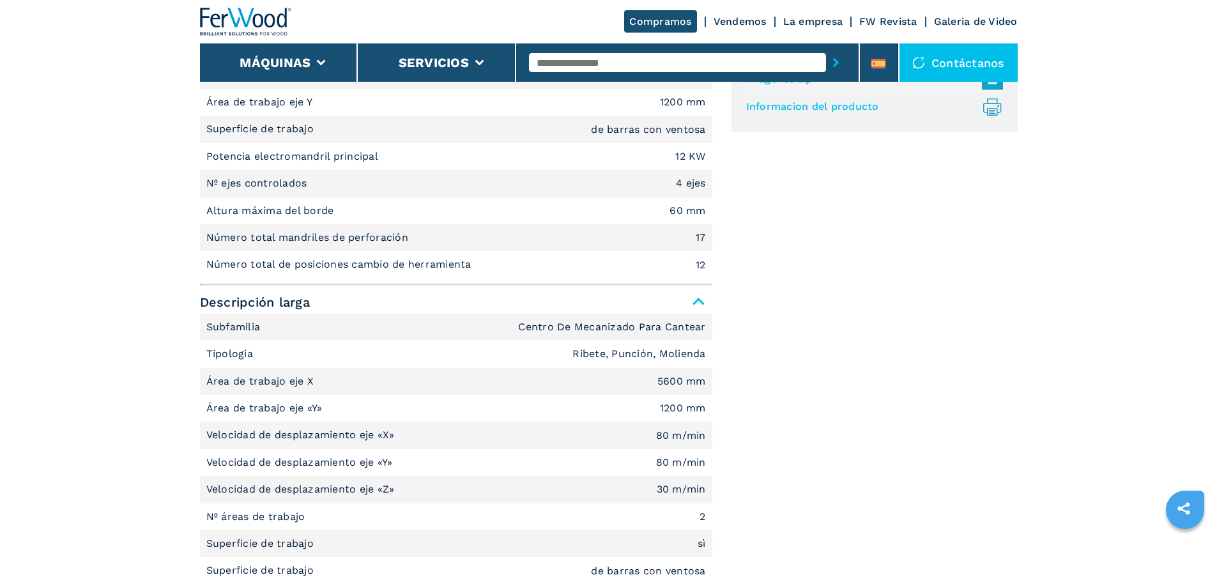
scroll to position [417, 0]
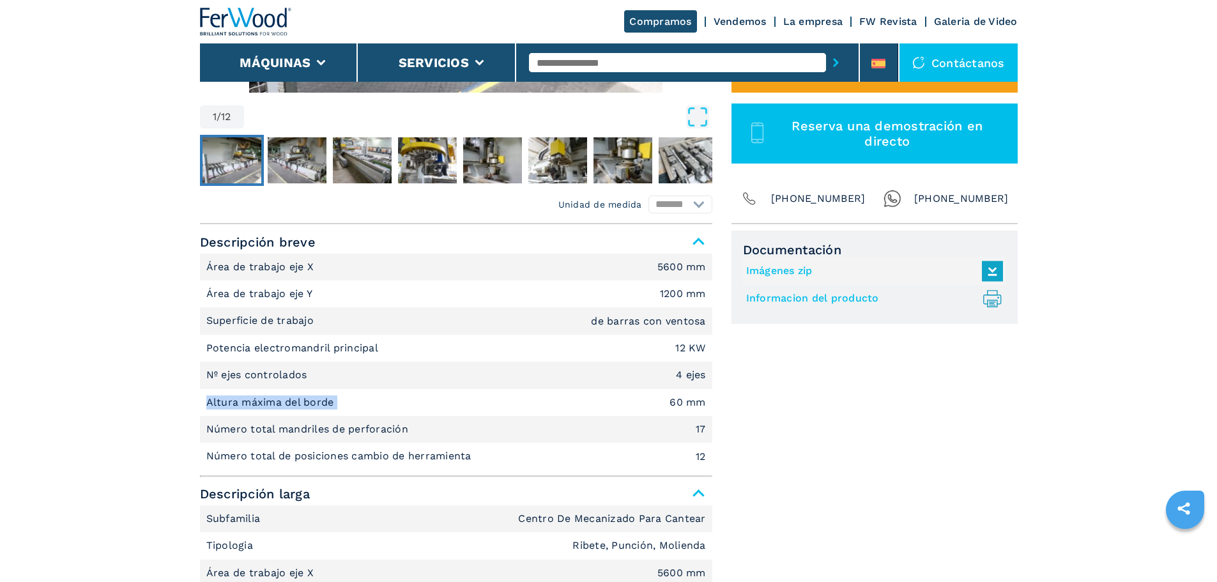
drag, startPoint x: 343, startPoint y: 397, endPoint x: 204, endPoint y: 408, distance: 138.4
click at [204, 408] on li "Altura máxima del borde 60 mm" at bounding box center [456, 402] width 512 height 27
copy p "Altura máxima del borde"
click at [409, 157] on img "Go to Slide 4" at bounding box center [427, 160] width 59 height 46
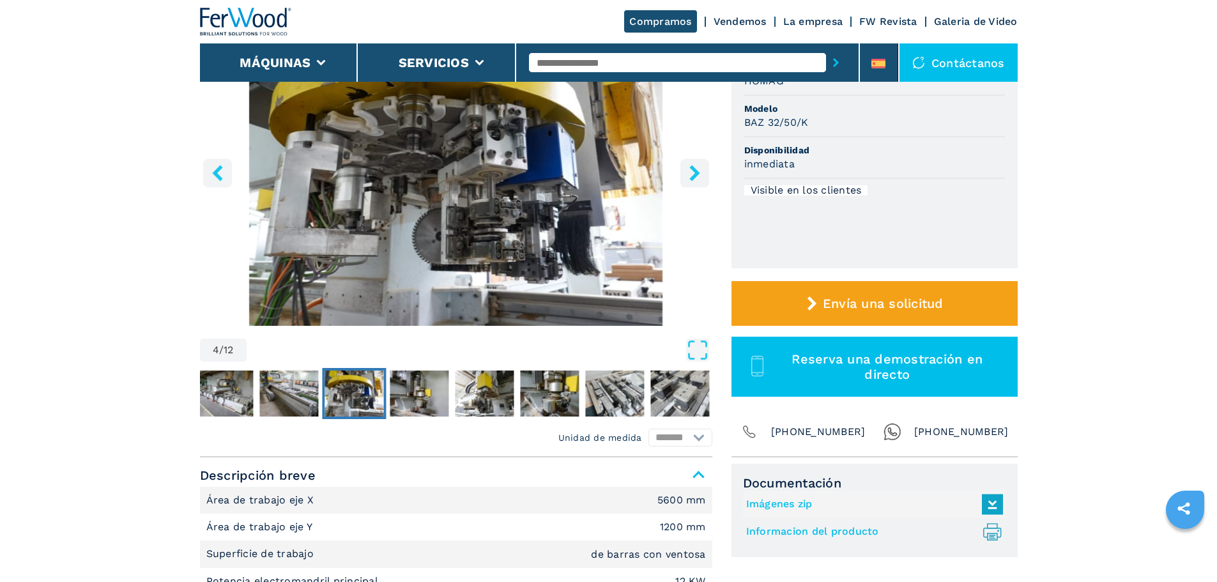
scroll to position [161, 0]
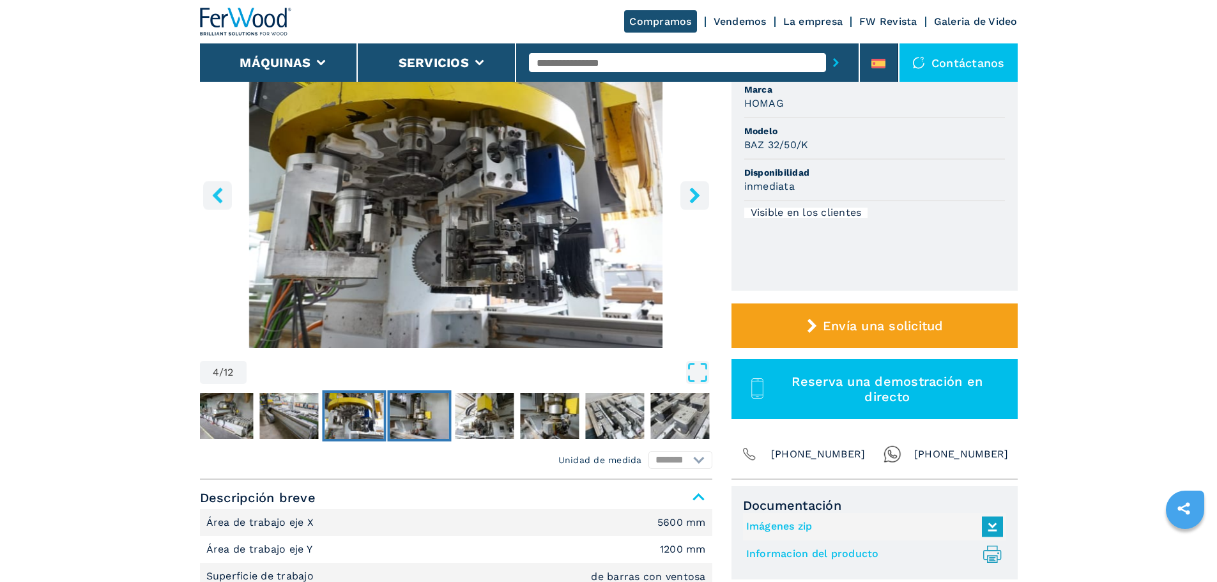
click at [430, 420] on img "Go to Slide 5" at bounding box center [419, 416] width 59 height 46
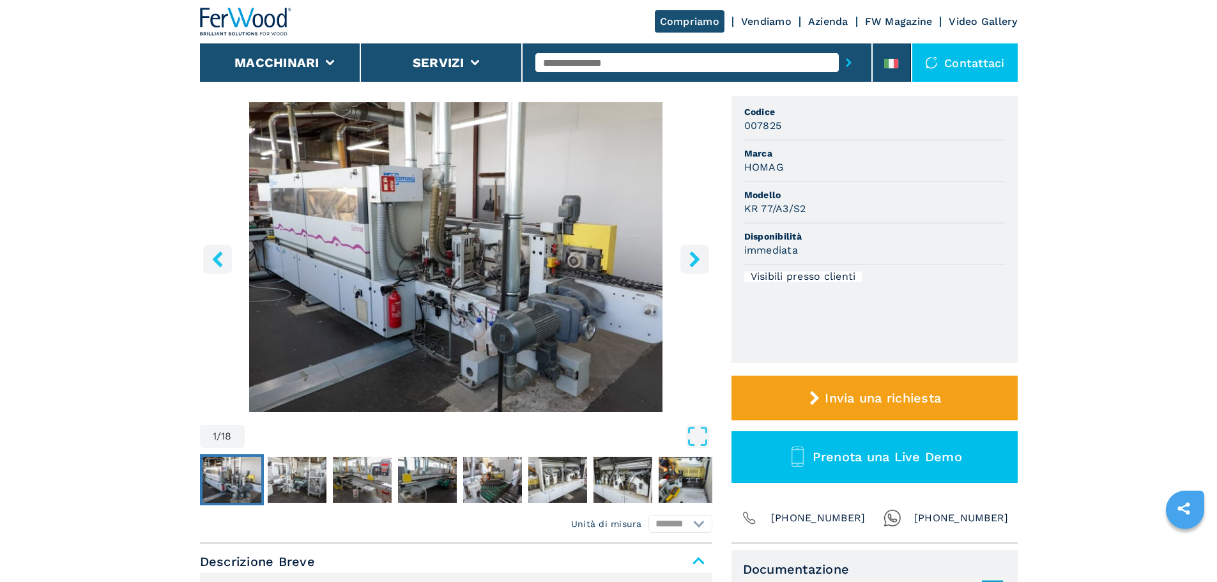
scroll to position [128, 0]
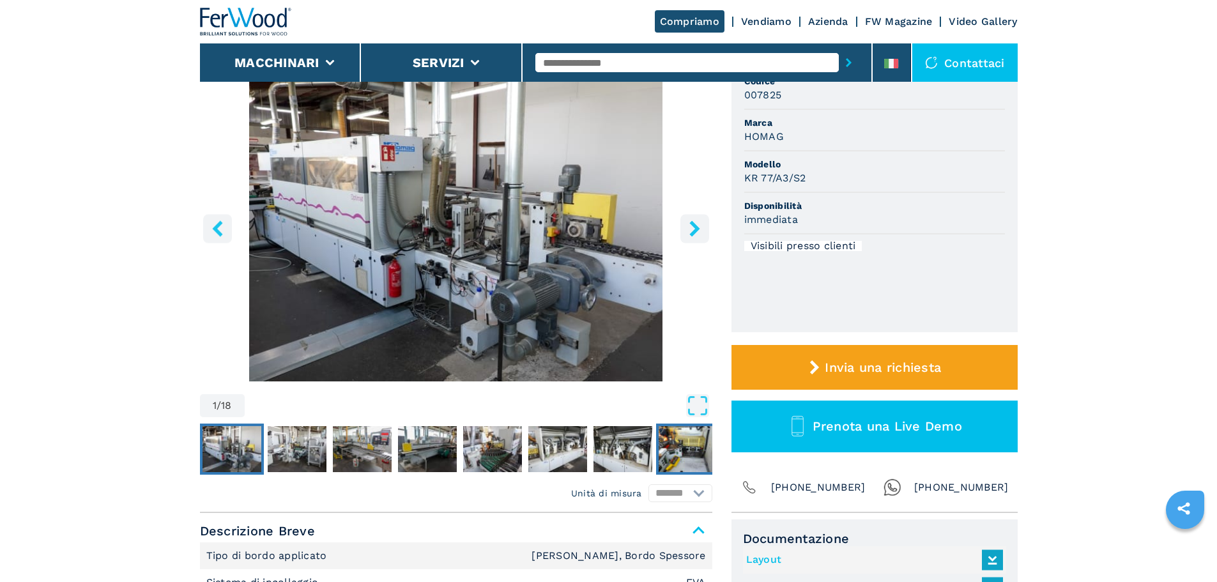
click at [679, 466] on img "Go to Slide 8" at bounding box center [688, 449] width 59 height 46
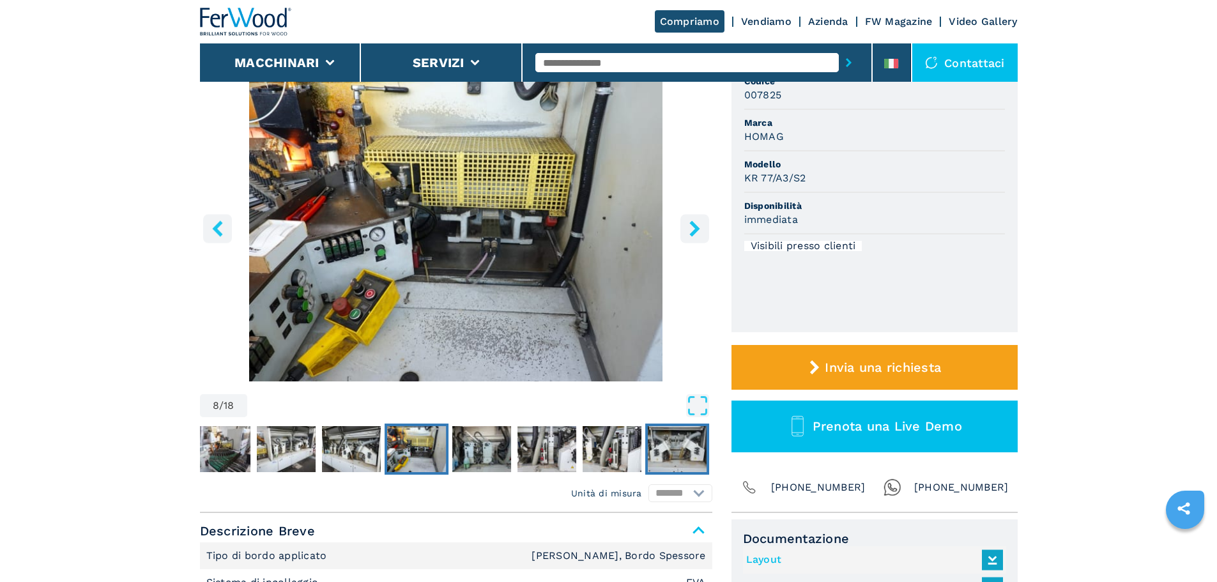
click at [679, 466] on img "Go to Slide 12" at bounding box center [677, 449] width 59 height 46
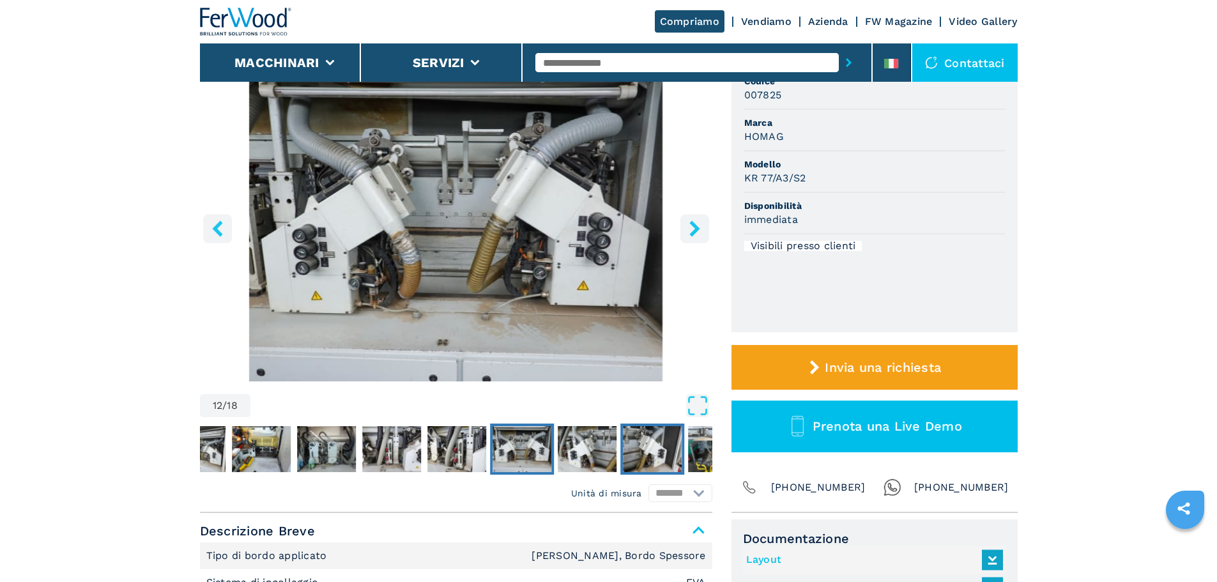
click at [679, 466] on img "Go to Slide 14" at bounding box center [652, 449] width 59 height 46
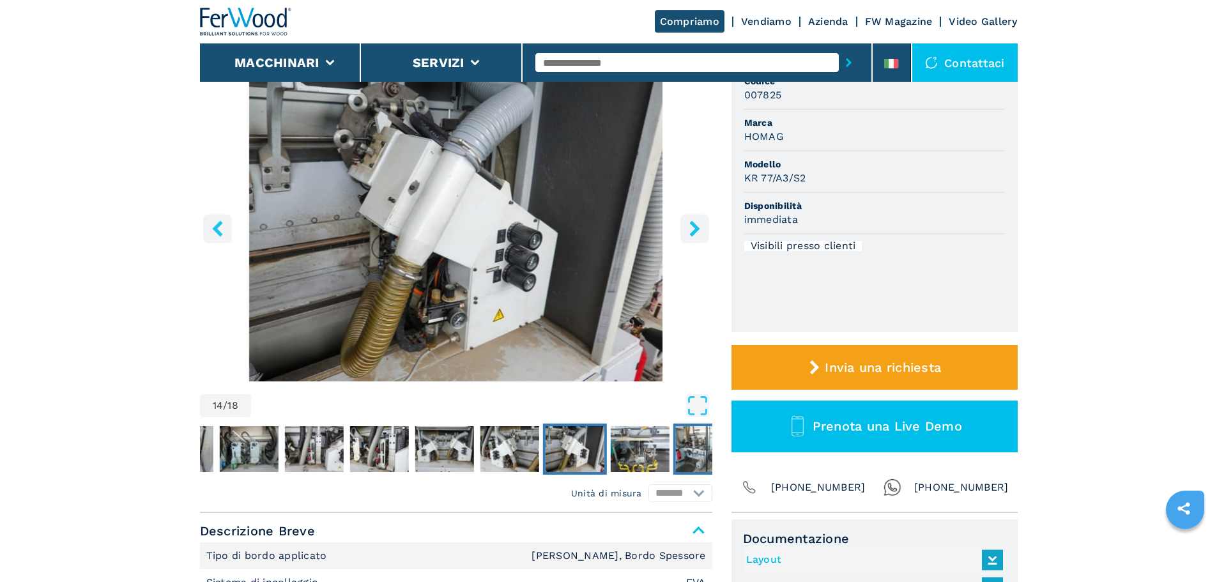
click at [679, 466] on img "Go to Slide 16" at bounding box center [704, 449] width 59 height 46
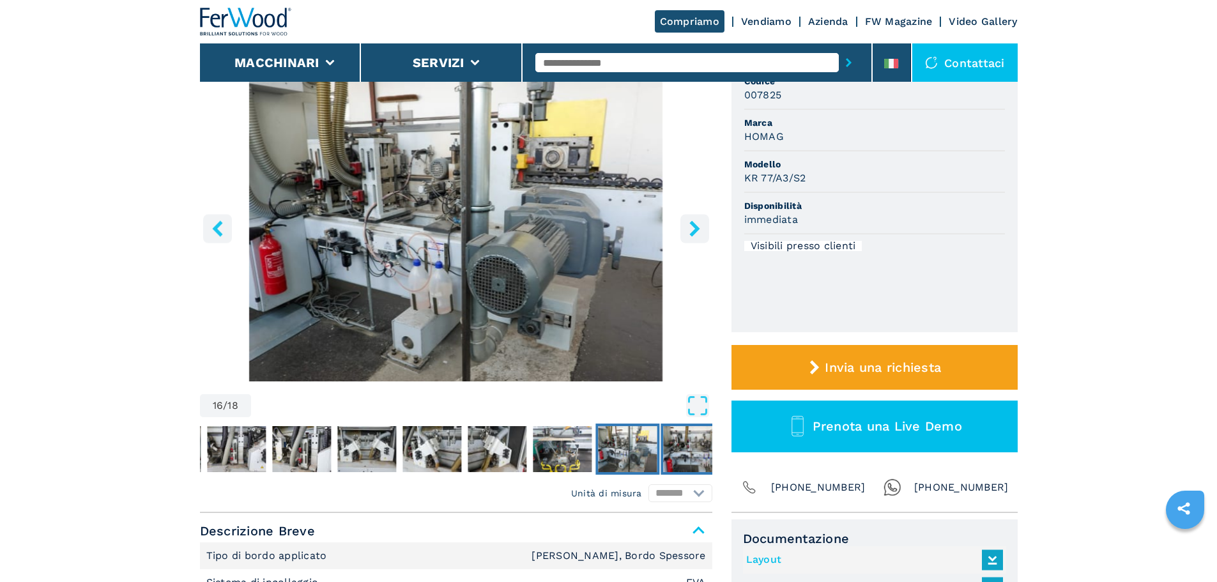
click at [679, 466] on img "Go to Slide 17" at bounding box center [692, 449] width 59 height 46
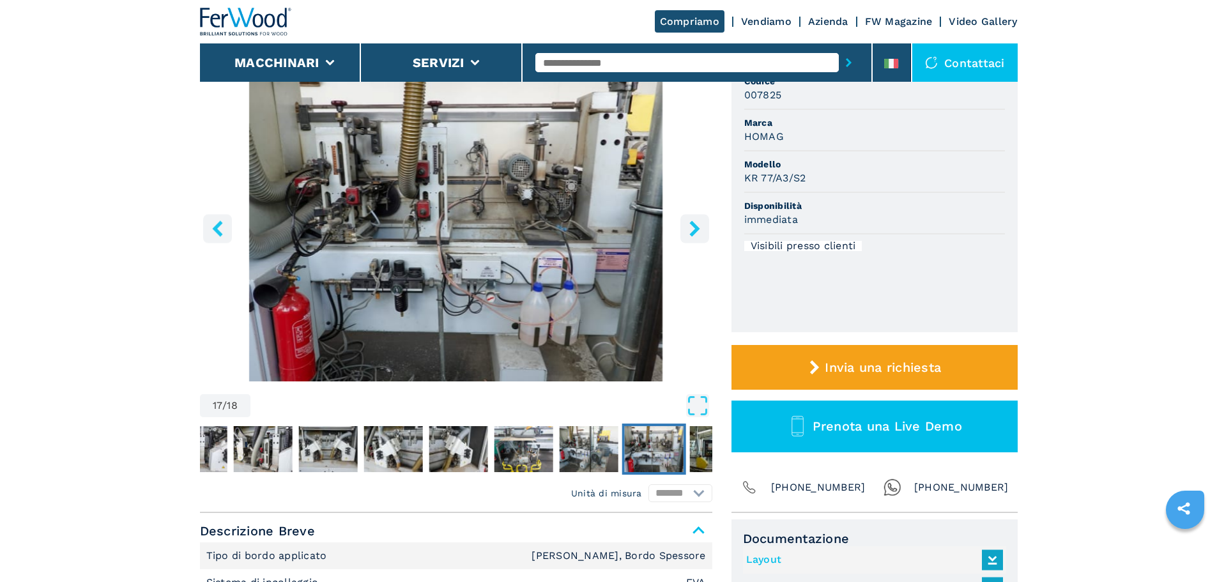
click at [679, 466] on img "Go to Slide 17" at bounding box center [653, 449] width 59 height 46
click at [692, 456] on img "Go to Slide 18" at bounding box center [719, 449] width 59 height 46
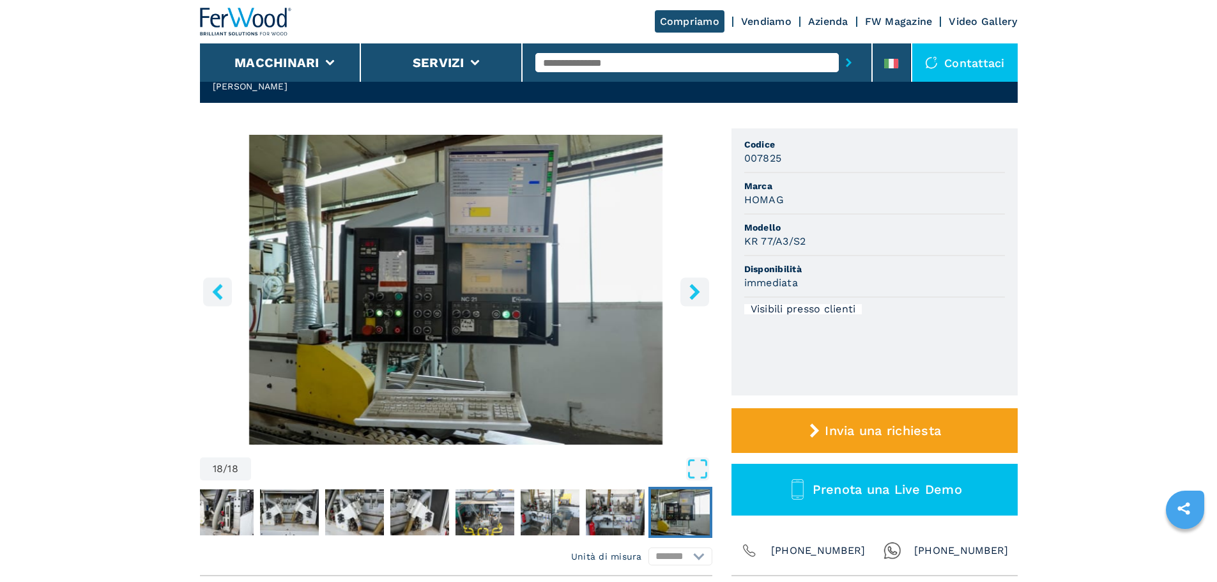
scroll to position [64, 0]
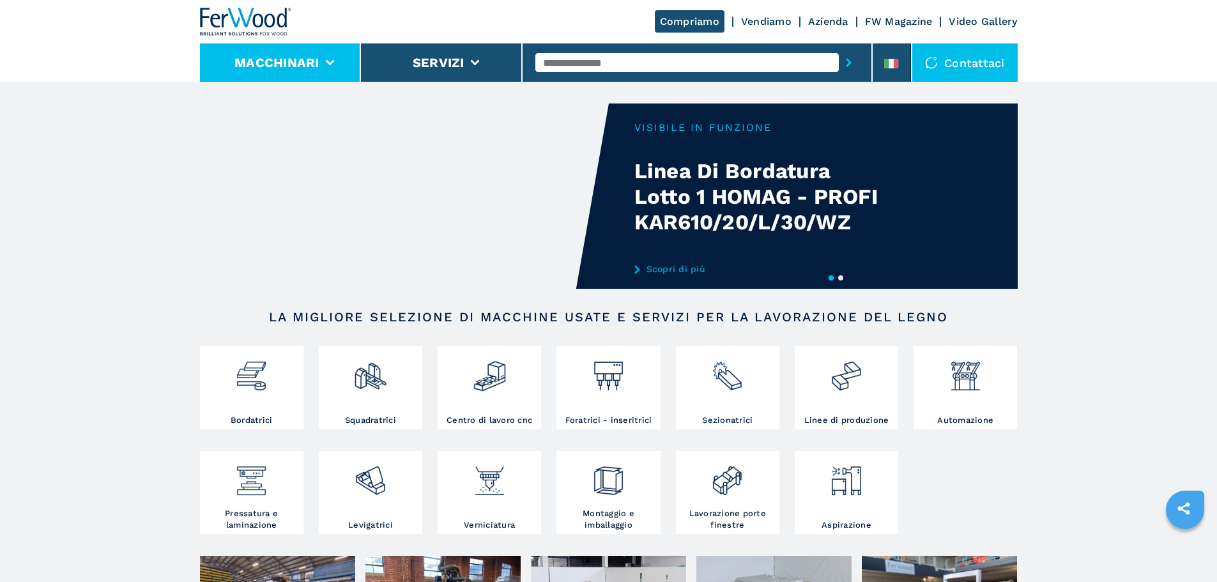
click at [294, 61] on button "Macchinari" at bounding box center [277, 62] width 85 height 15
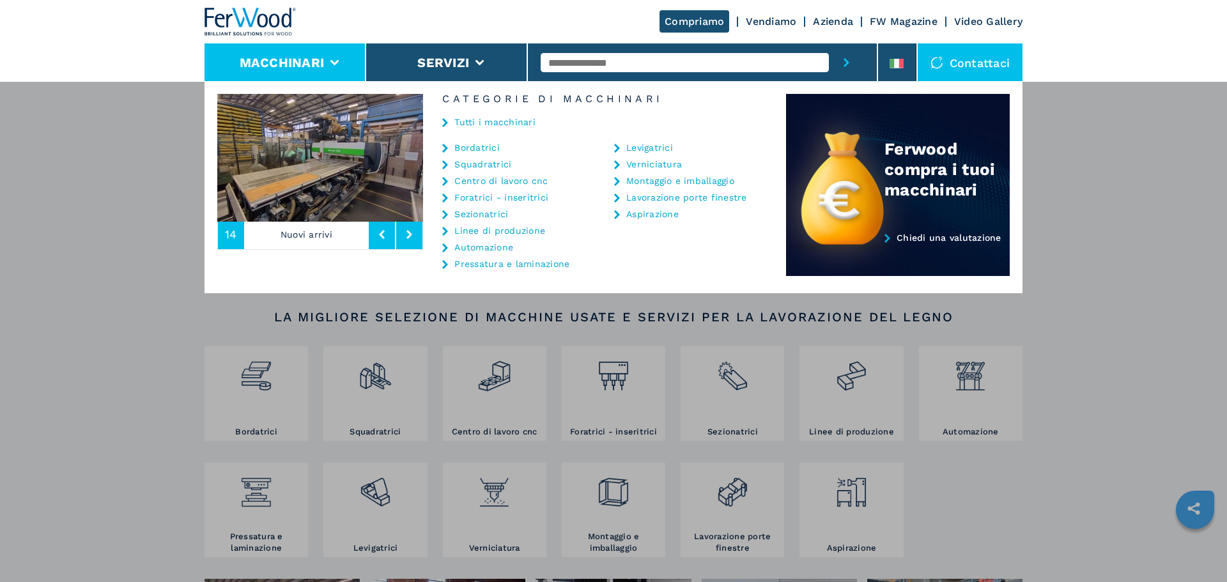
click at [496, 232] on link "Linee di produzione" at bounding box center [499, 230] width 91 height 9
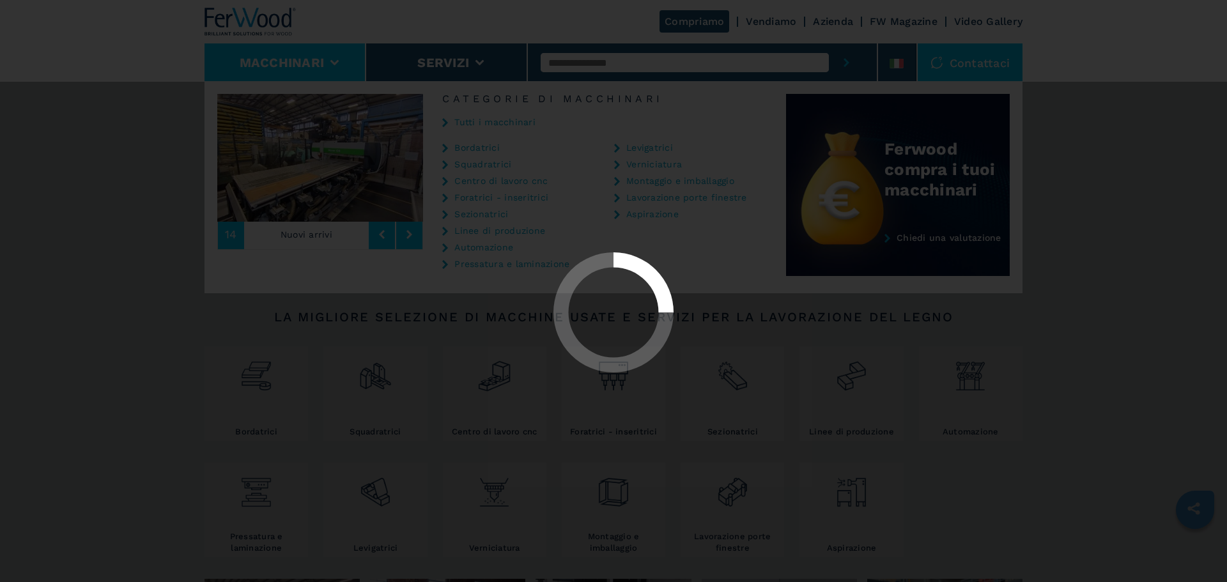
select select "**********"
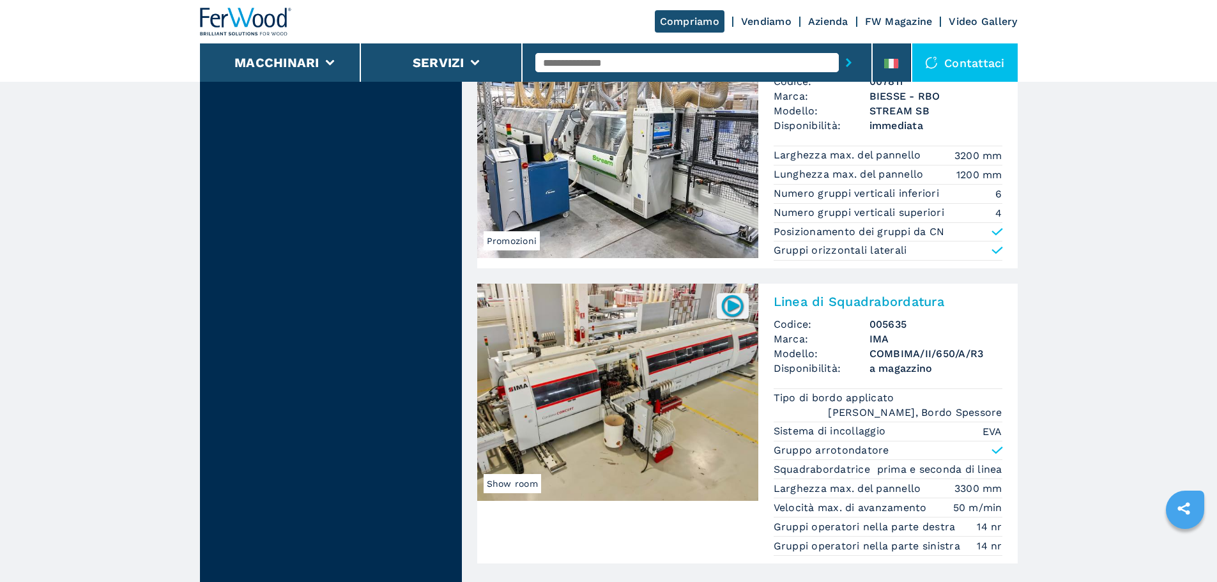
scroll to position [2812, 0]
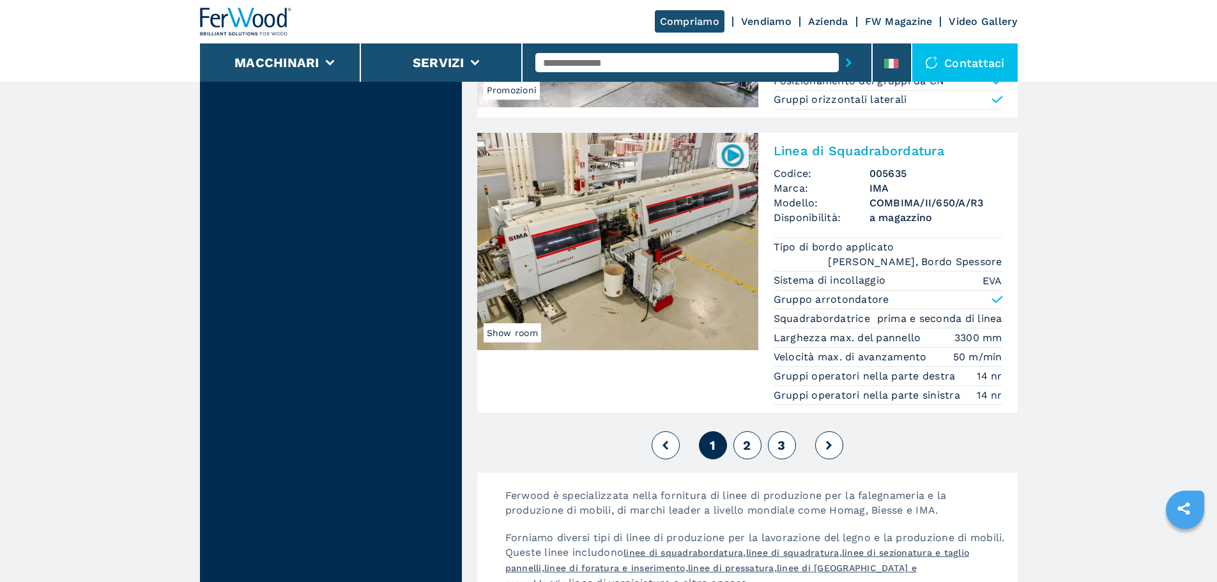
click at [749, 441] on span "2" at bounding box center [747, 445] width 8 height 15
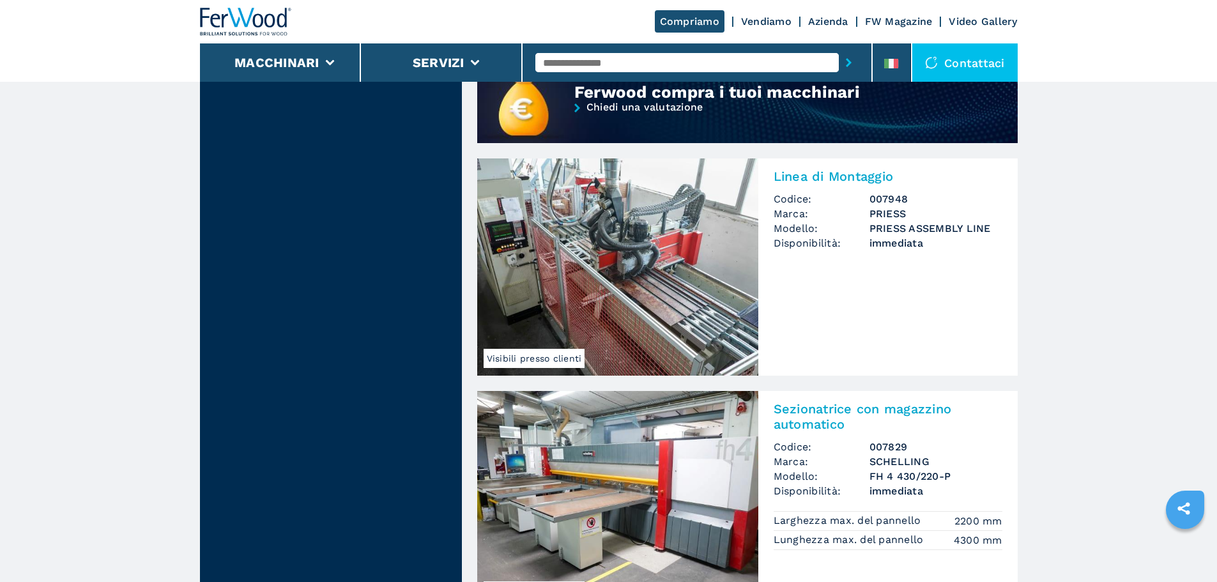
scroll to position [1150, 0]
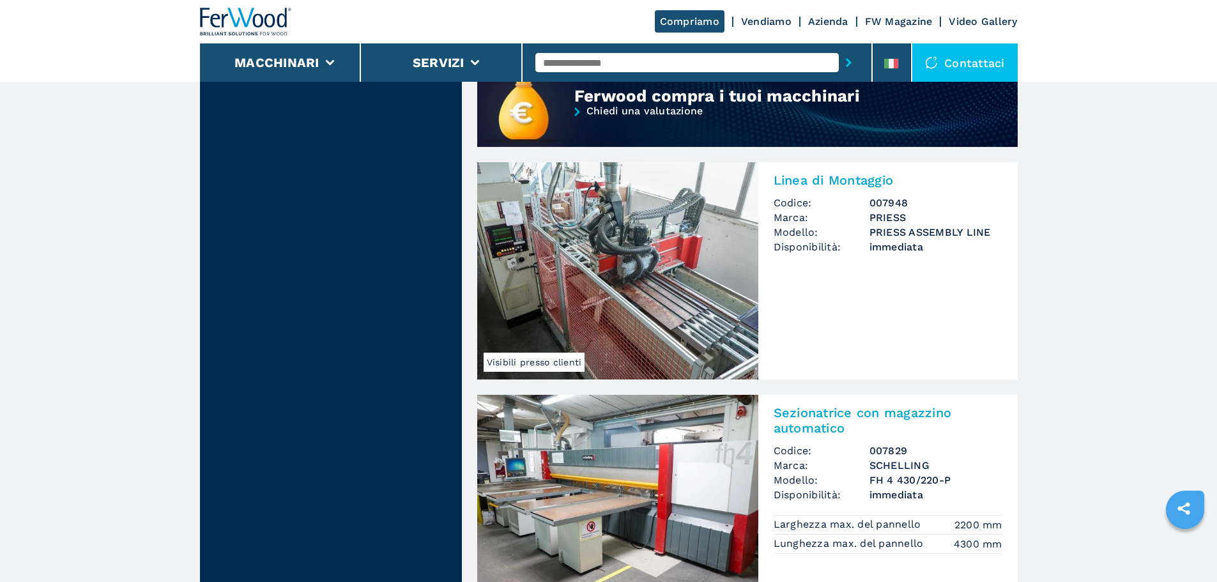
click at [625, 265] on img at bounding box center [617, 270] width 281 height 217
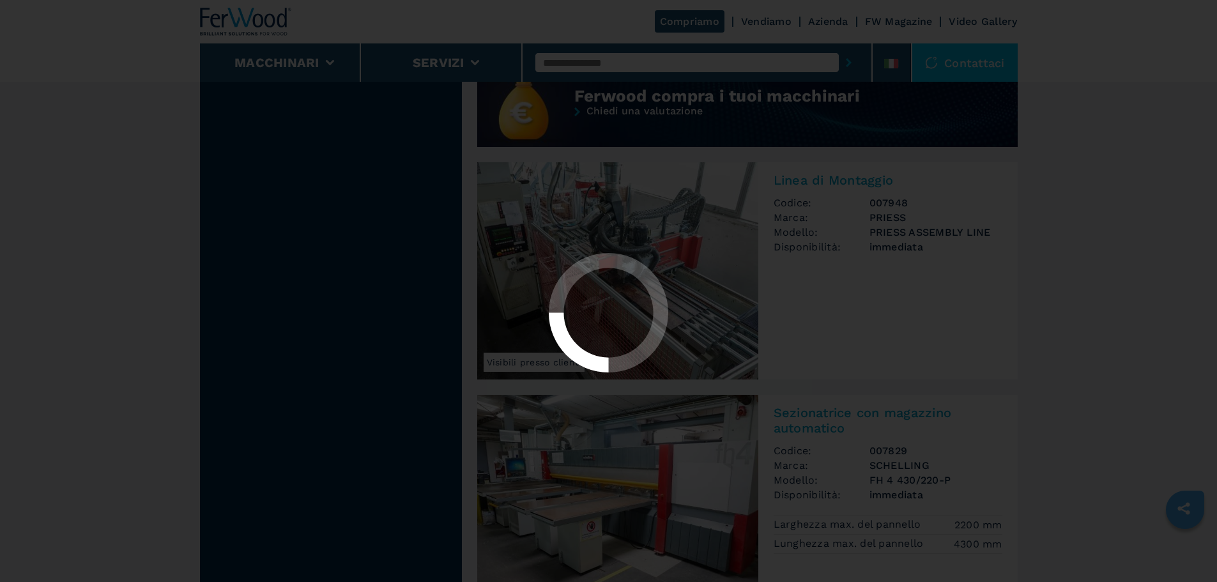
scroll to position [0, 0]
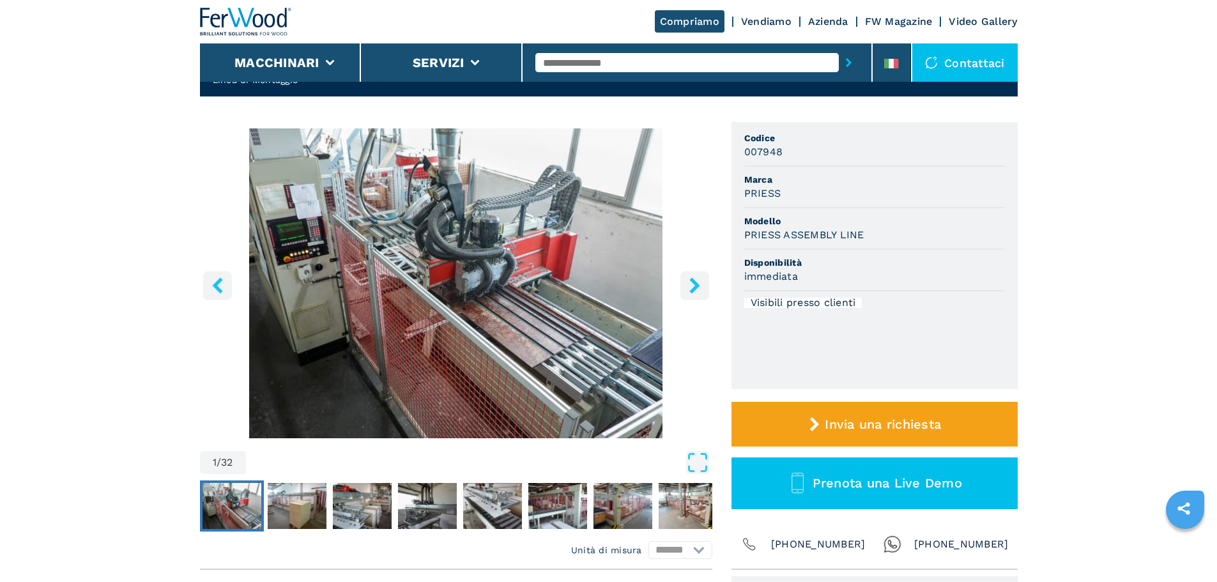
scroll to position [64, 0]
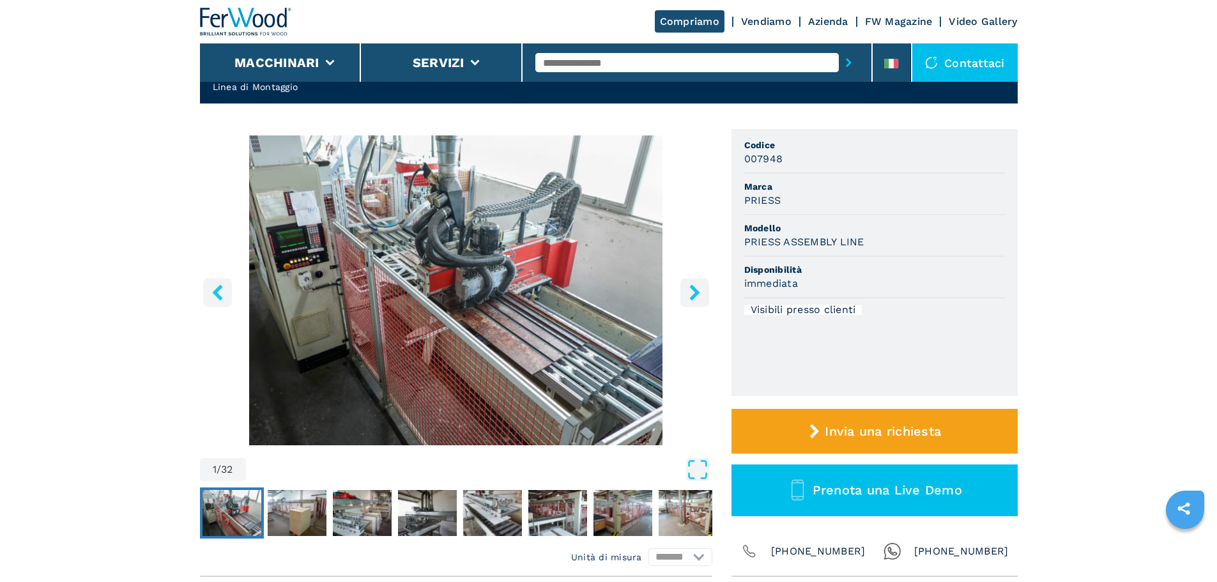
click at [690, 302] on button "right-button" at bounding box center [695, 292] width 29 height 29
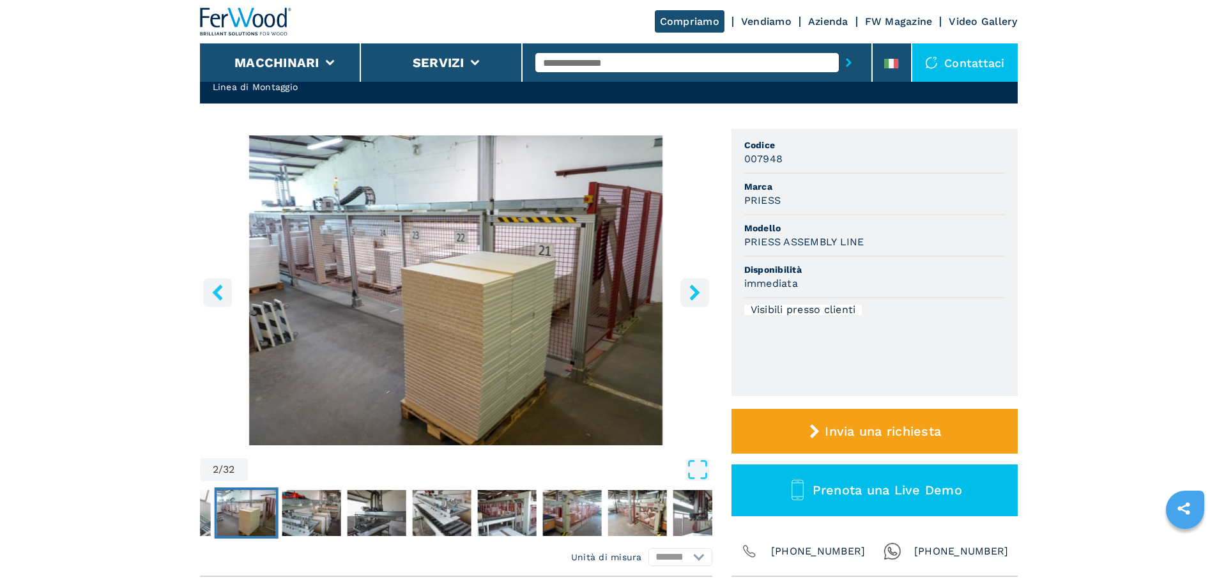
click at [690, 302] on button "right-button" at bounding box center [695, 292] width 29 height 29
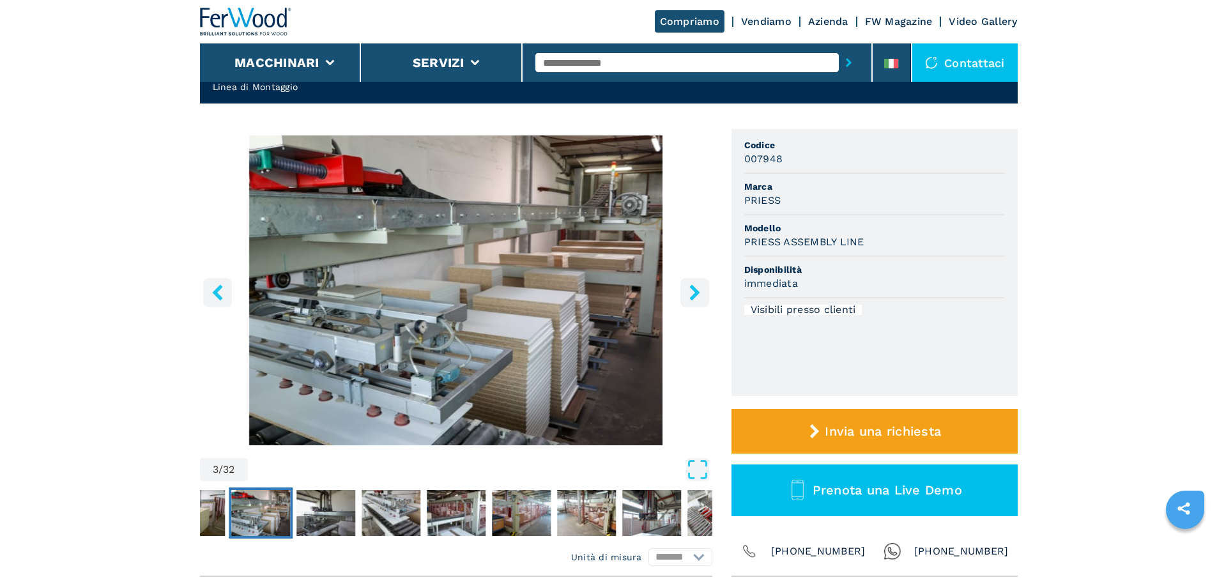
click at [690, 302] on button "right-button" at bounding box center [695, 292] width 29 height 29
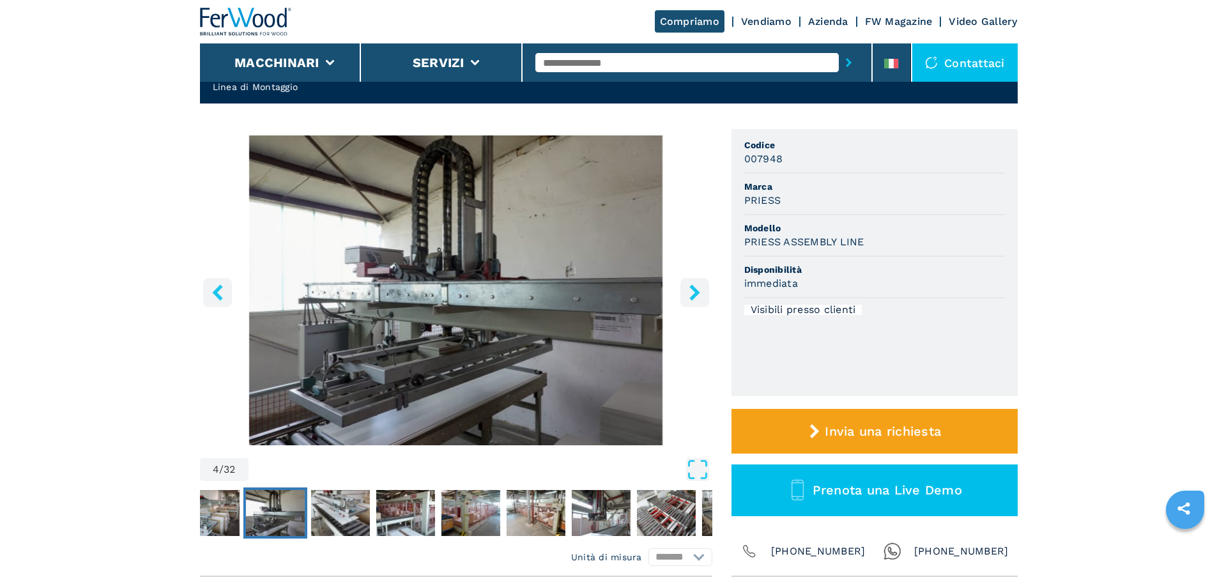
click at [690, 302] on button "right-button" at bounding box center [695, 292] width 29 height 29
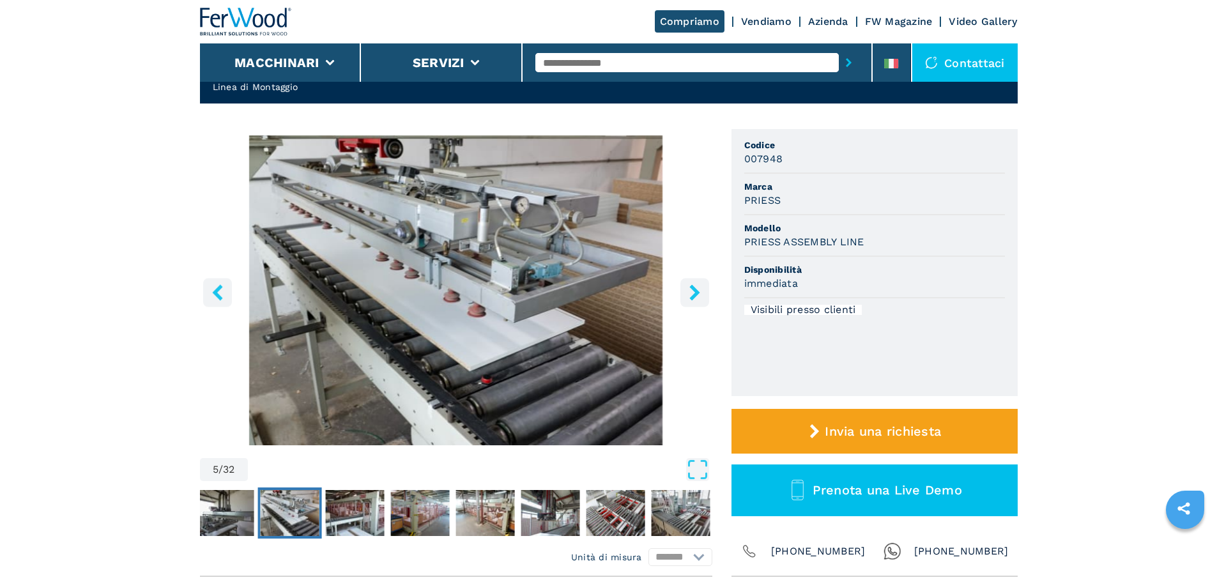
click at [690, 302] on button "right-button" at bounding box center [695, 292] width 29 height 29
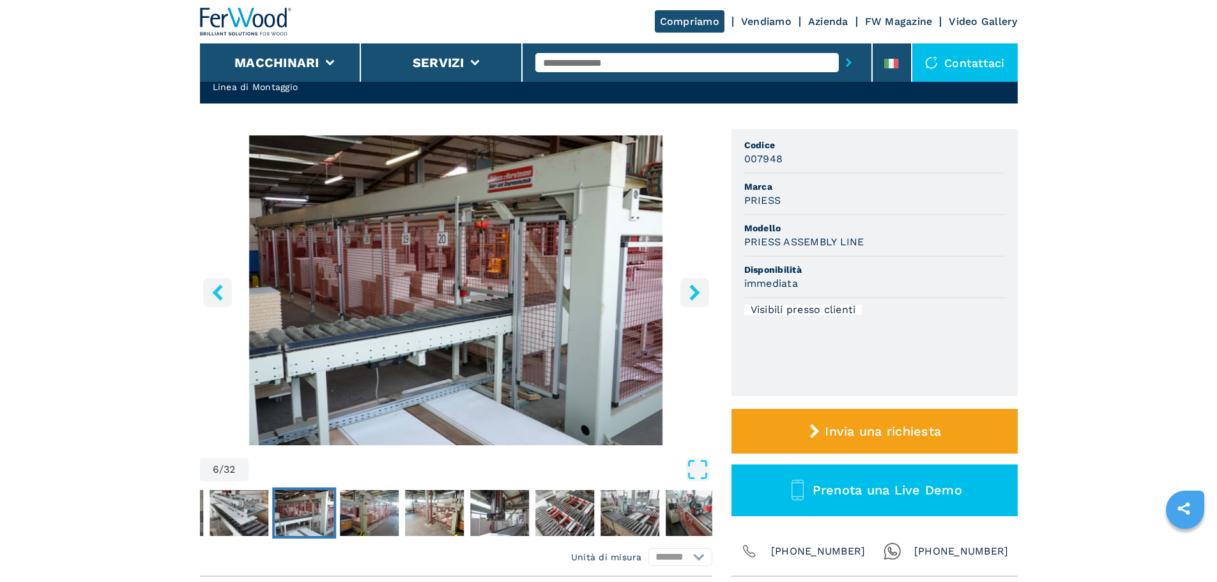
click at [690, 302] on button "right-button" at bounding box center [695, 292] width 29 height 29
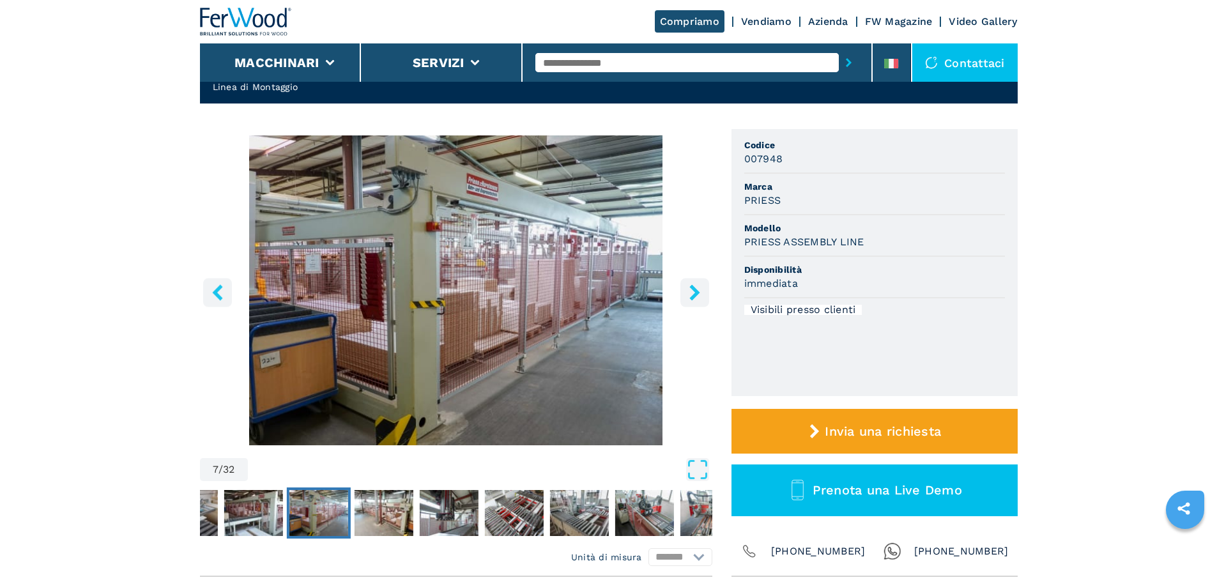
click at [690, 302] on button "right-button" at bounding box center [695, 292] width 29 height 29
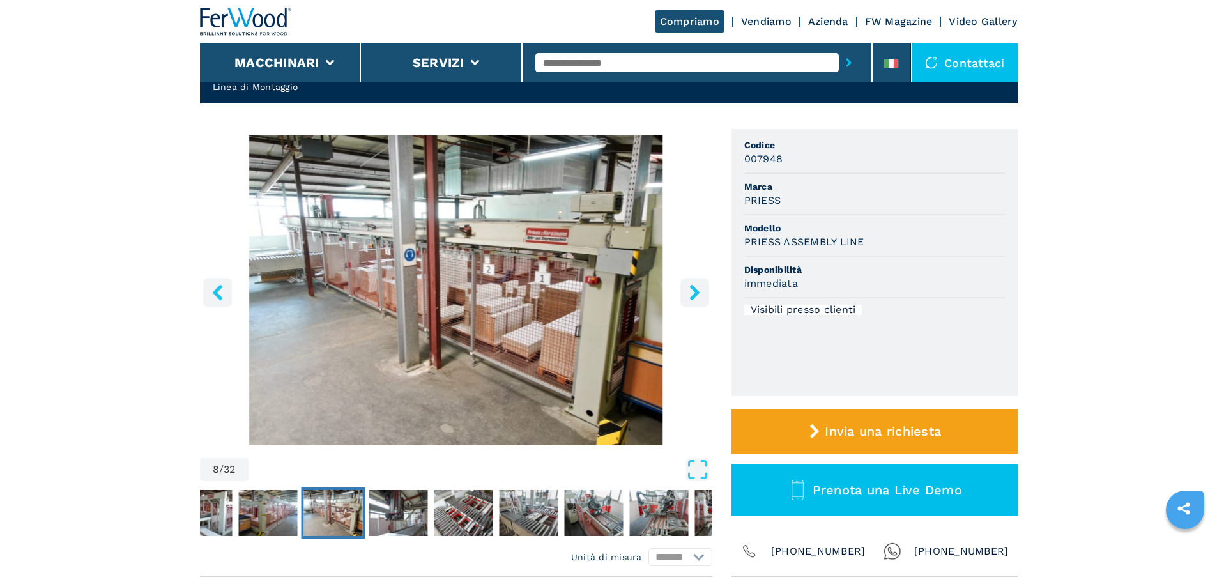
click at [690, 302] on button "right-button" at bounding box center [695, 292] width 29 height 29
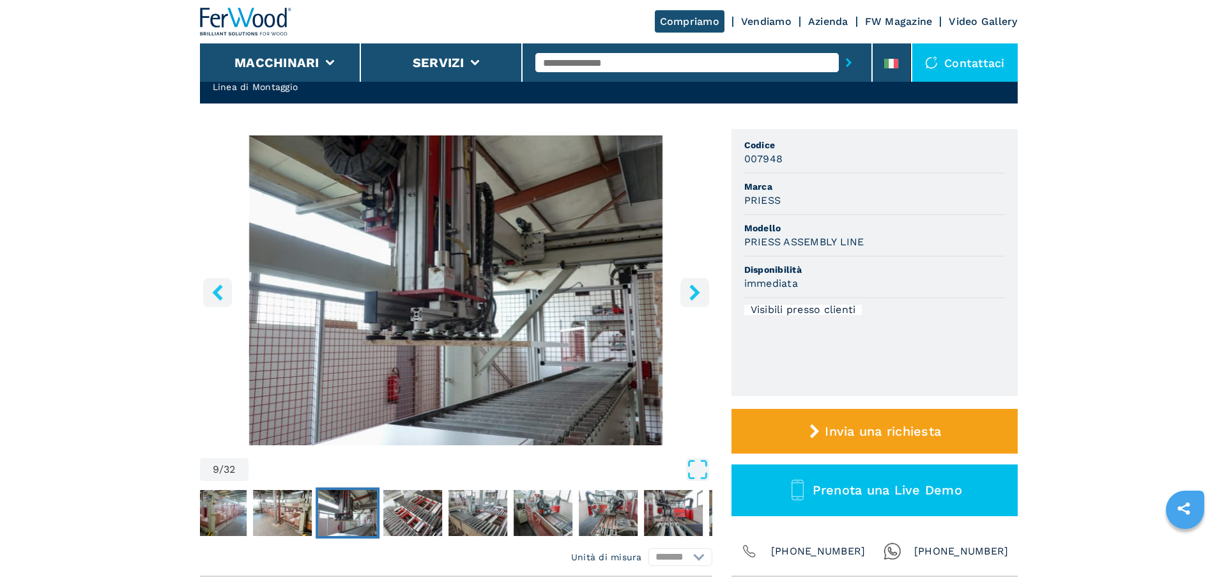
click at [690, 302] on button "right-button" at bounding box center [695, 292] width 29 height 29
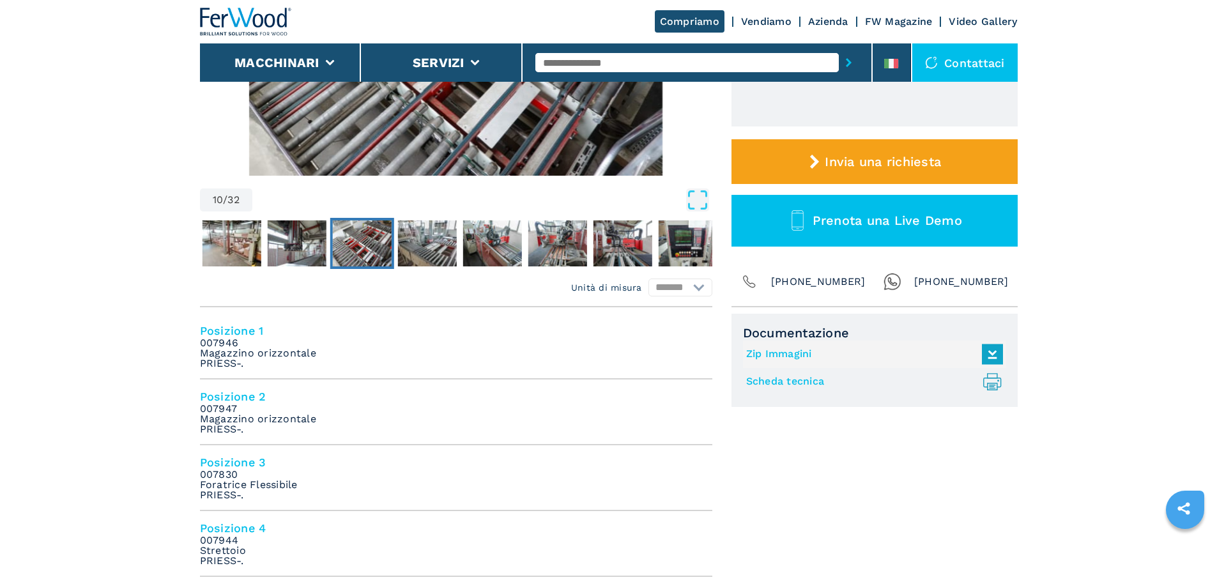
scroll to position [320, 0]
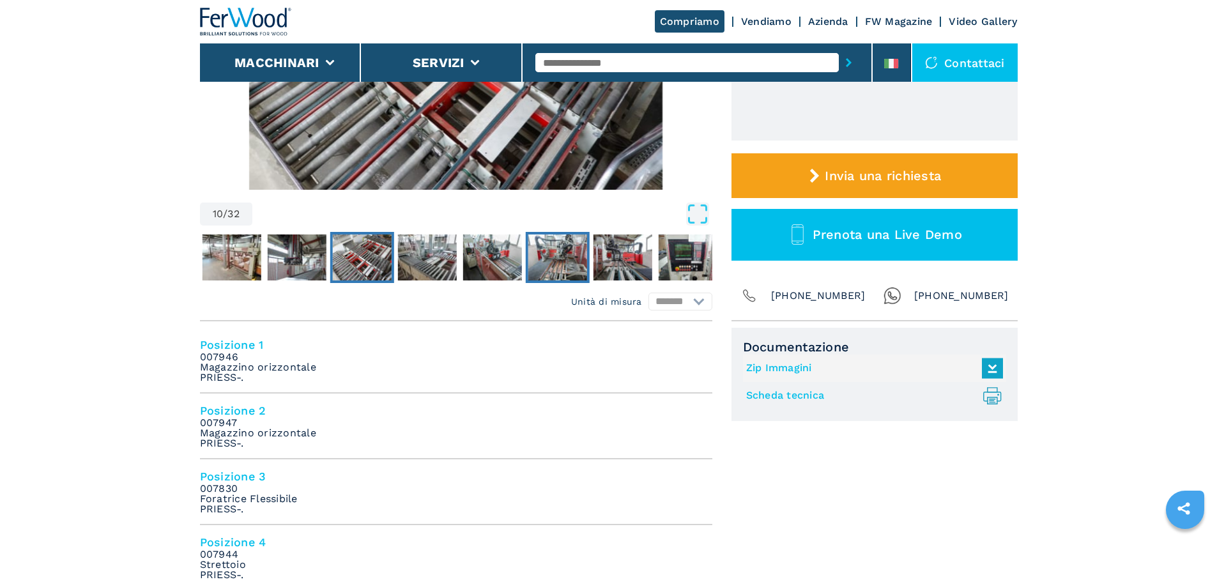
click at [567, 259] on img "Go to Slide 13" at bounding box center [557, 258] width 59 height 46
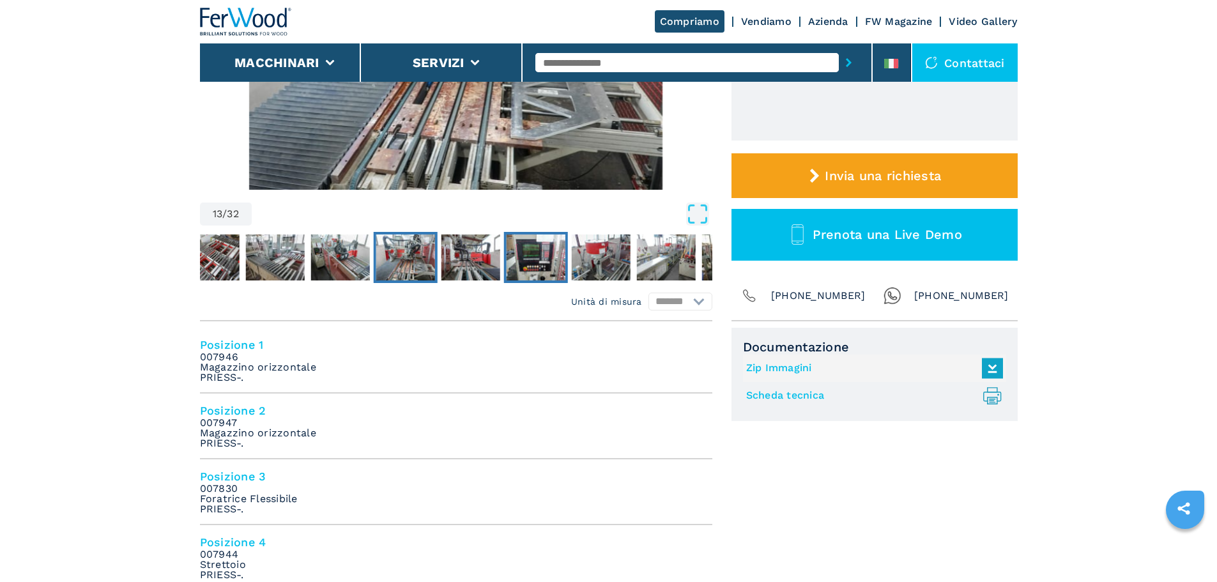
click at [567, 259] on button "Go to Slide 15" at bounding box center [536, 257] width 64 height 51
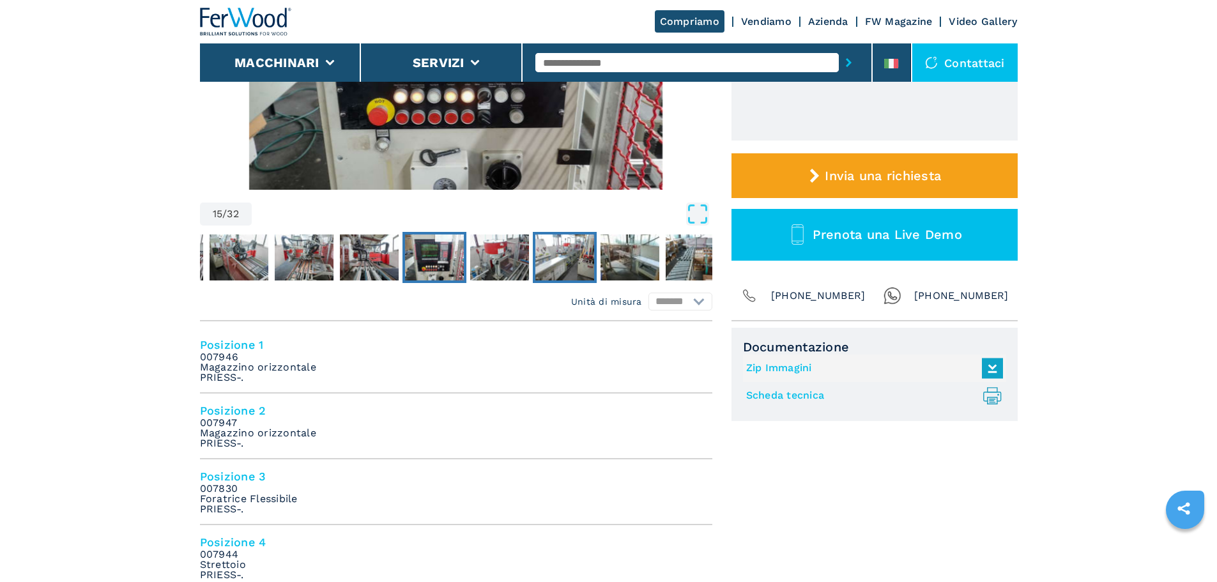
click at [567, 259] on img "Go to Slide 17" at bounding box center [565, 258] width 59 height 46
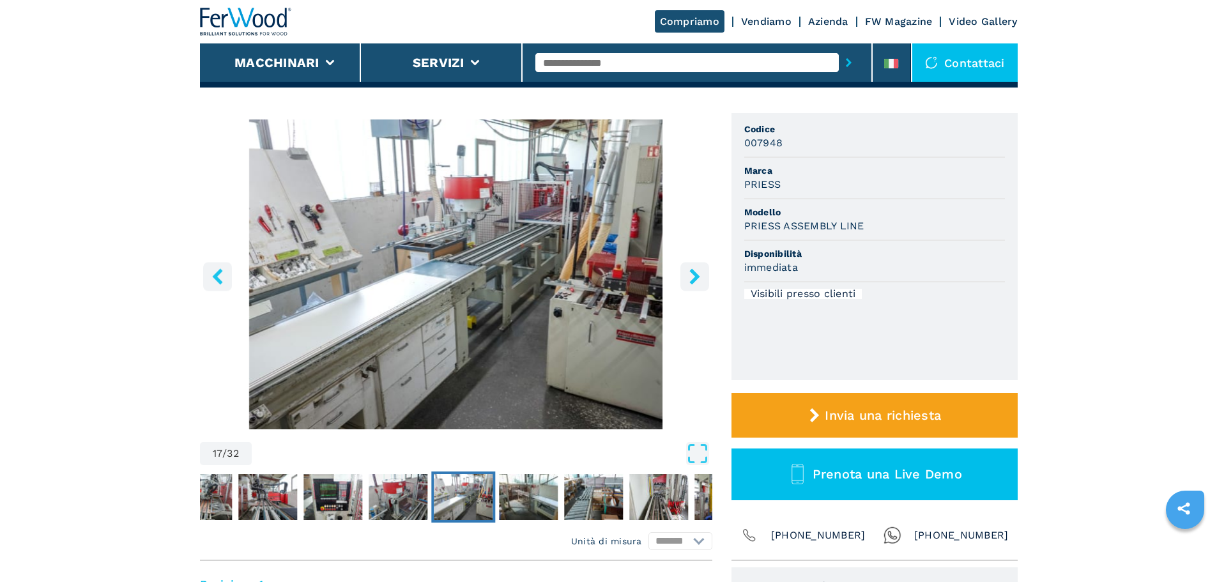
scroll to position [64, 0]
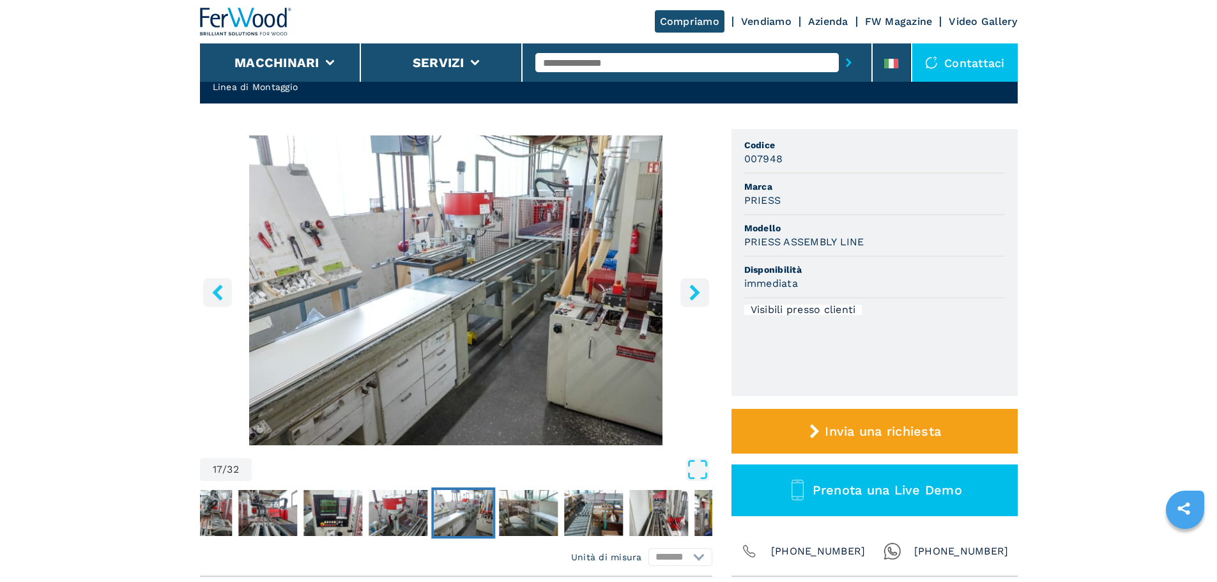
click at [387, 518] on img "Go to Slide 16" at bounding box center [398, 513] width 59 height 46
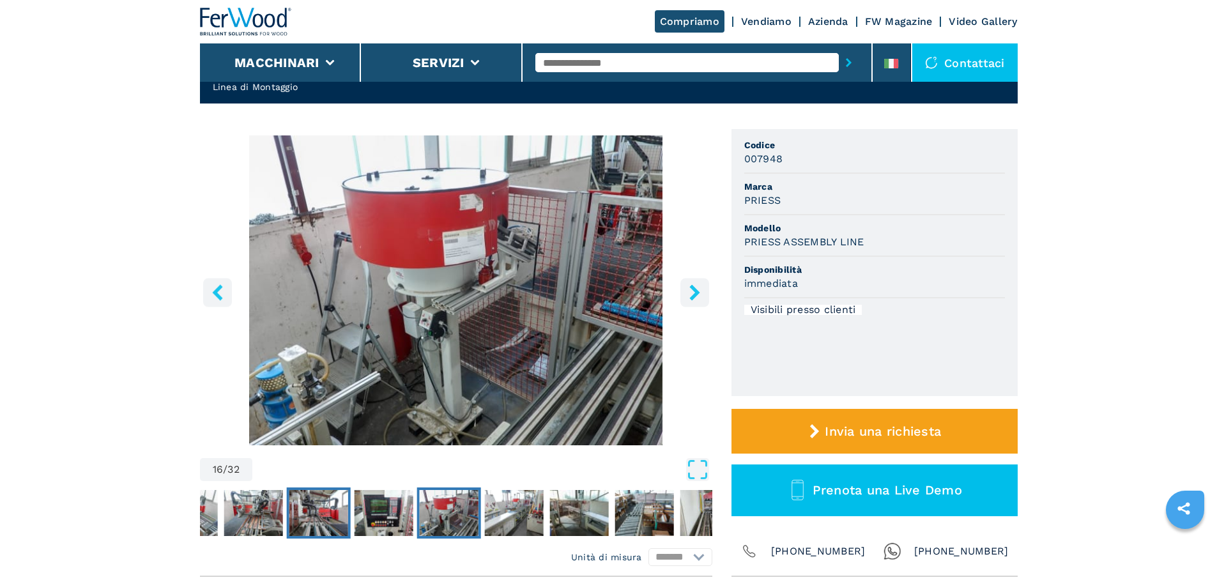
click at [298, 505] on img "Go to Slide 14" at bounding box center [318, 513] width 59 height 46
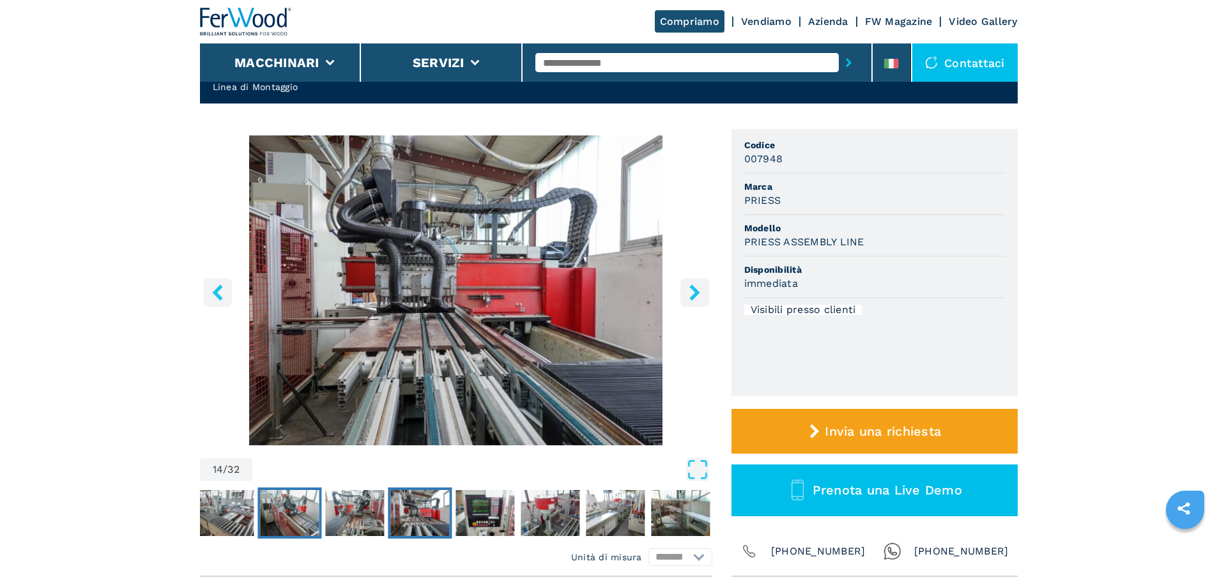
click at [281, 506] on img "Go to Slide 12" at bounding box center [289, 513] width 59 height 46
click at [270, 506] on img "Go to Slide 12" at bounding box center [289, 513] width 59 height 46
click at [250, 506] on img "Go to Slide 11" at bounding box center [224, 513] width 59 height 46
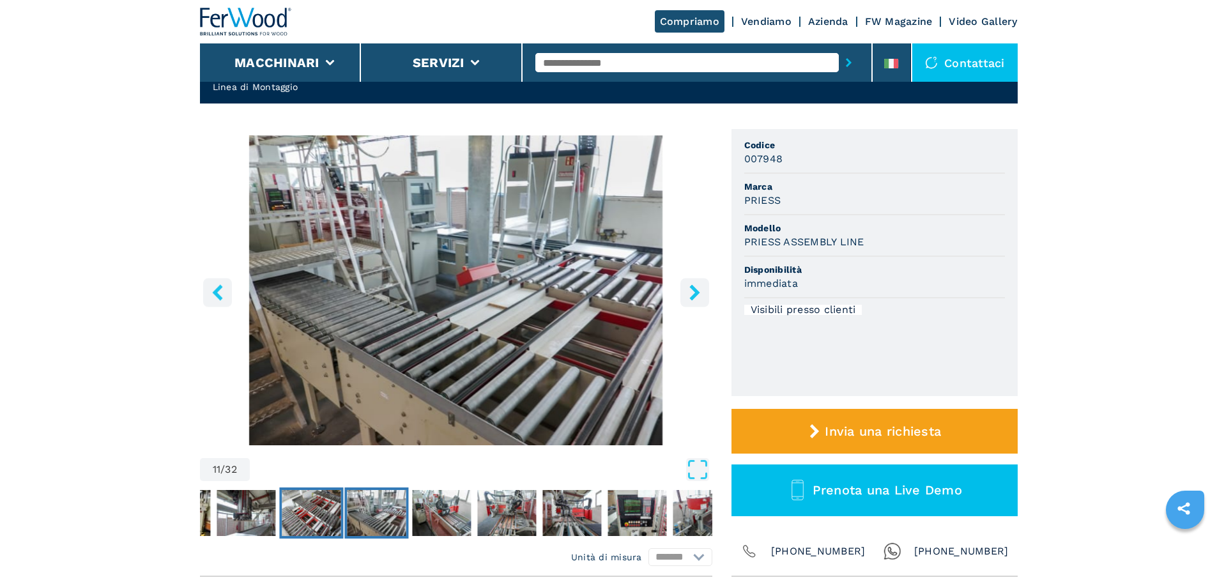
click at [304, 511] on img "Go to Slide 10" at bounding box center [311, 513] width 59 height 46
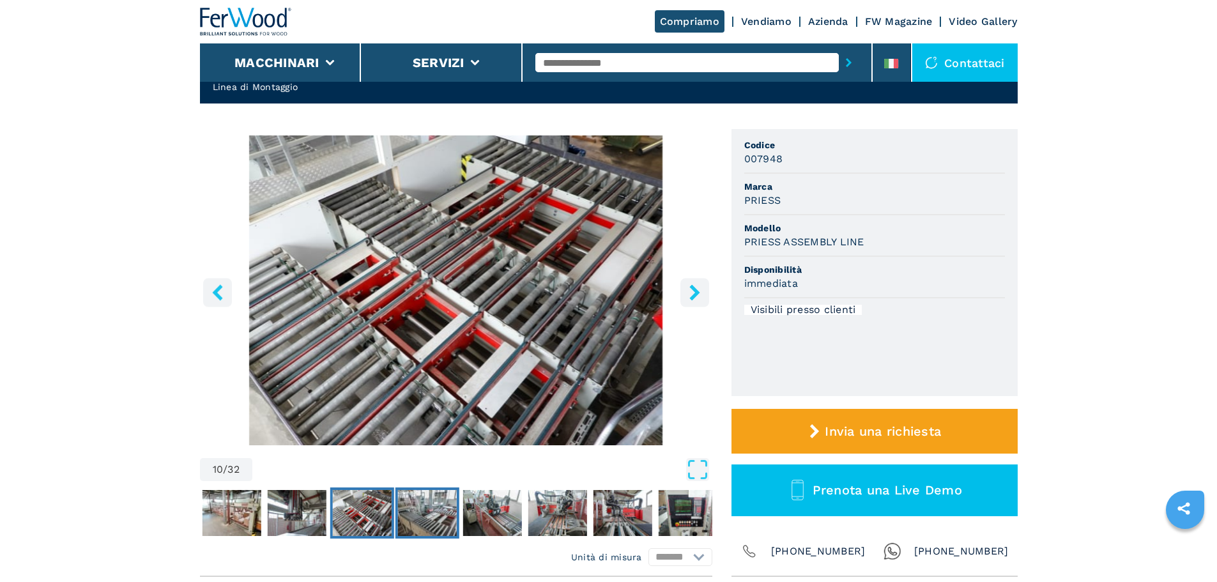
click at [432, 509] on img "Go to Slide 11" at bounding box center [426, 513] width 59 height 46
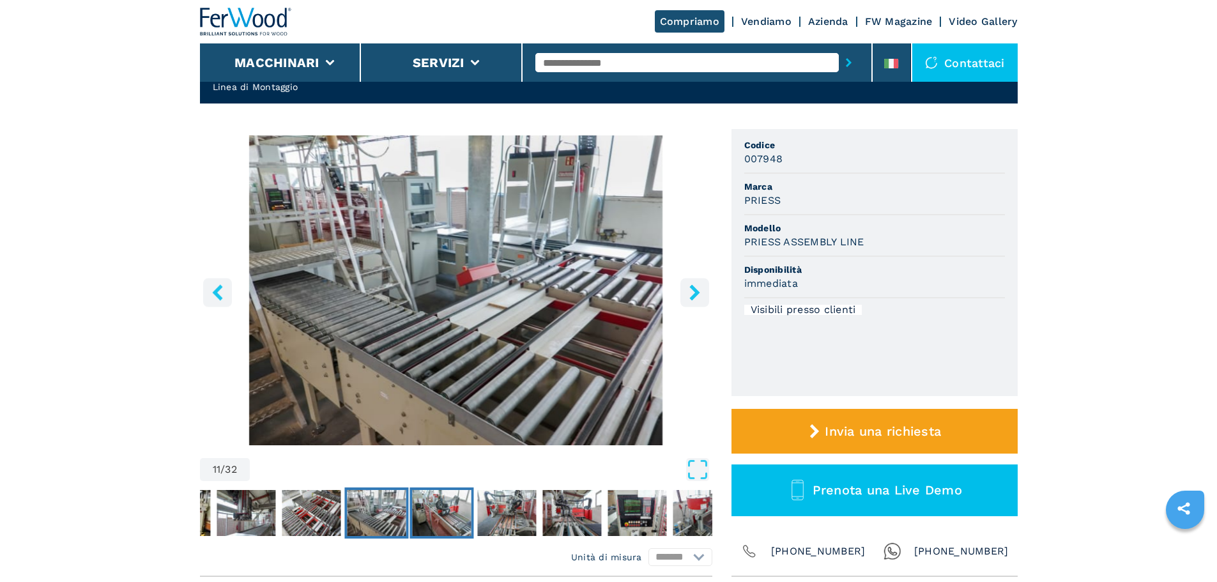
click at [464, 522] on img "Go to Slide 12" at bounding box center [441, 513] width 59 height 46
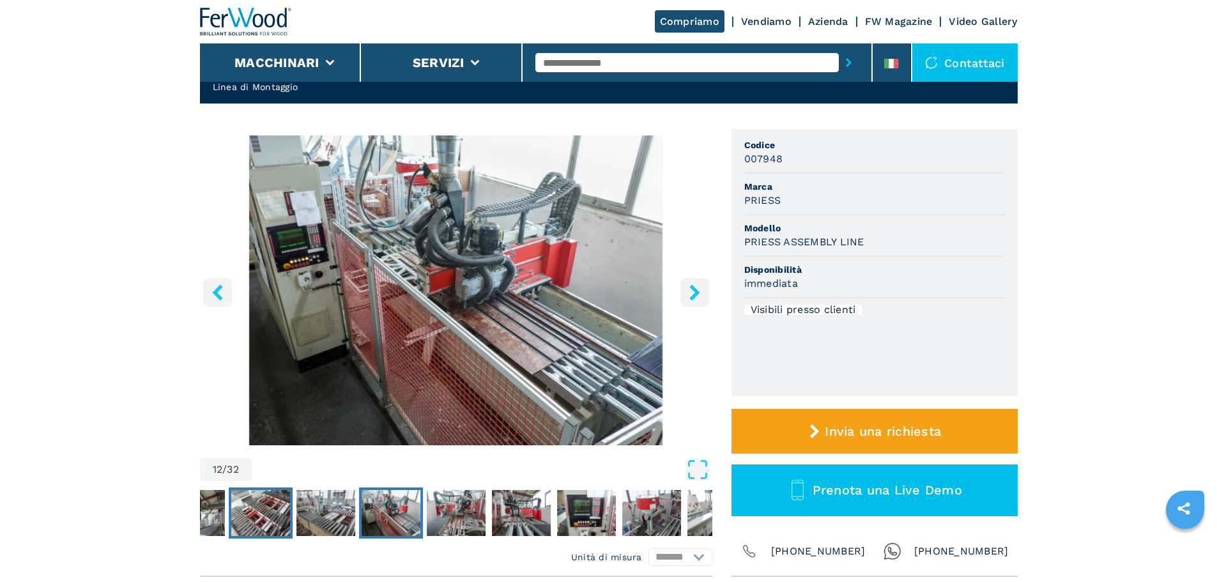
click at [268, 509] on img "Go to Slide 10" at bounding box center [260, 513] width 59 height 46
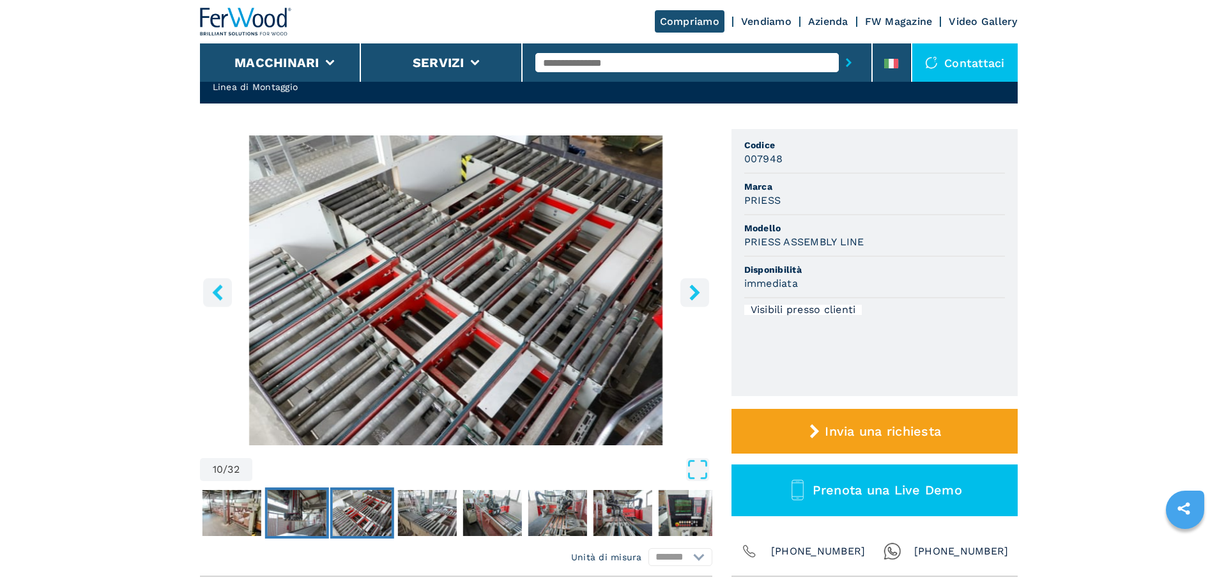
click at [268, 508] on img "Go to Slide 9" at bounding box center [296, 513] width 59 height 46
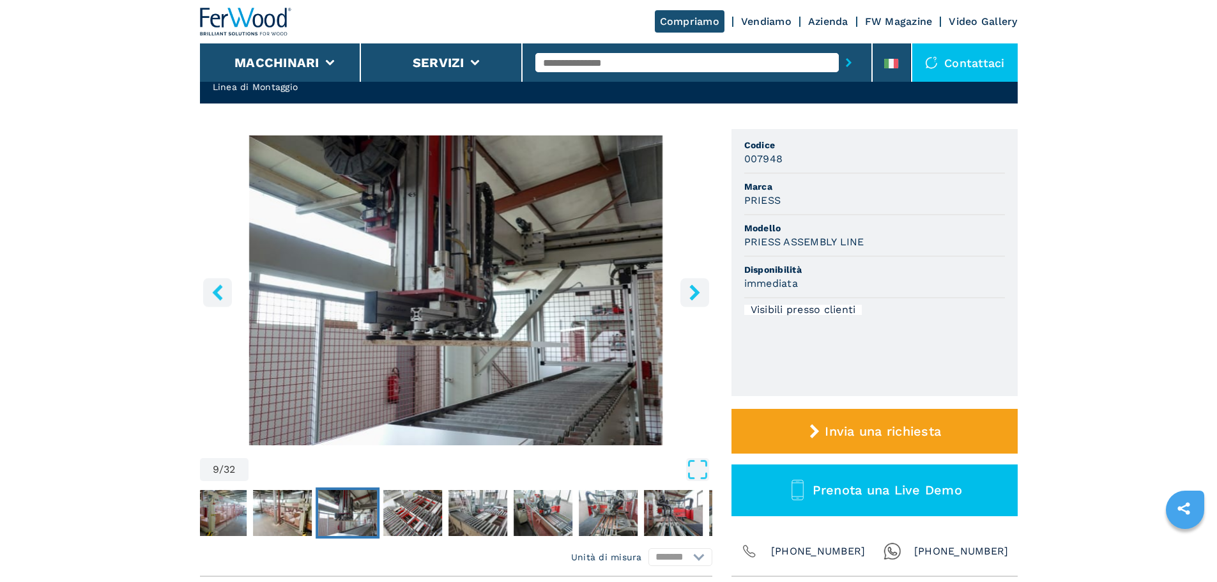
click at [319, 514] on img "Go to Slide 9" at bounding box center [347, 513] width 59 height 46
click at [414, 518] on img "Go to Slide 10" at bounding box center [412, 513] width 59 height 46
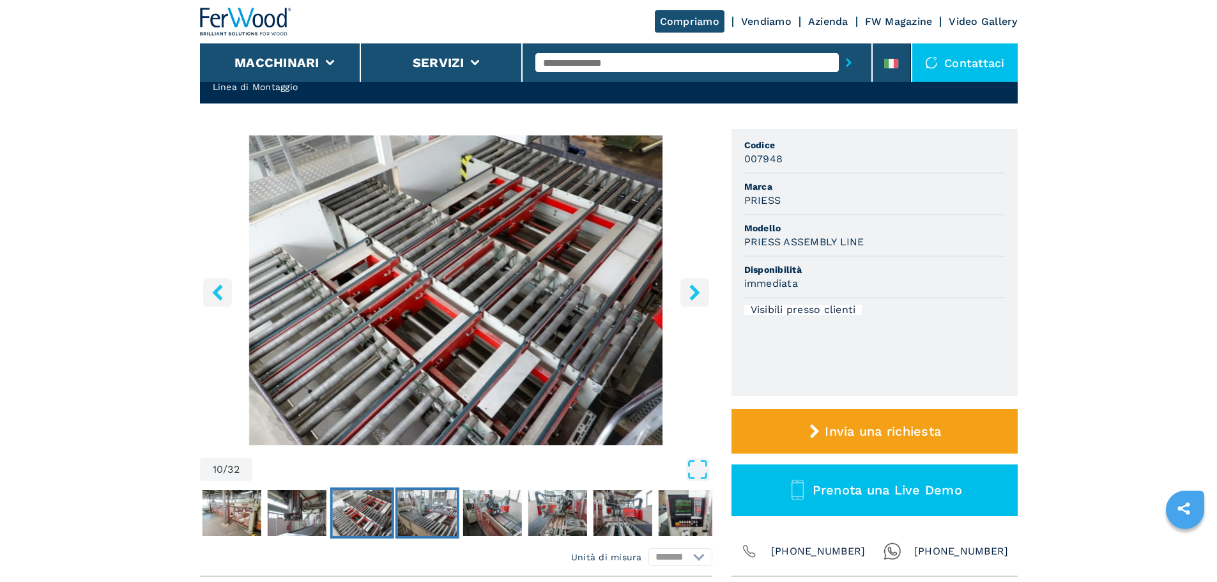
click at [432, 516] on img "Go to Slide 11" at bounding box center [426, 513] width 59 height 46
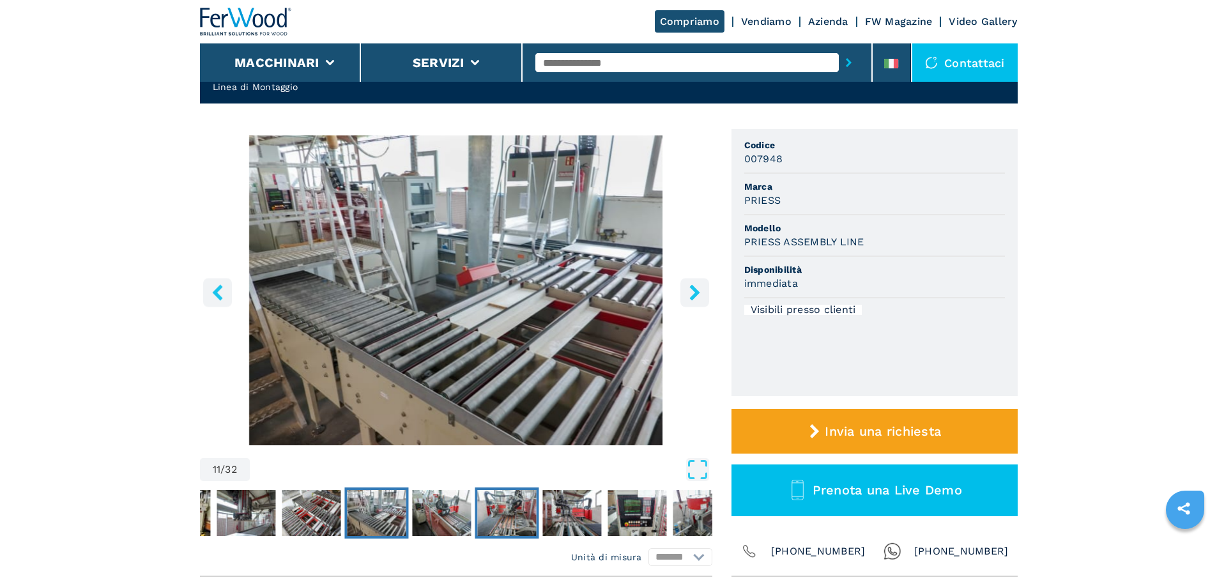
click at [478, 520] on img "Go to Slide 13" at bounding box center [506, 513] width 59 height 46
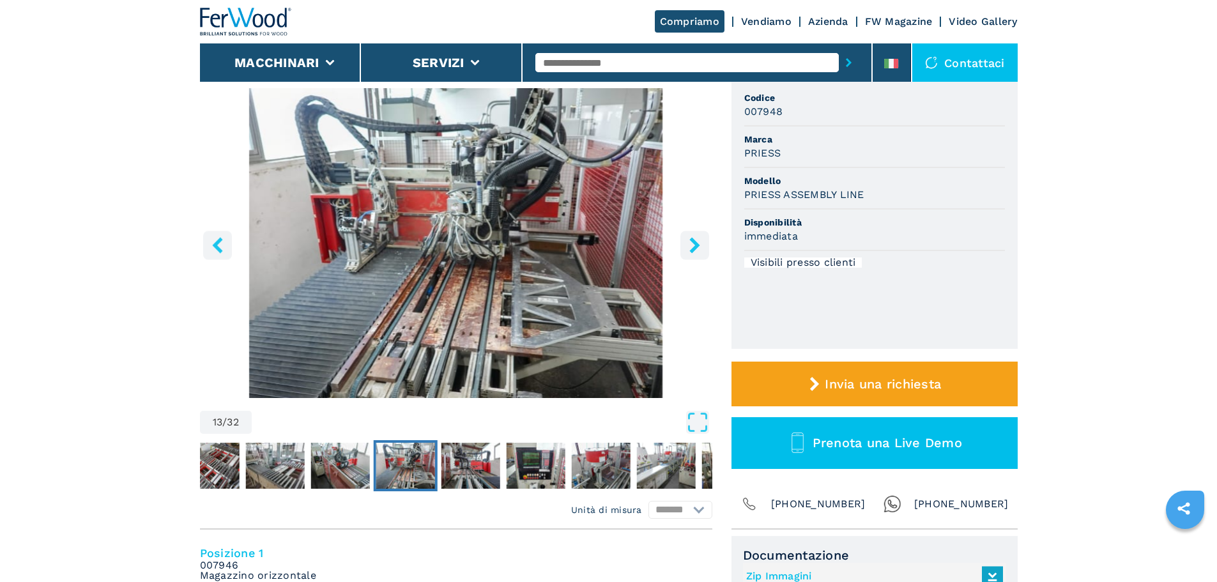
scroll to position [0, 0]
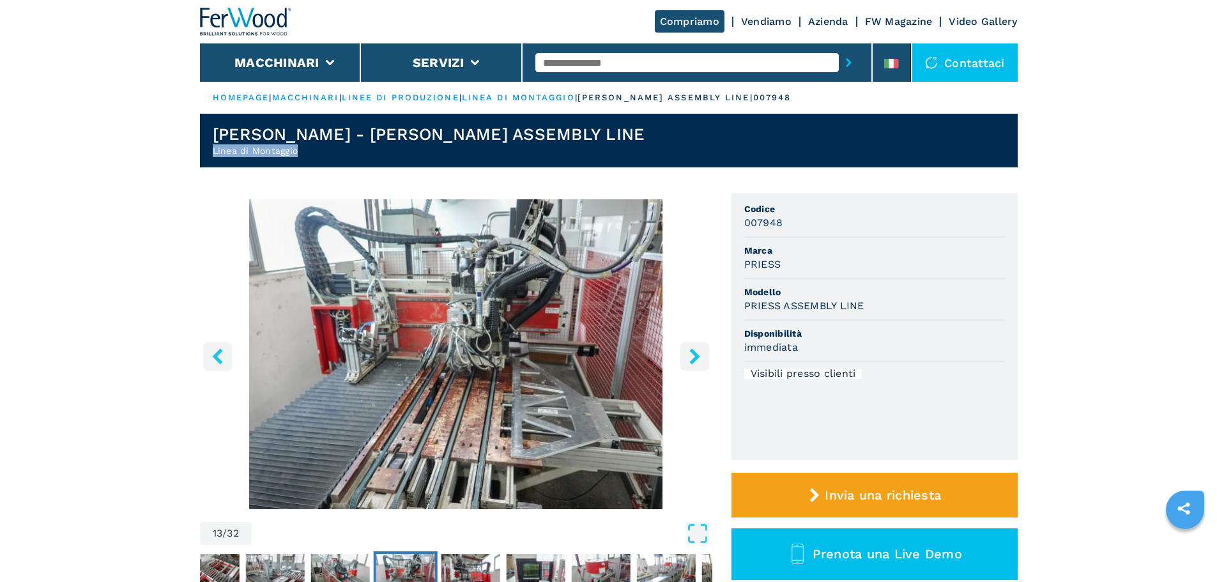
drag, startPoint x: 325, startPoint y: 148, endPoint x: 153, endPoint y: 155, distance: 171.4
copy h2 "Linea di Montaggio"
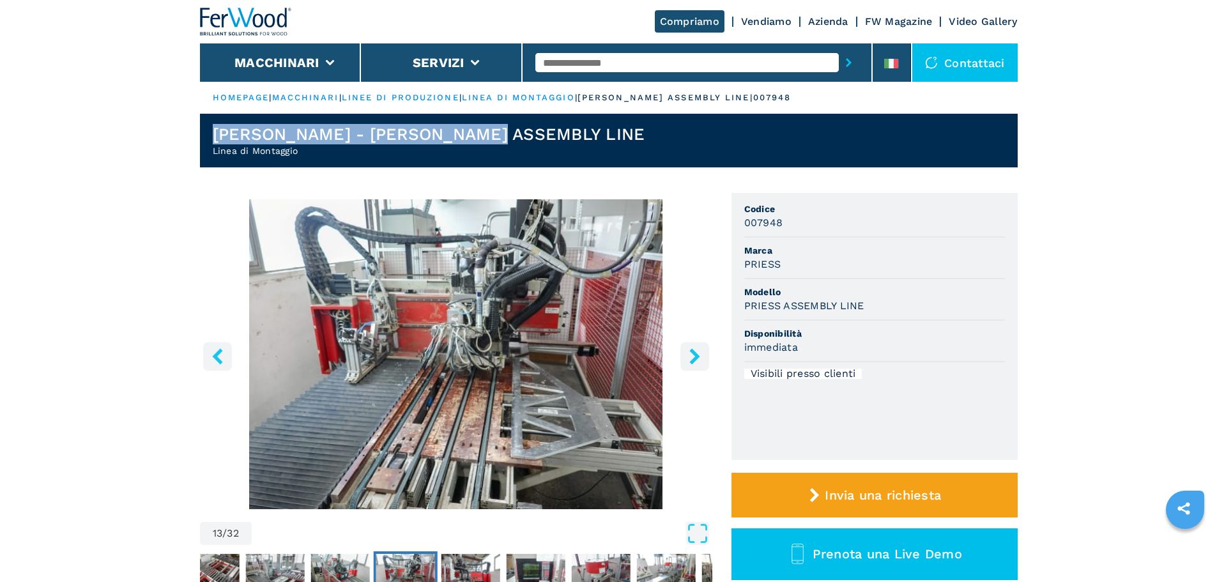
drag, startPoint x: 518, startPoint y: 139, endPoint x: 165, endPoint y: 125, distance: 353.0
copy h1 "PRIESS - PRIESS ASSEMBLY LINE"
click at [421, 94] on link "linee di produzione" at bounding box center [401, 98] width 118 height 10
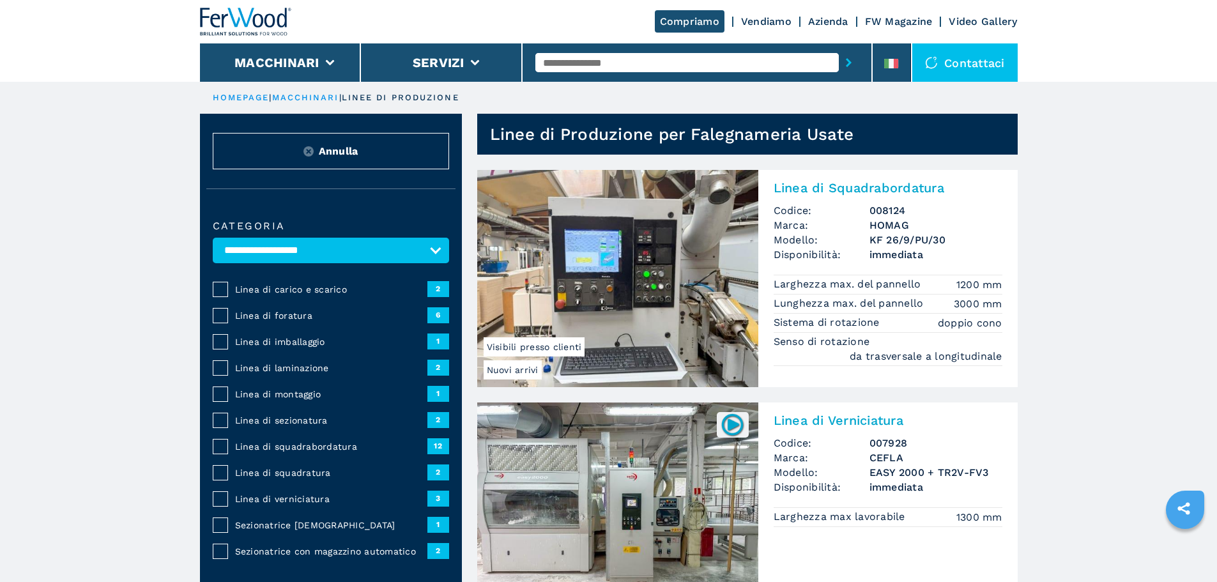
drag, startPoint x: 656, startPoint y: 487, endPoint x: 643, endPoint y: 468, distance: 22.5
